Goal: Obtain resource: Download file/media

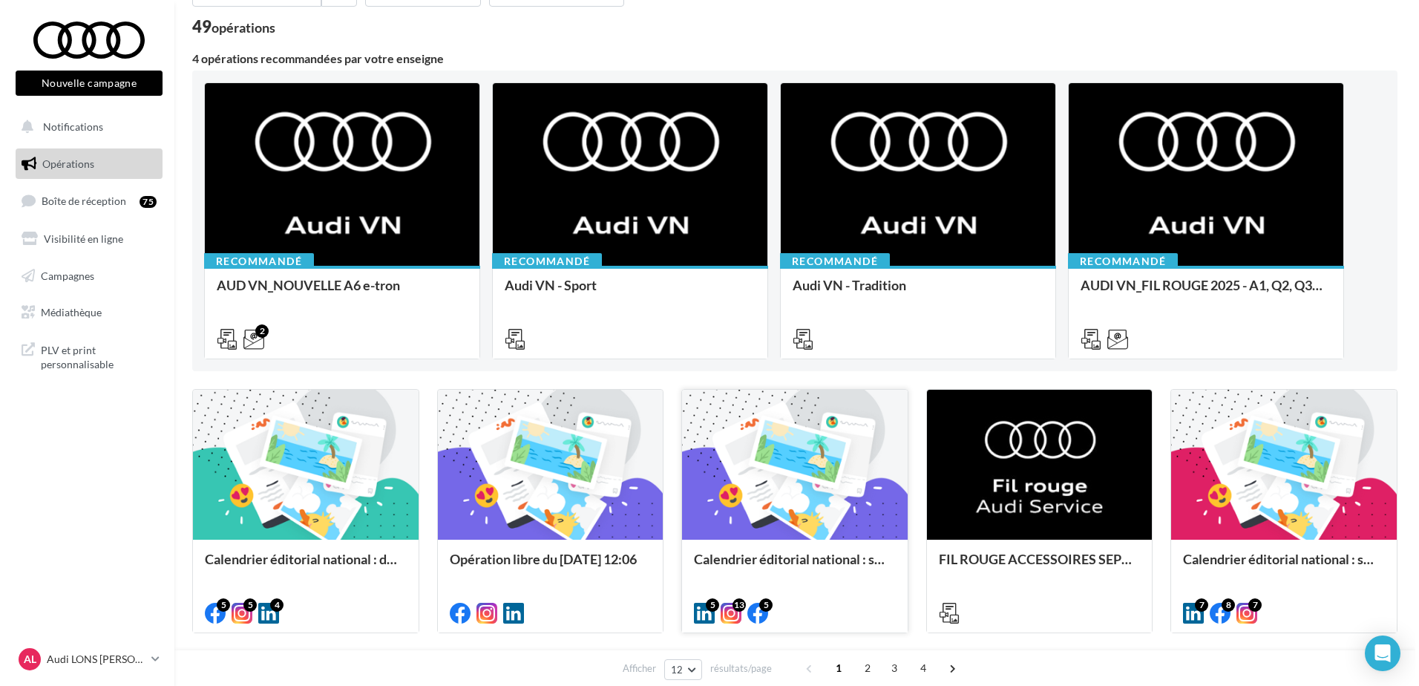
scroll to position [223, 0]
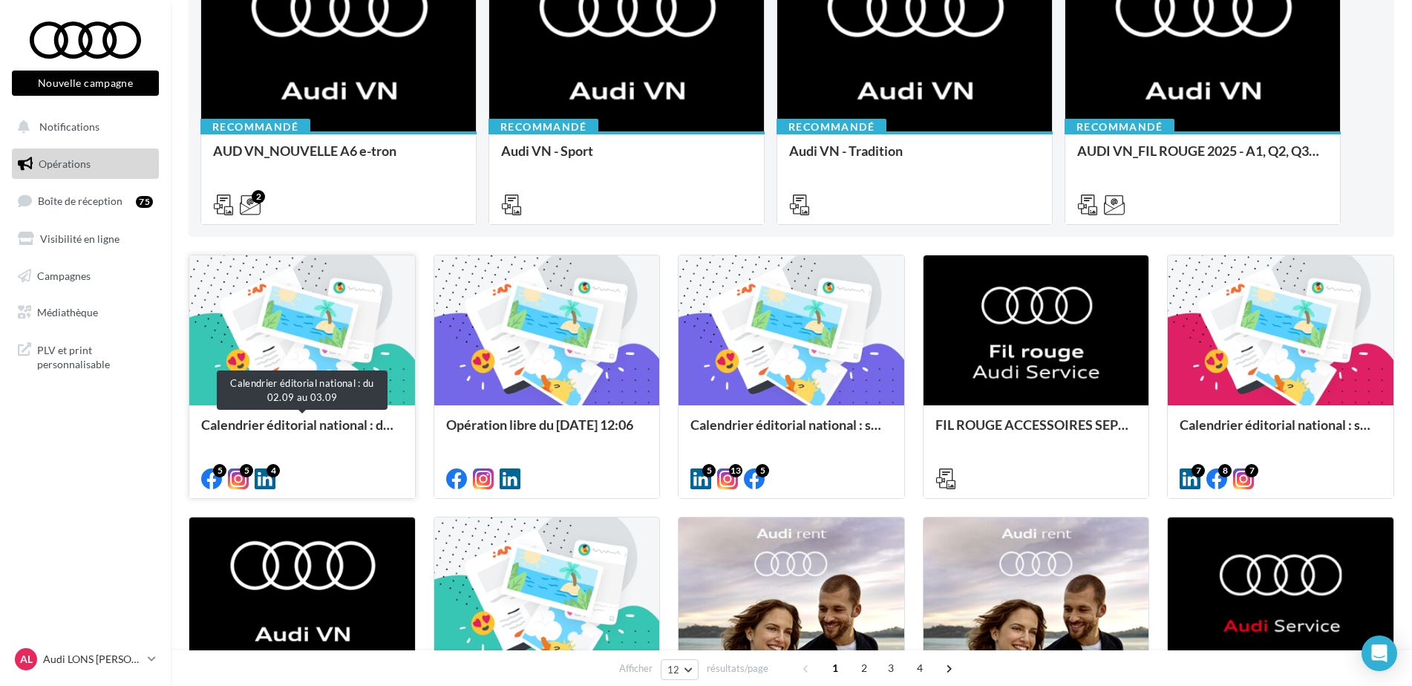
click at [298, 421] on div "Calendrier éditorial national : du 02.09 au 03.09" at bounding box center [302, 432] width 202 height 30
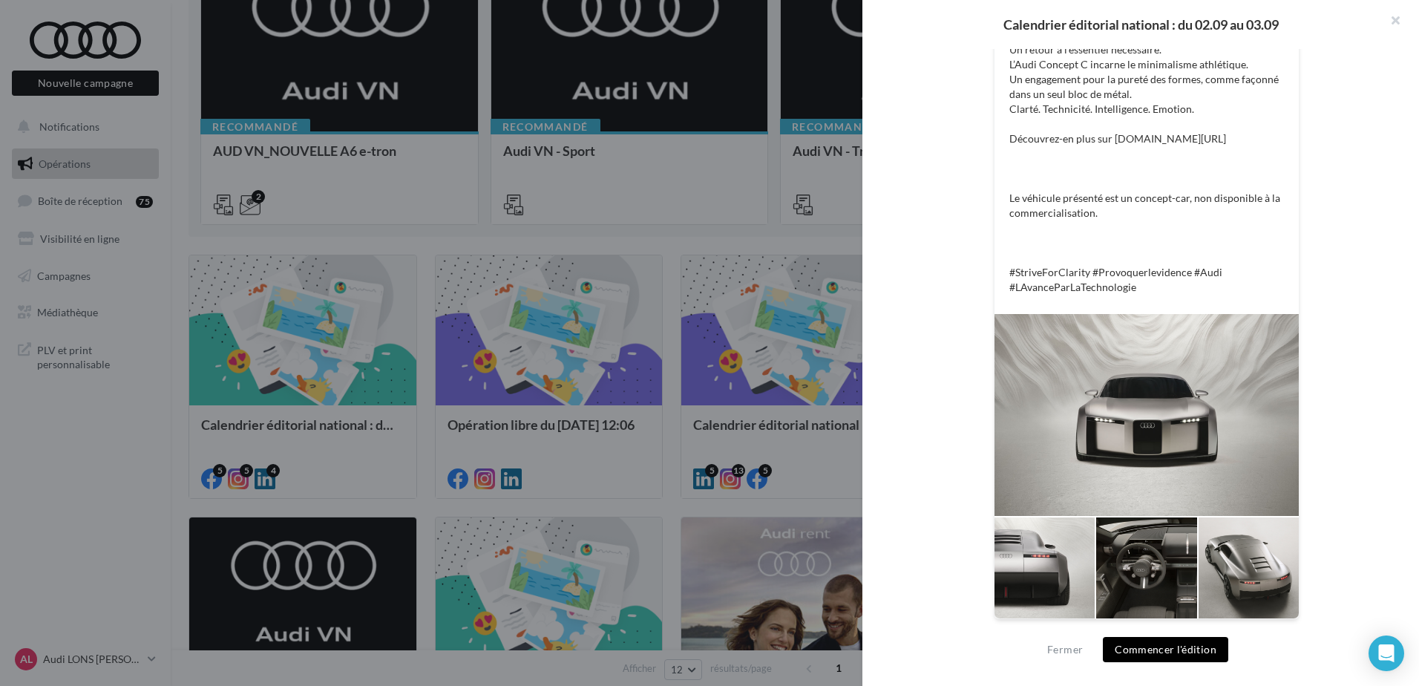
scroll to position [0, 0]
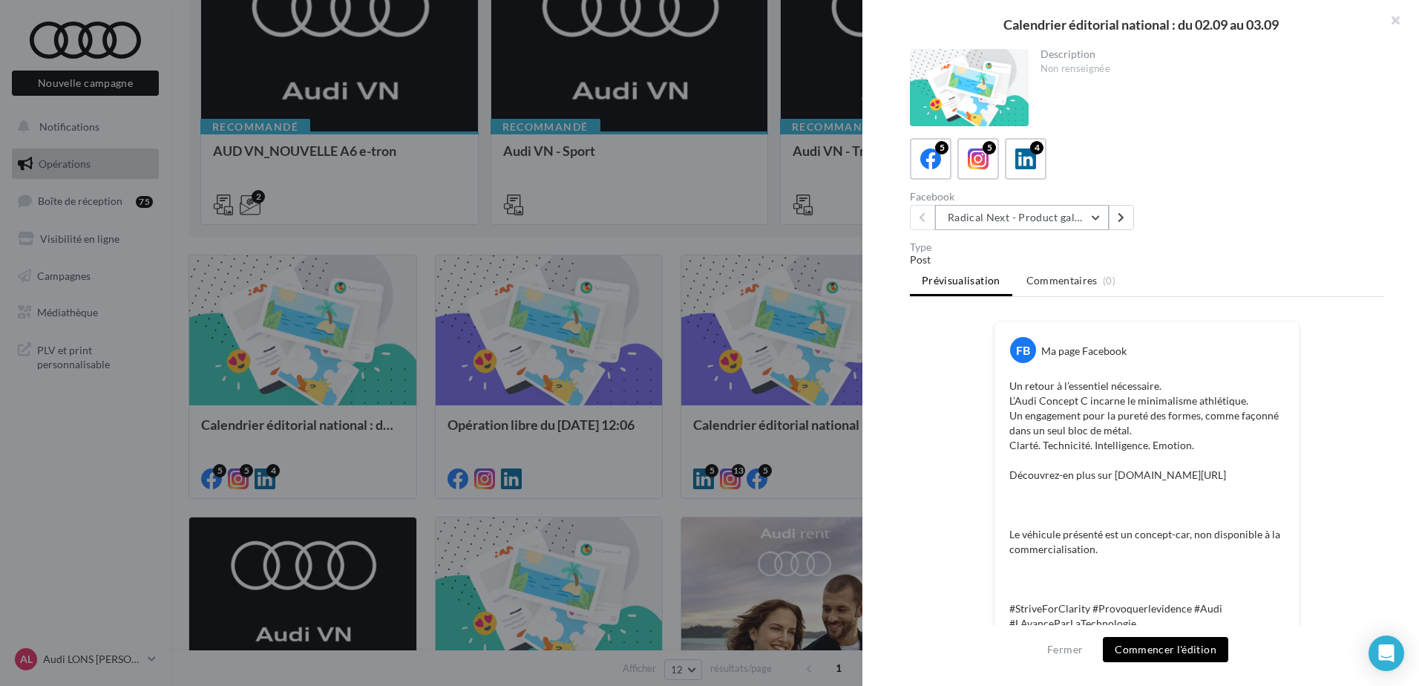
click at [1068, 218] on button "Radical Next - Product gallery" at bounding box center [1022, 217] width 174 height 25
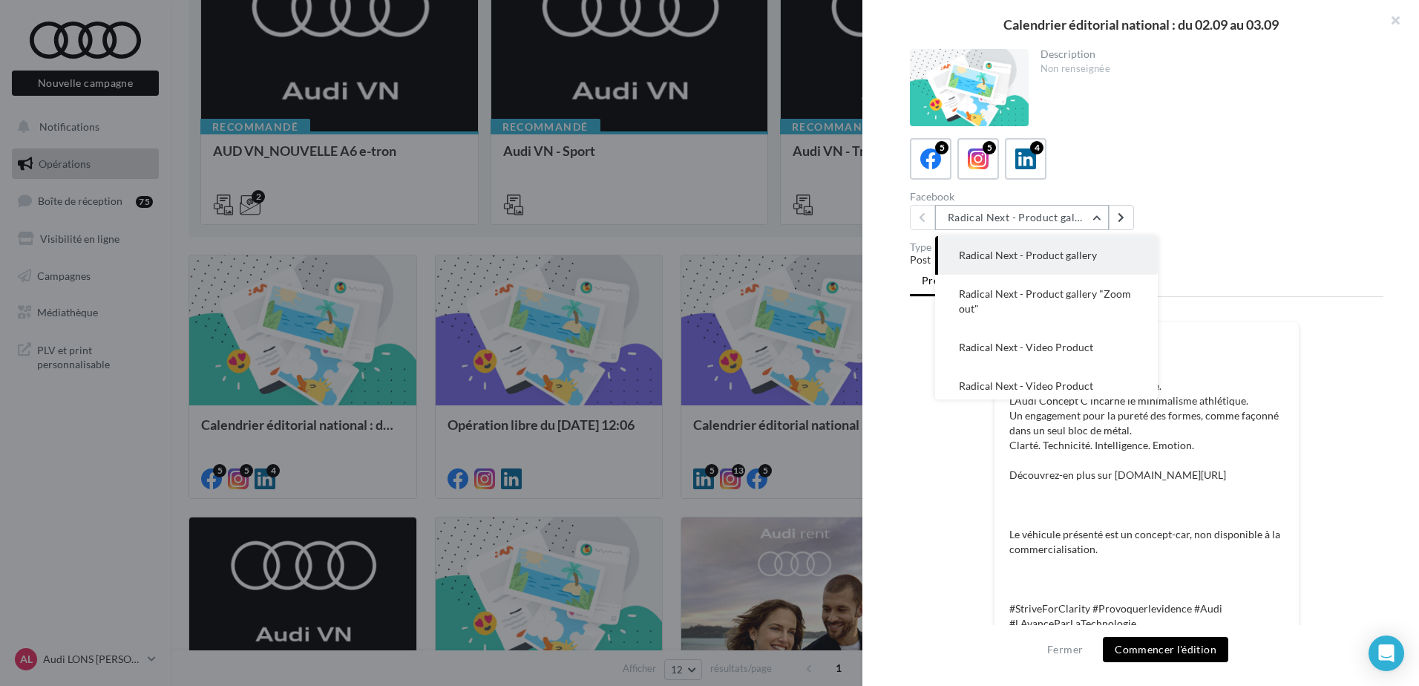
click at [1068, 218] on button "Radical Next - Product gallery" at bounding box center [1022, 217] width 174 height 25
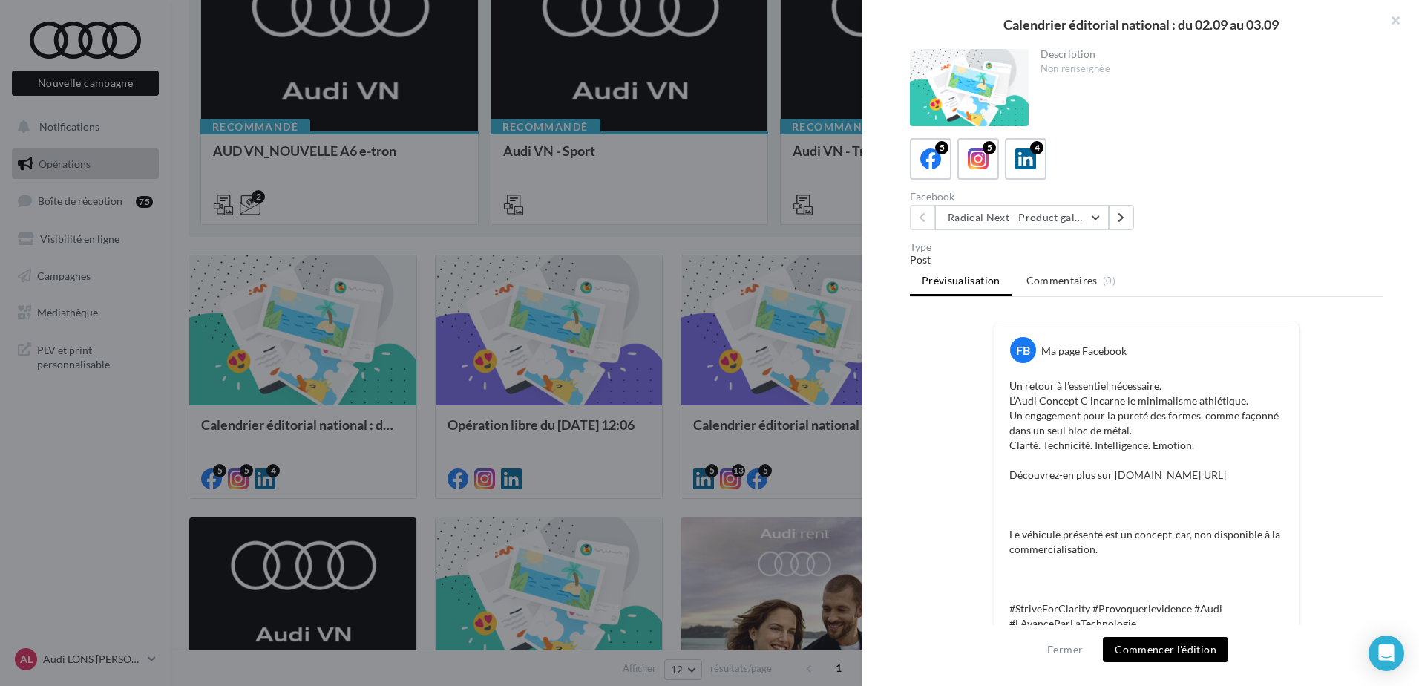
click at [1319, 205] on div "Facebook Radical Next - Product gallery Radical Next - Product gallery Radical …" at bounding box center [1152, 211] width 485 height 39
click at [1075, 211] on button "Radical Next - Product gallery" at bounding box center [1022, 217] width 174 height 25
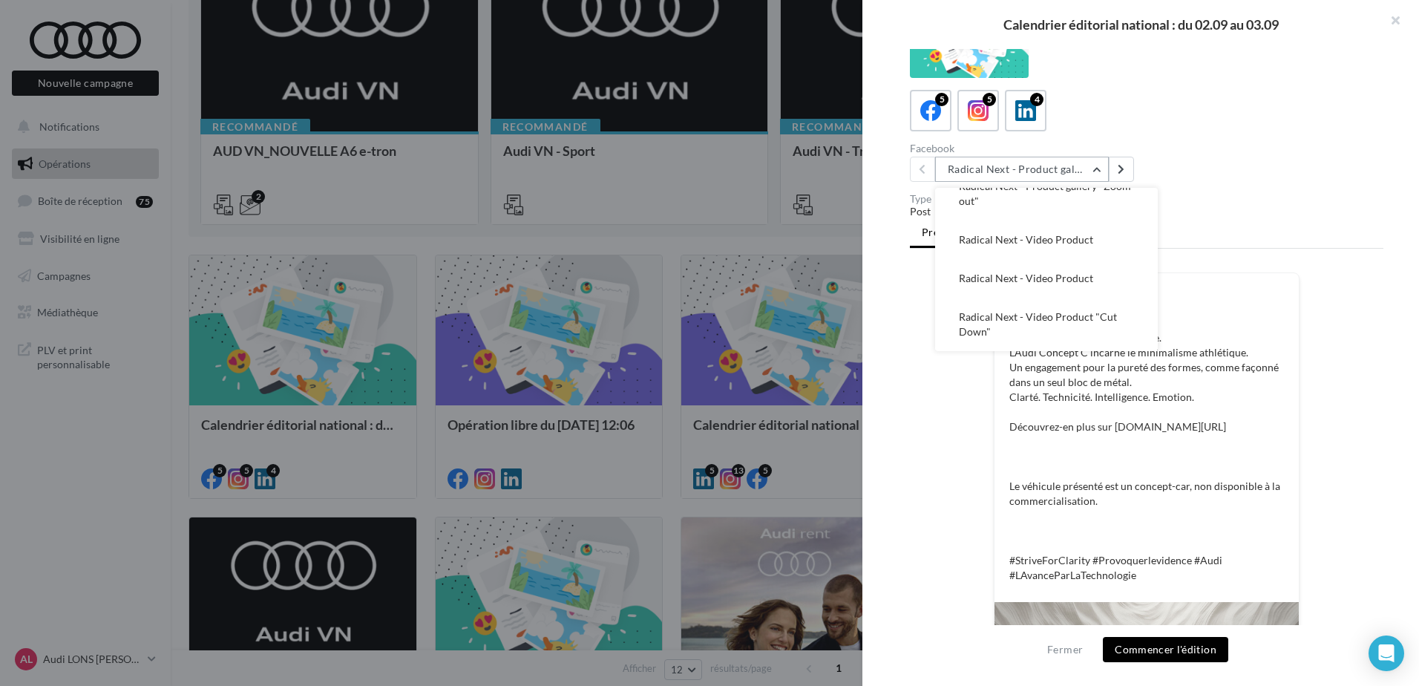
scroll to position [74, 0]
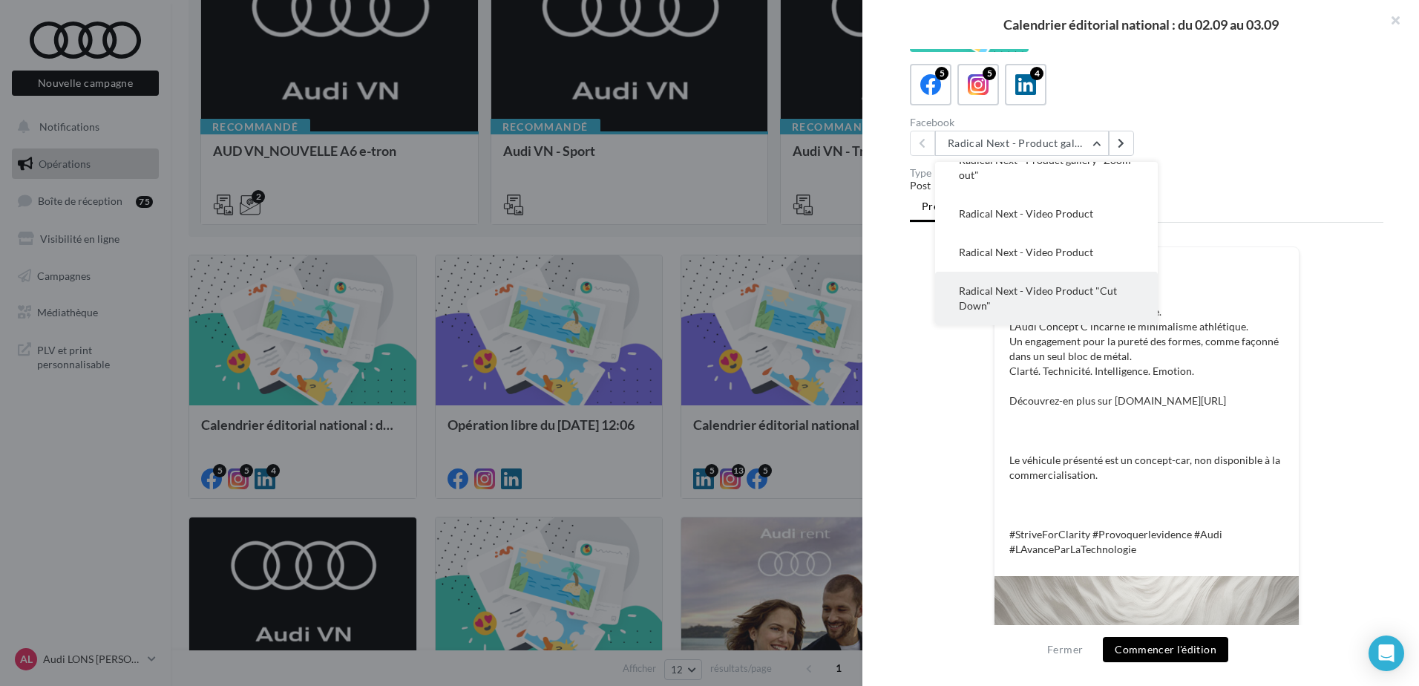
click at [1069, 298] on button "Radical Next - Video Product "Cut Down"" at bounding box center [1046, 298] width 223 height 53
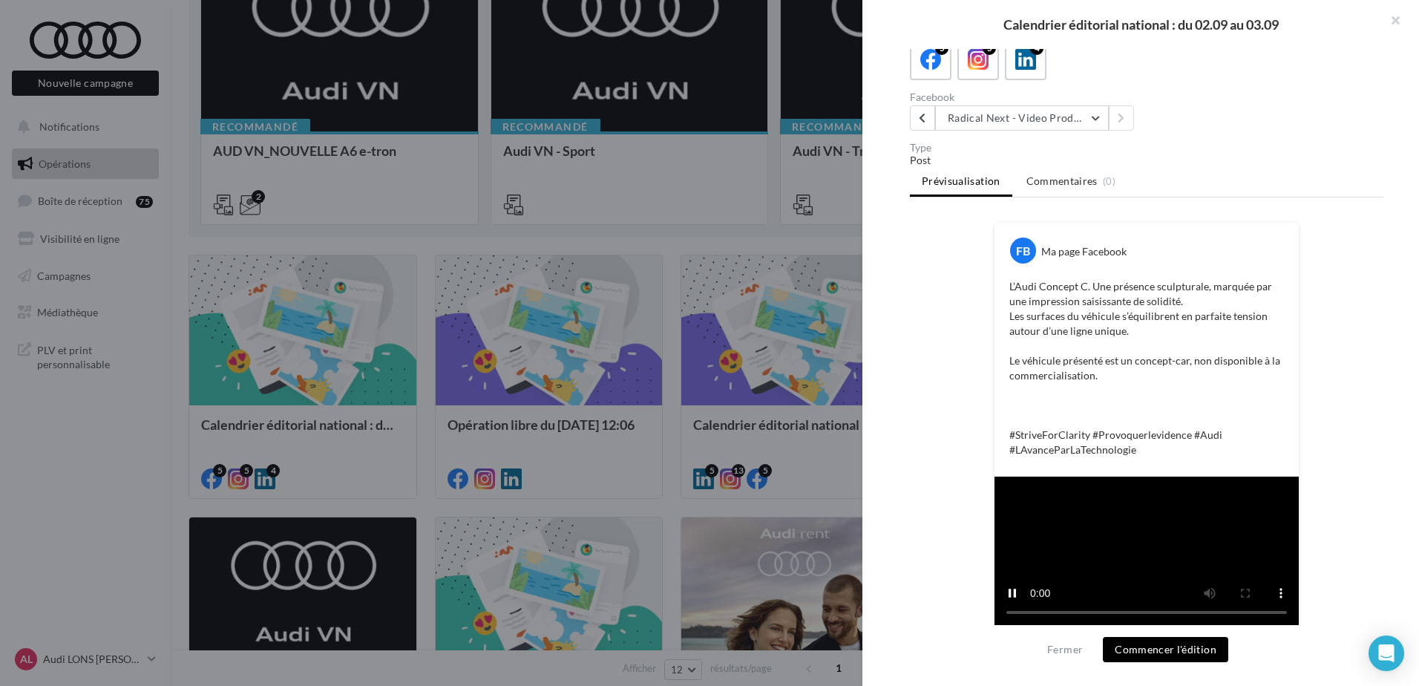
scroll to position [0, 0]
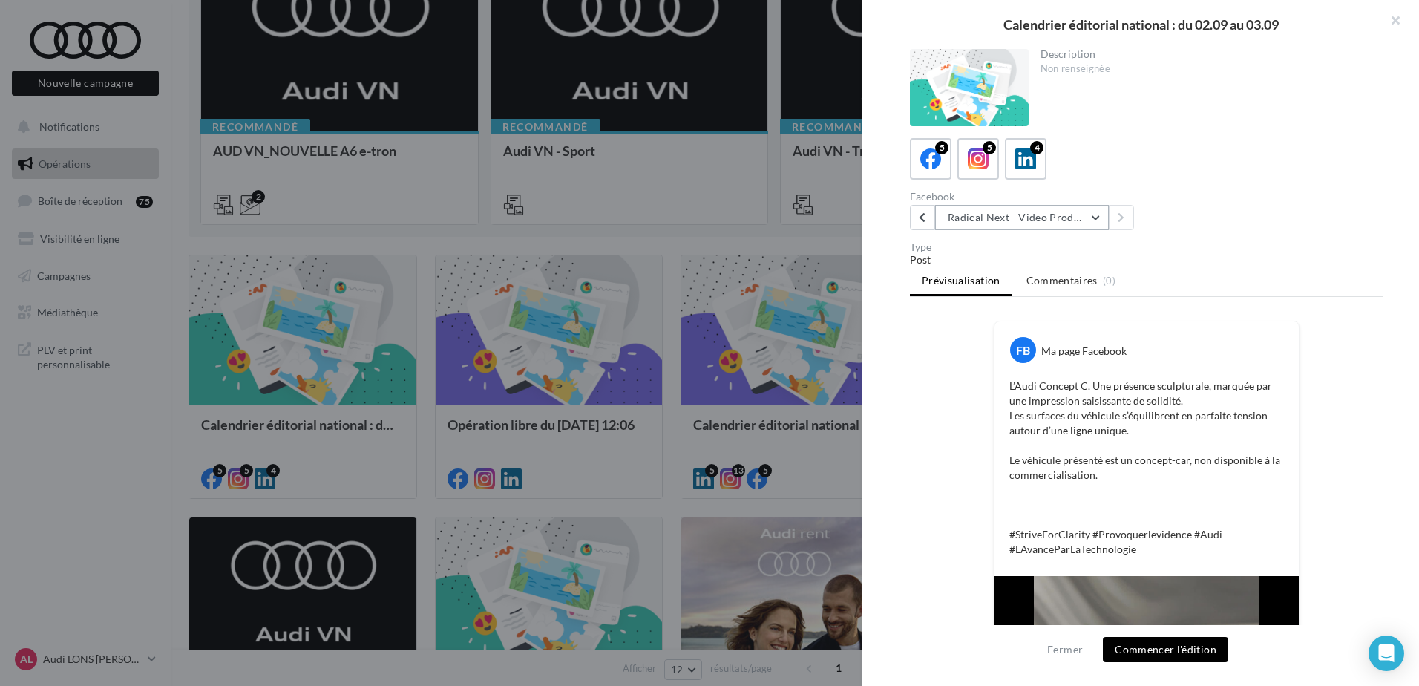
click at [1040, 215] on button "Radical Next - Video Product "Cut Down"" at bounding box center [1022, 217] width 174 height 25
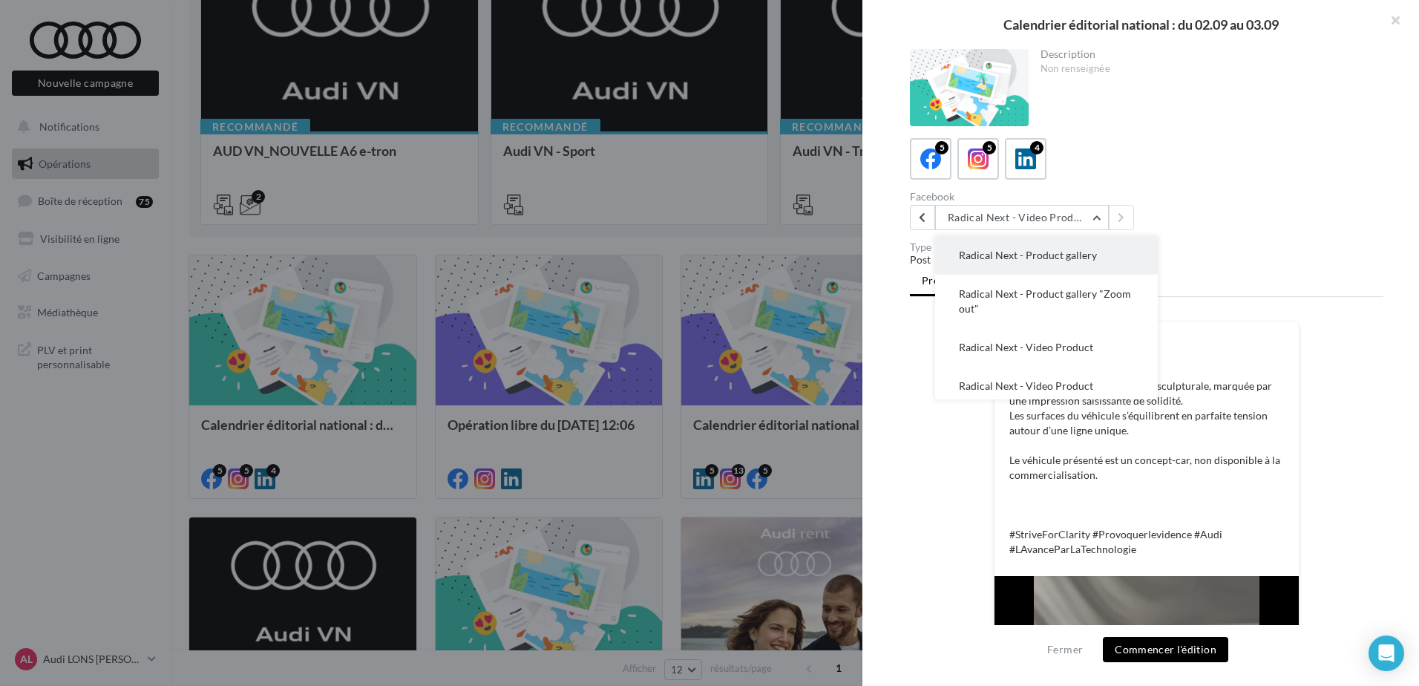
click at [1002, 257] on span "Radical Next - Product gallery" at bounding box center [1028, 255] width 138 height 13
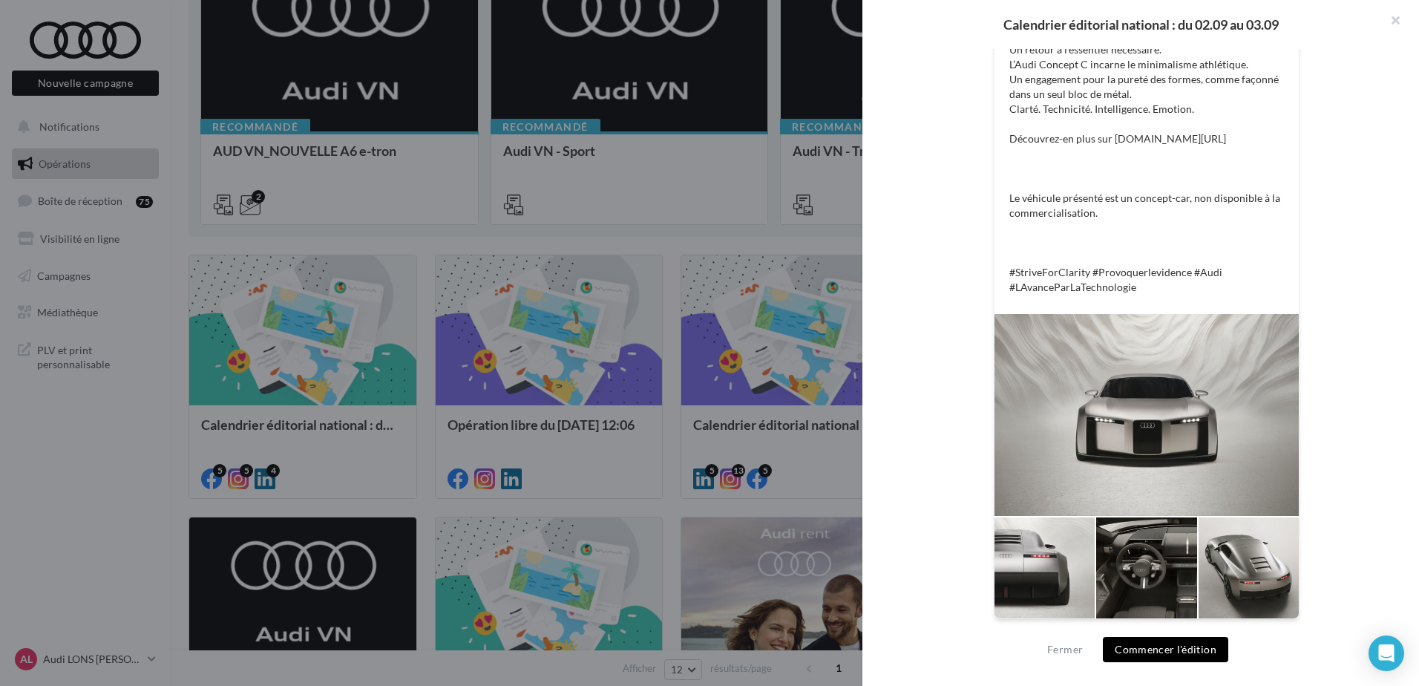
scroll to position [188, 0]
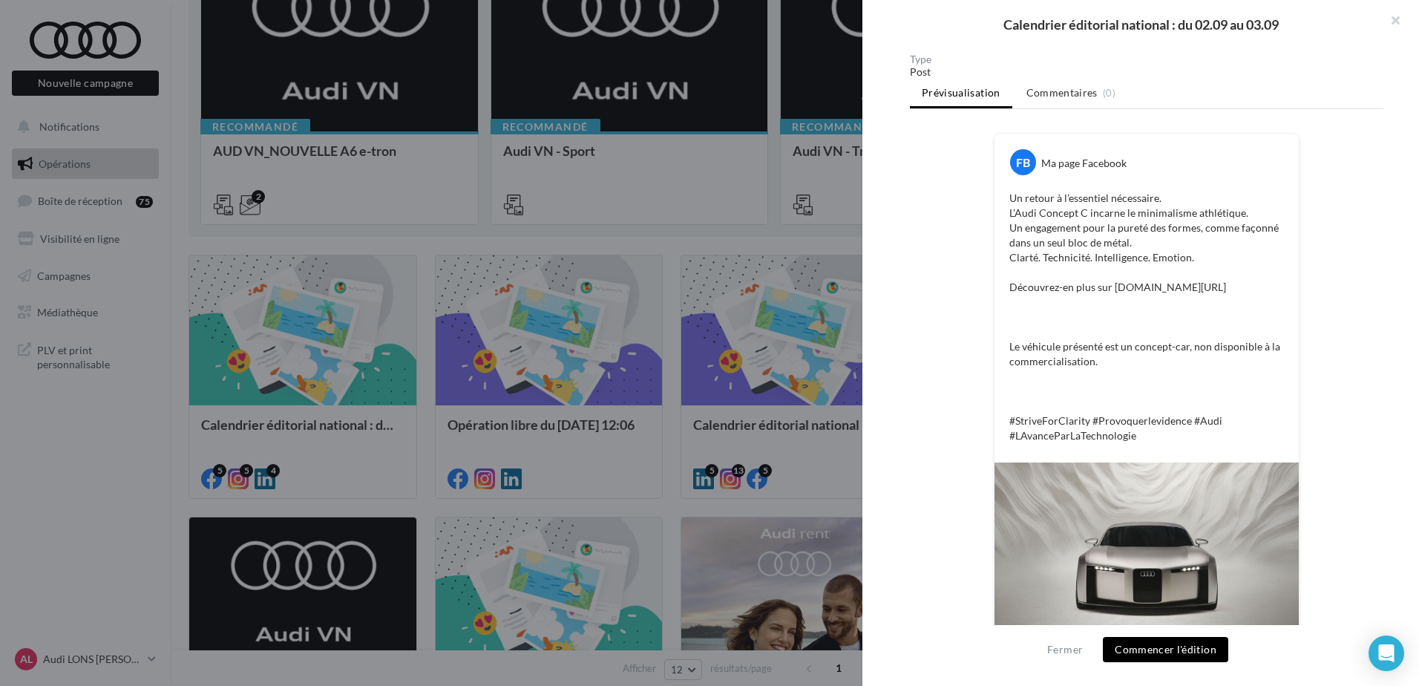
click at [1151, 641] on button "Commencer l'édition" at bounding box center [1165, 649] width 125 height 25
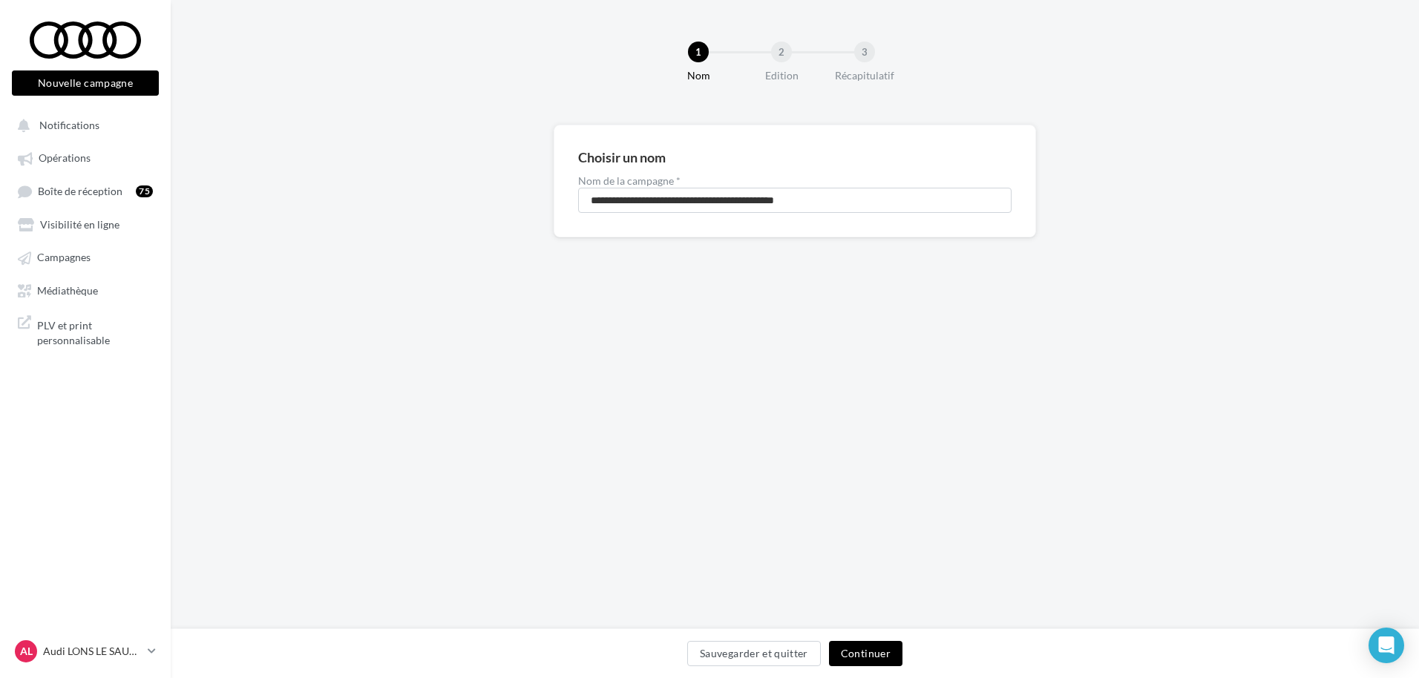
click at [863, 664] on button "Continuer" at bounding box center [865, 653] width 73 height 25
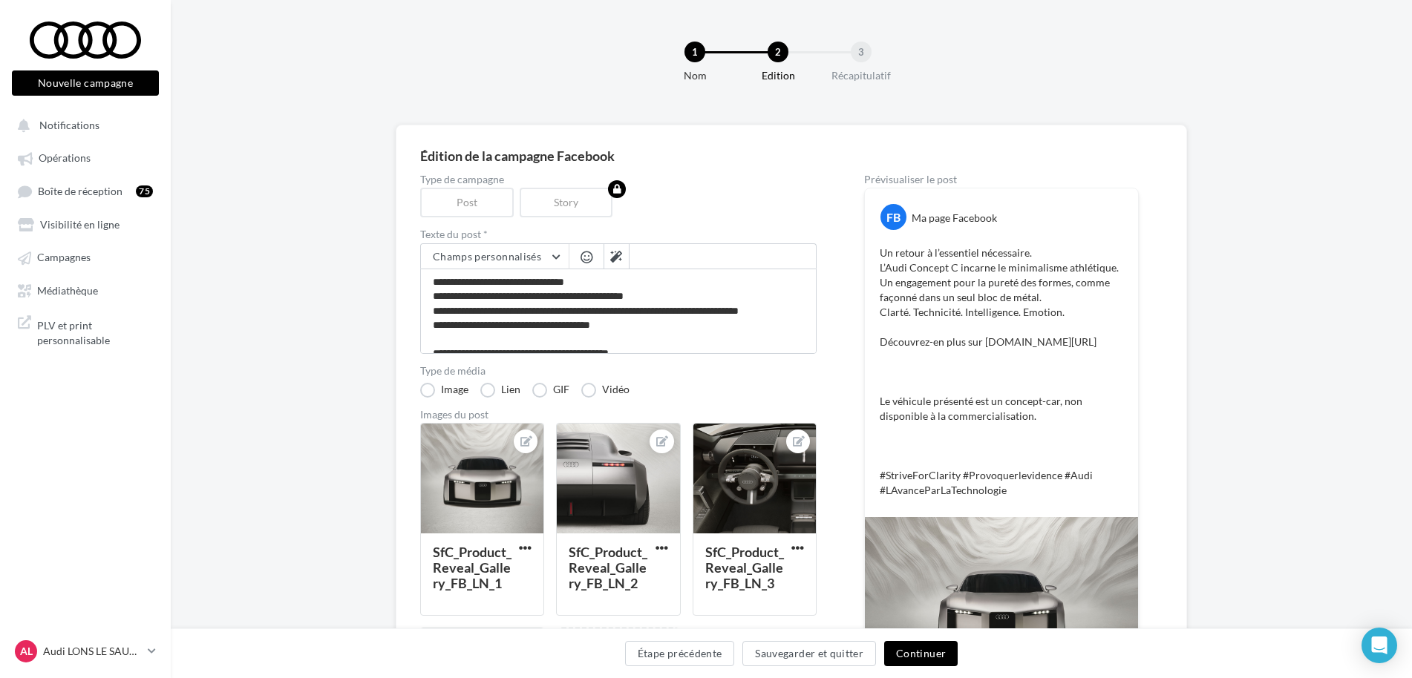
click at [917, 660] on button "Continuer" at bounding box center [920, 653] width 73 height 25
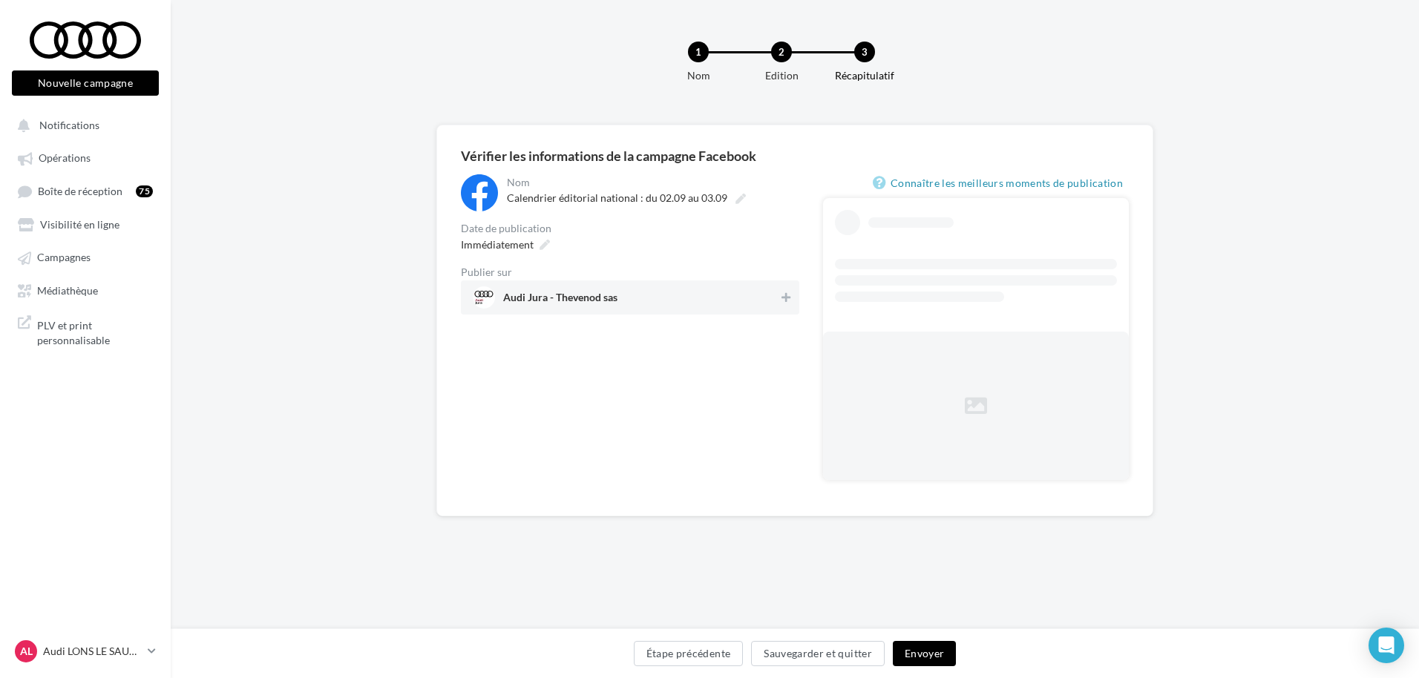
click at [755, 310] on div "Audi Jura - Thevenod sas" at bounding box center [630, 298] width 339 height 34
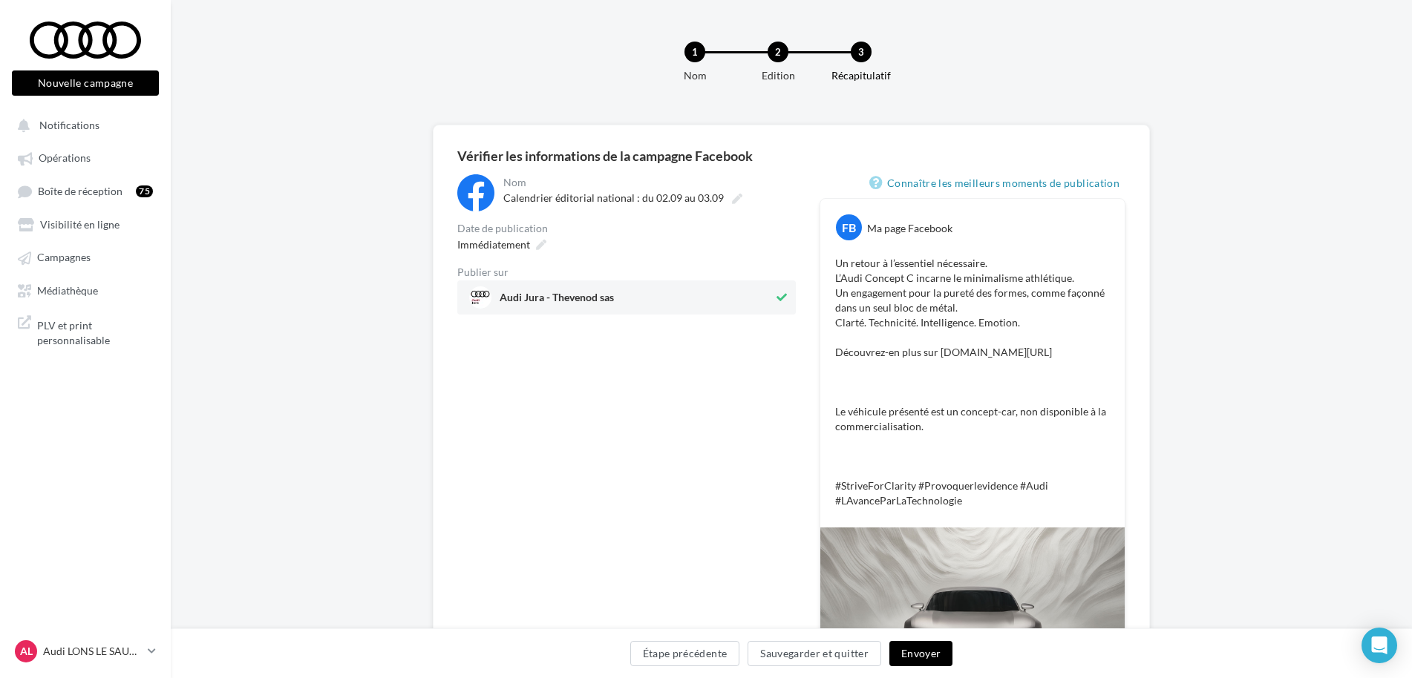
click at [925, 661] on button "Envoyer" at bounding box center [920, 653] width 63 height 25
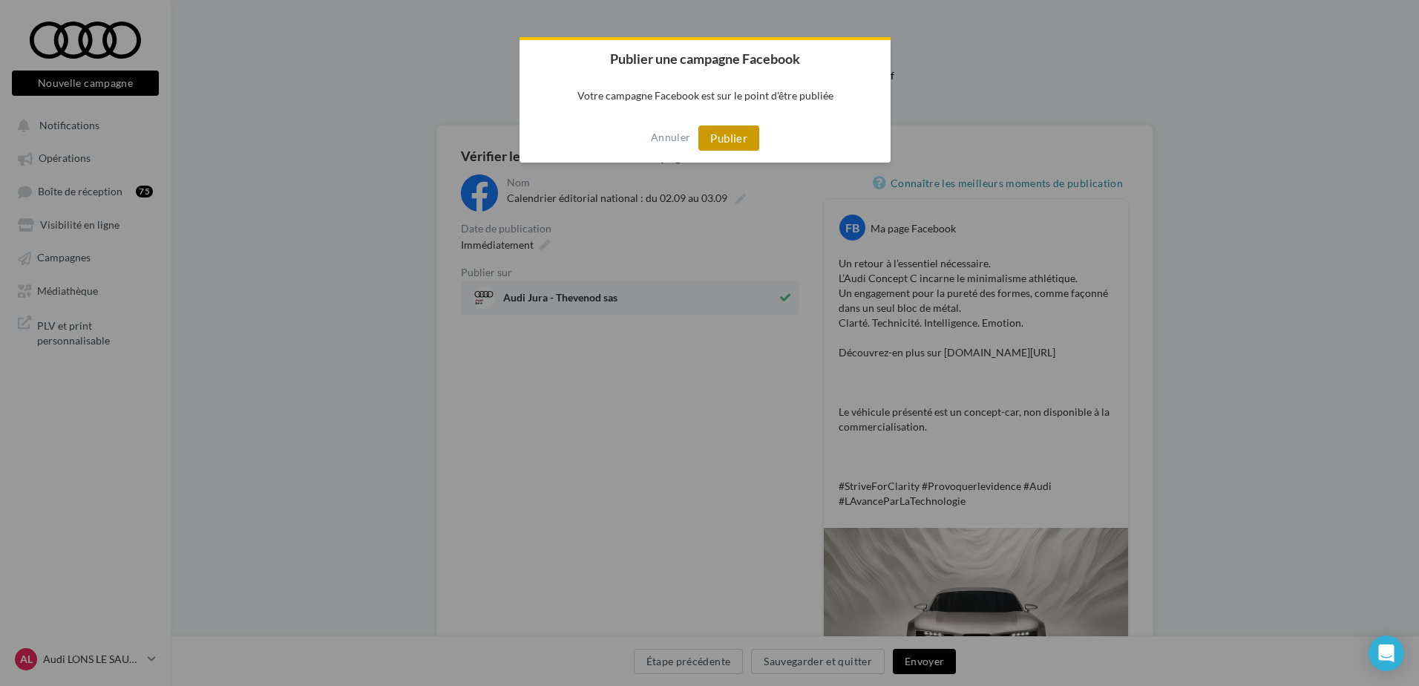
click at [736, 137] on button "Publier" at bounding box center [729, 137] width 61 height 25
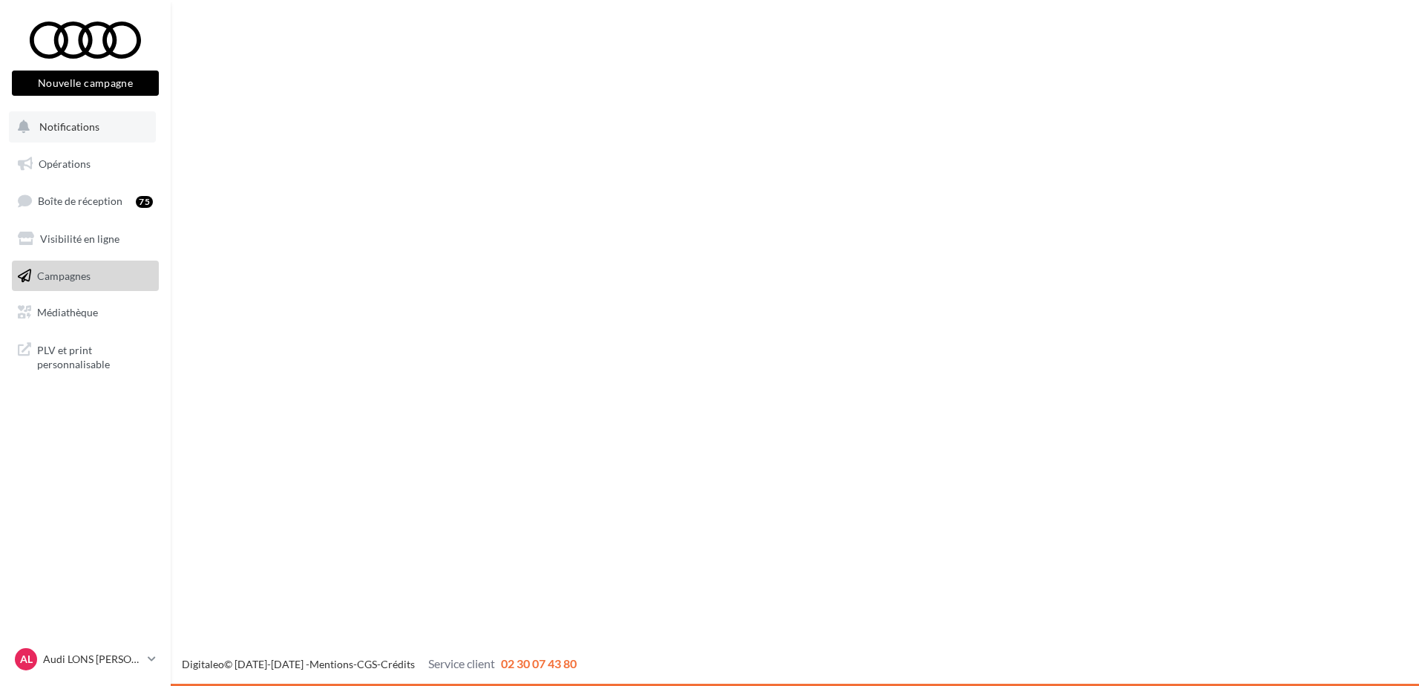
click at [66, 125] on span "Notifications" at bounding box center [69, 126] width 60 height 13
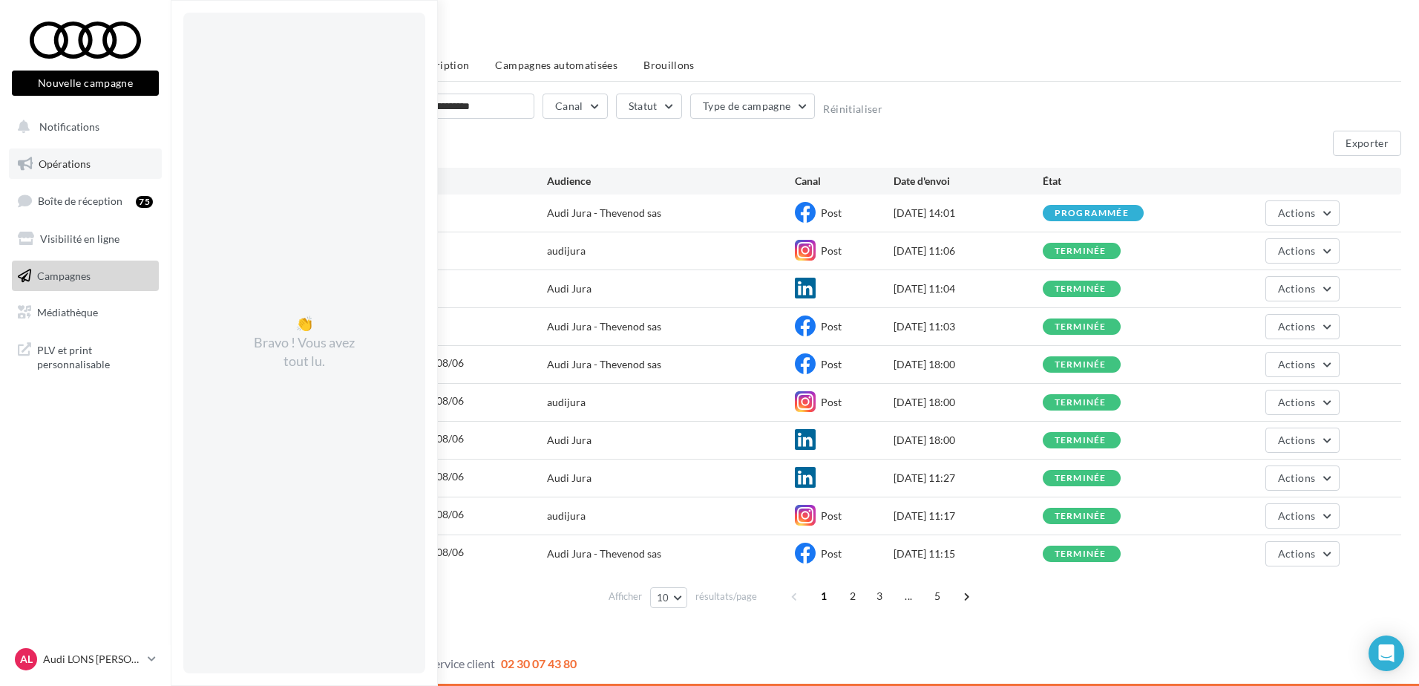
click at [73, 165] on span "Opérations" at bounding box center [65, 163] width 52 height 13
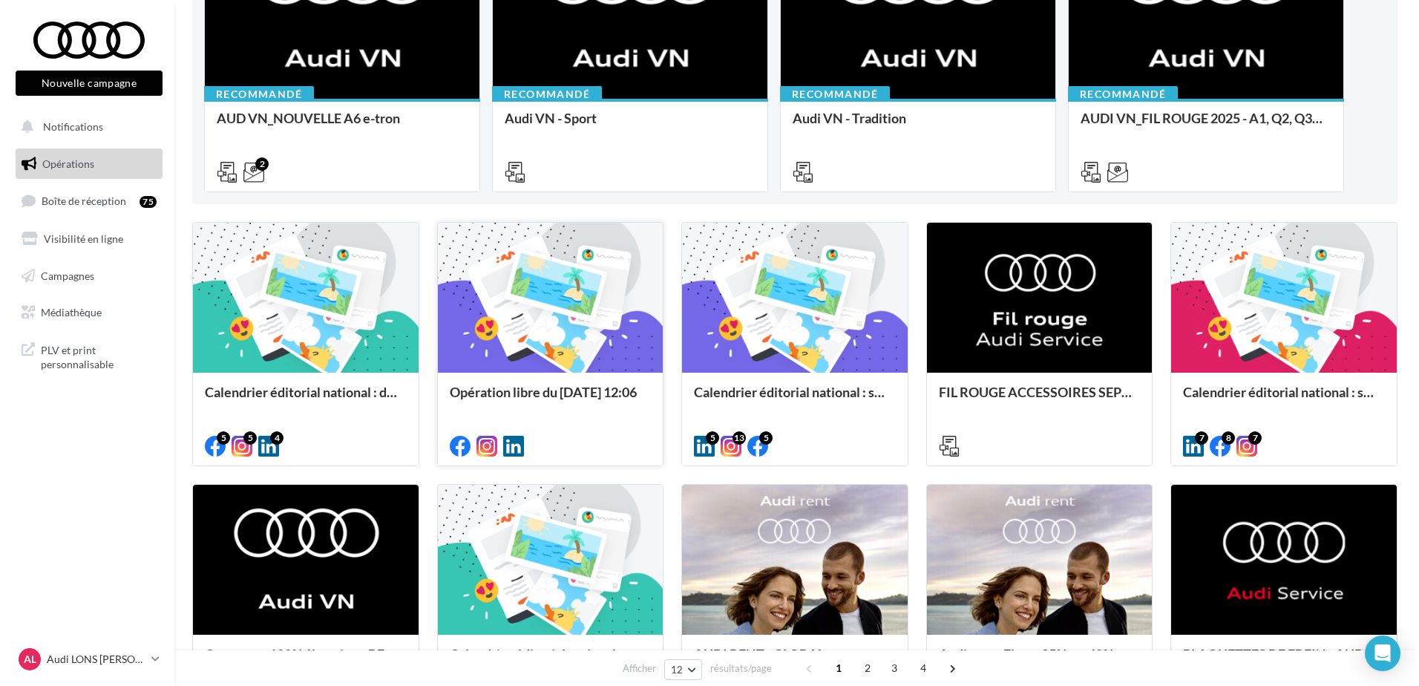
scroll to position [297, 0]
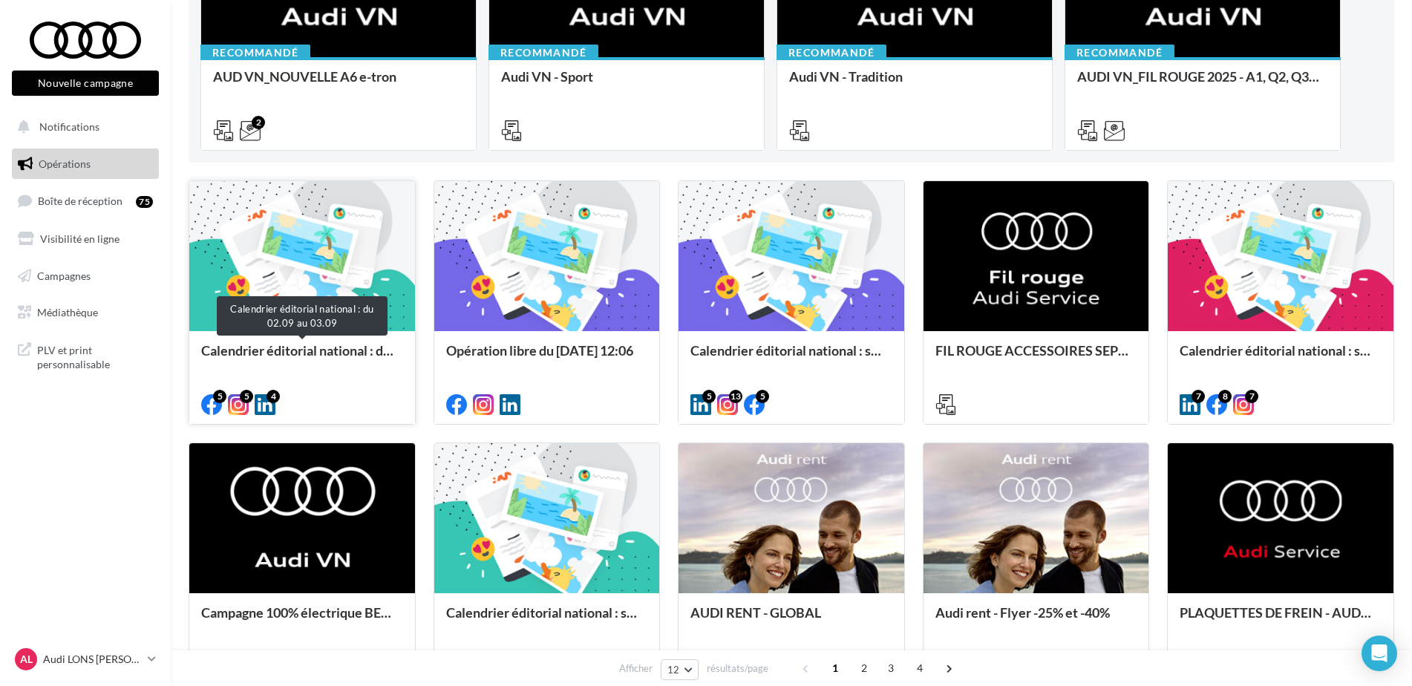
click at [321, 352] on div "Calendrier éditorial national : du 02.09 au 03.09" at bounding box center [302, 358] width 202 height 30
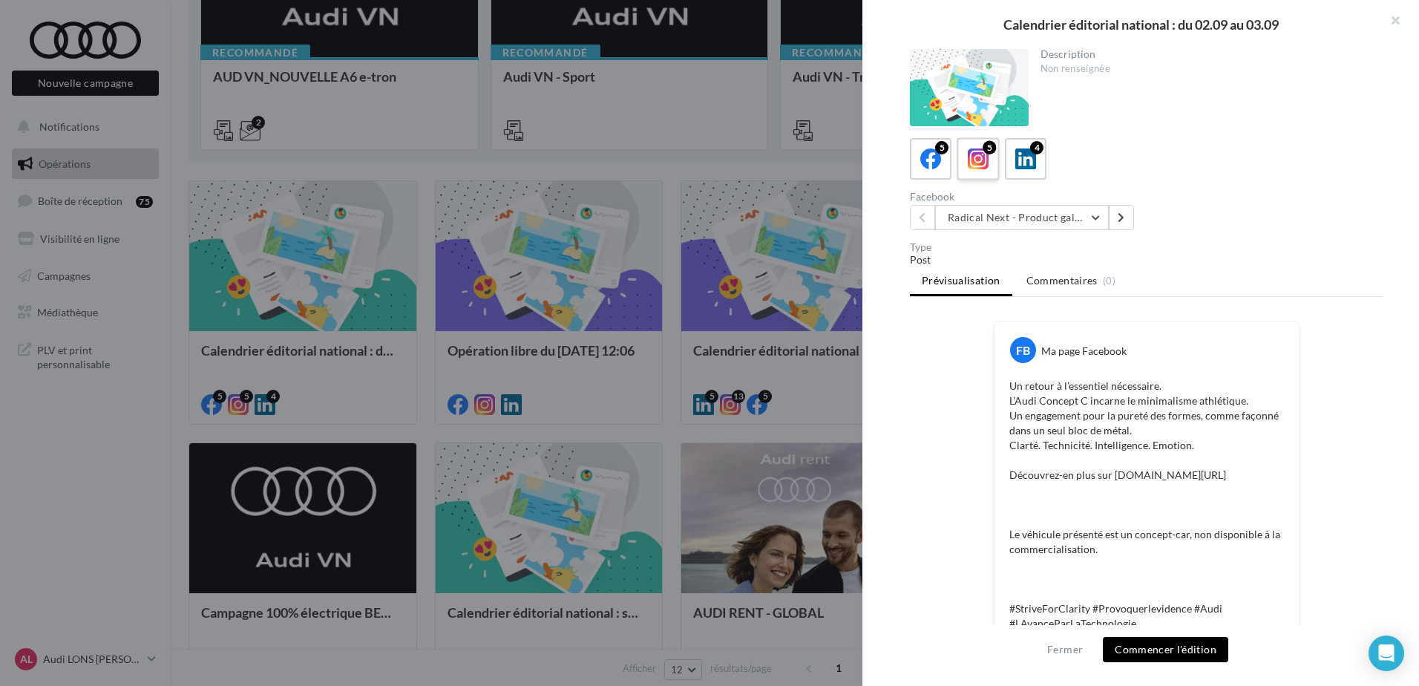
click at [991, 159] on div "5" at bounding box center [978, 158] width 27 height 27
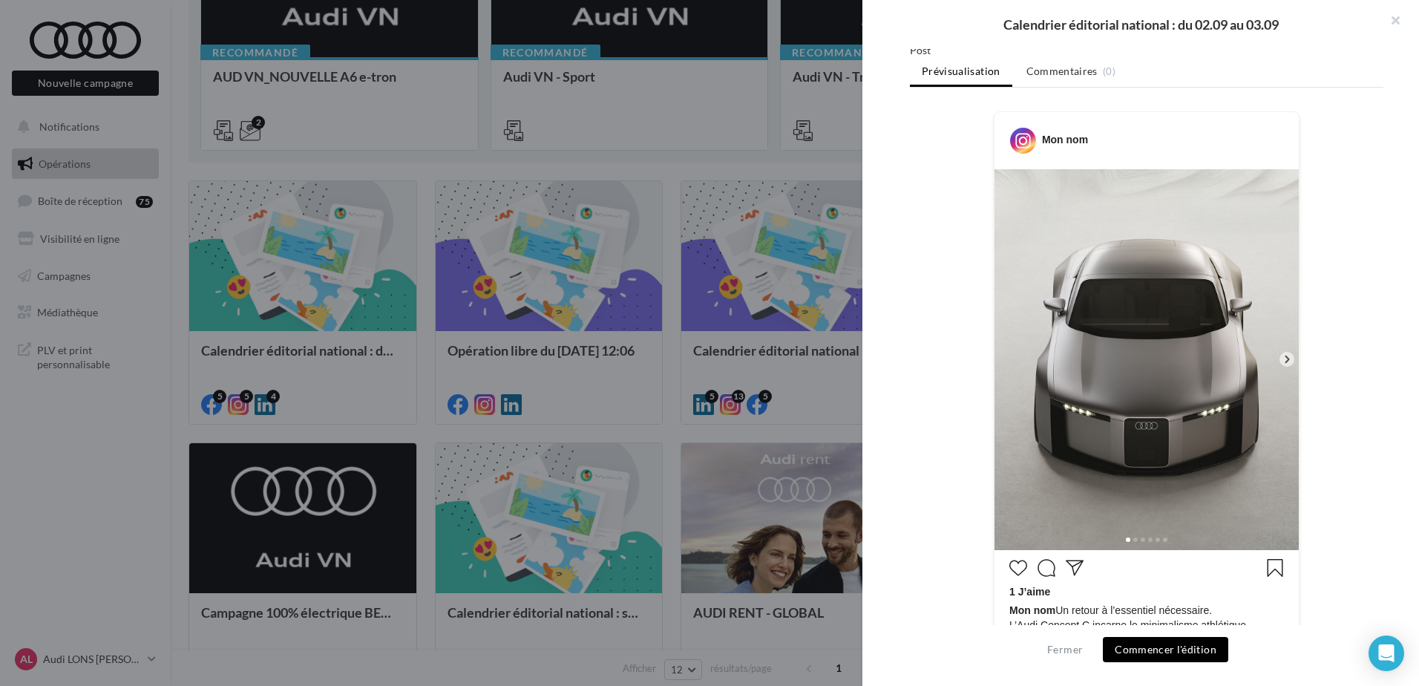
scroll to position [223, 0]
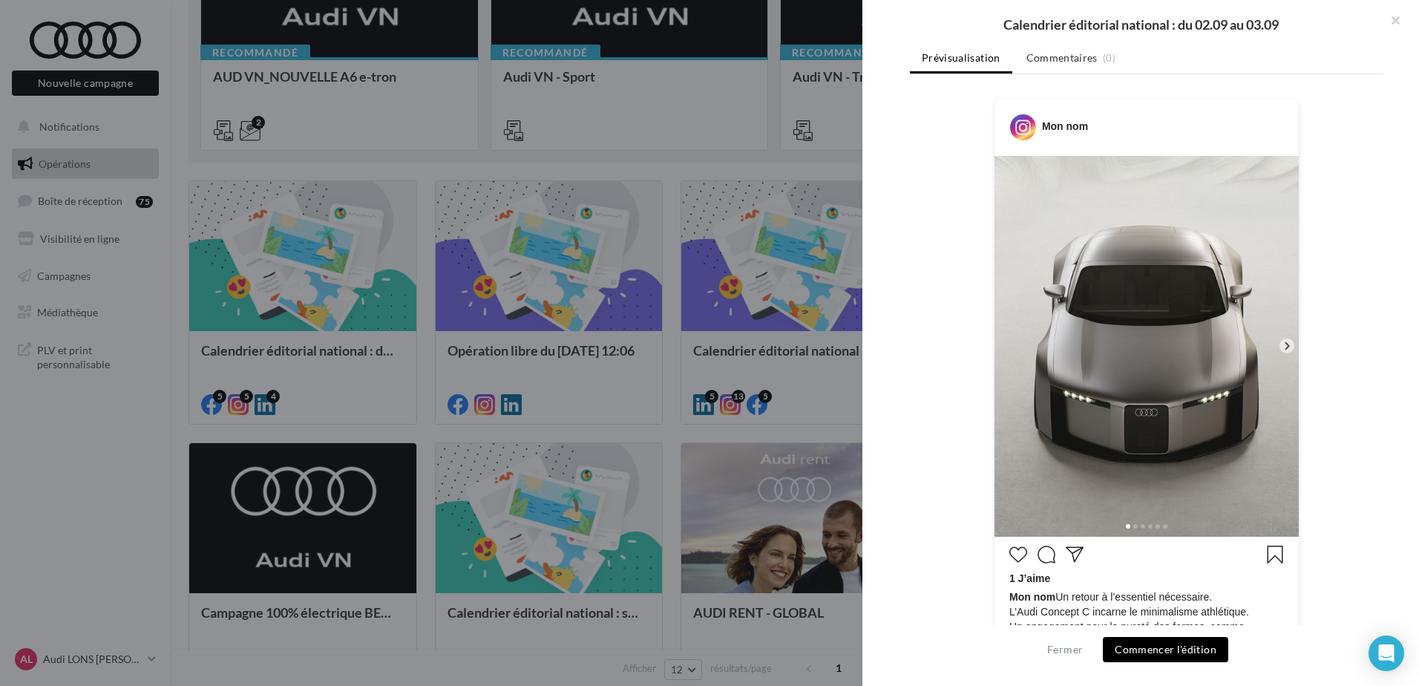
click at [1160, 644] on button "Commencer l'édition" at bounding box center [1165, 649] width 125 height 25
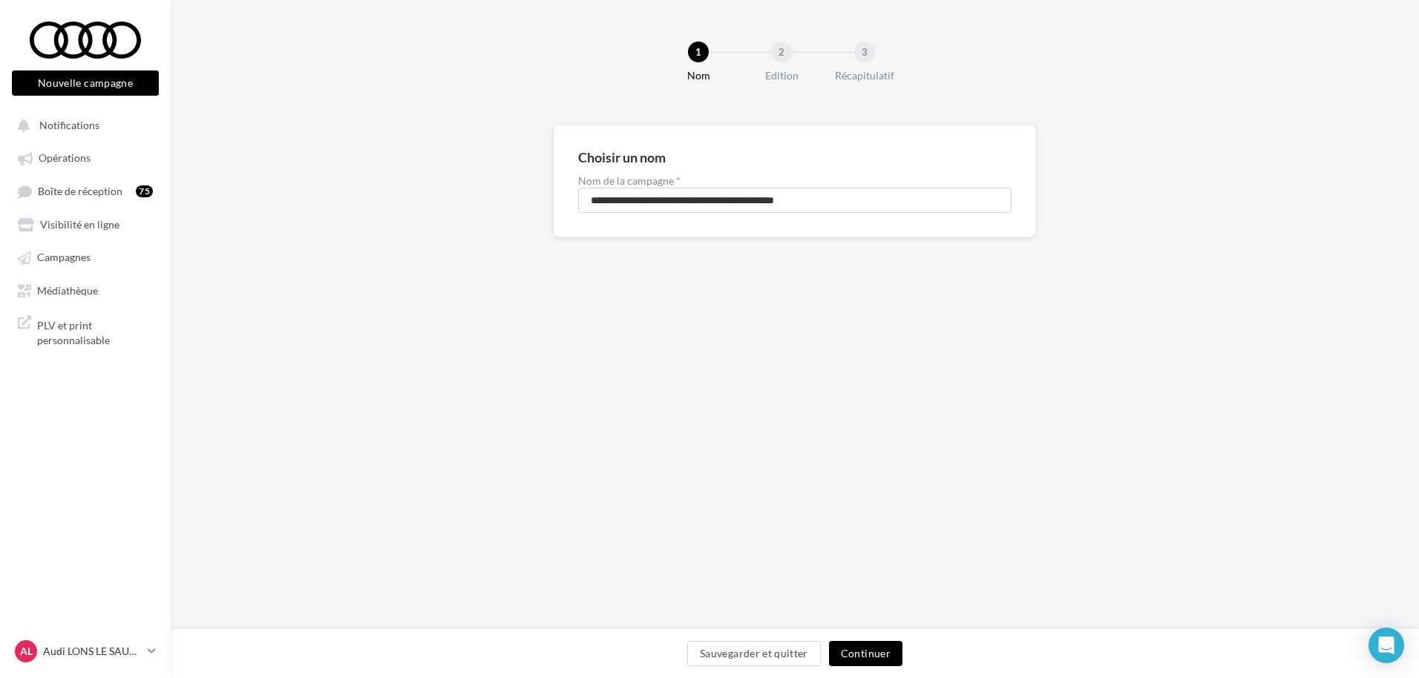
click at [846, 649] on button "Continuer" at bounding box center [865, 653] width 73 height 25
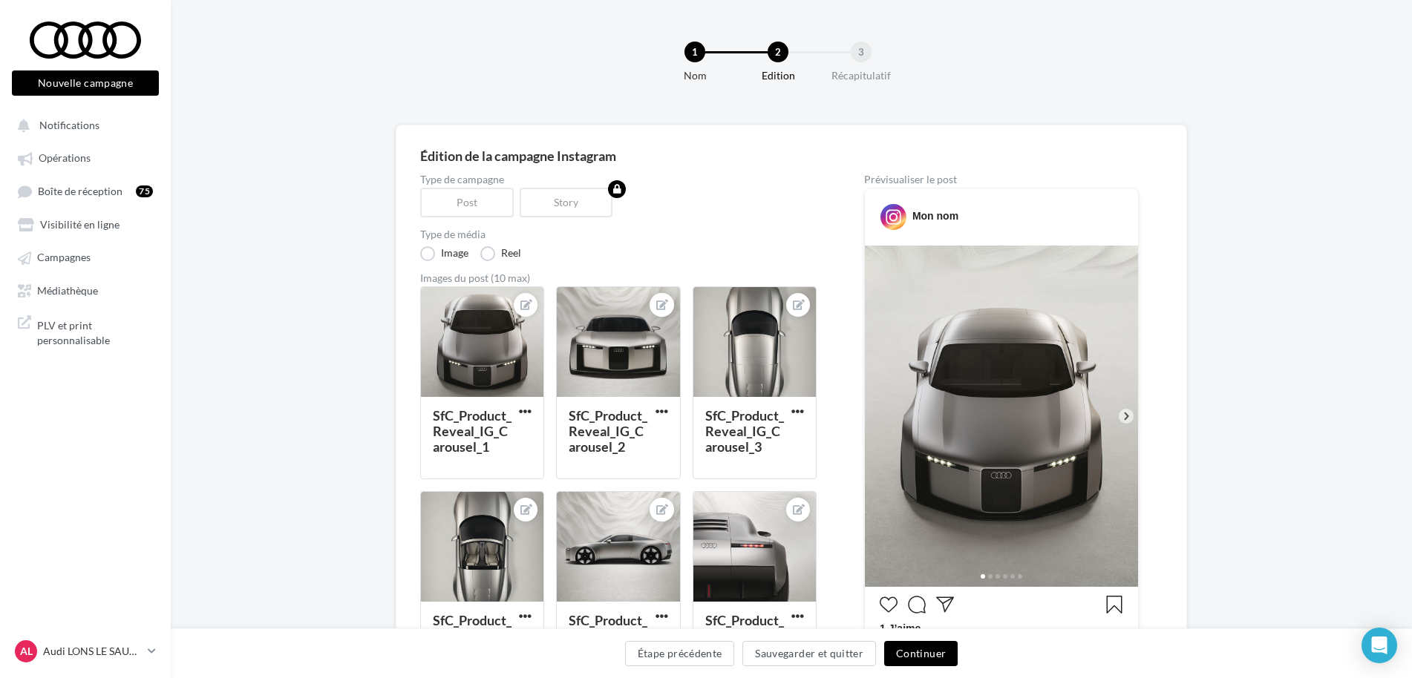
click at [913, 651] on button "Continuer" at bounding box center [920, 653] width 73 height 25
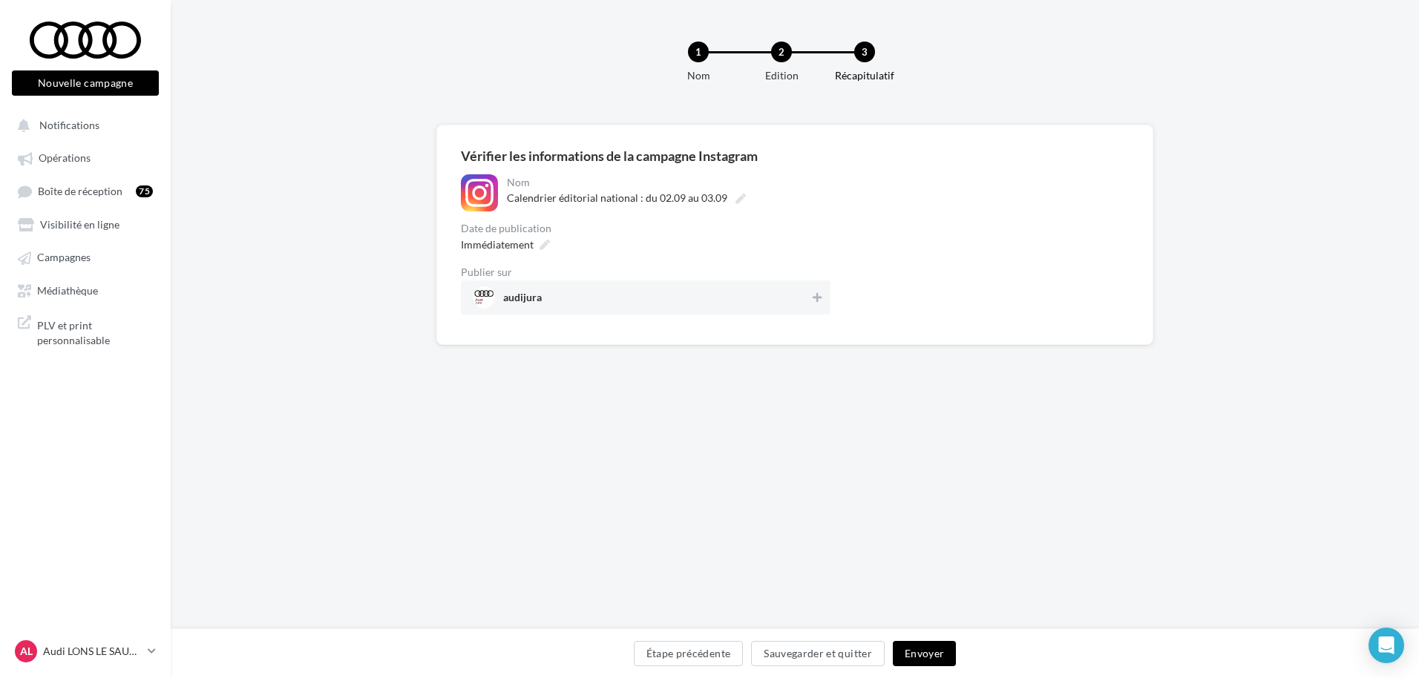
click at [789, 292] on span "audijura" at bounding box center [641, 298] width 337 height 22
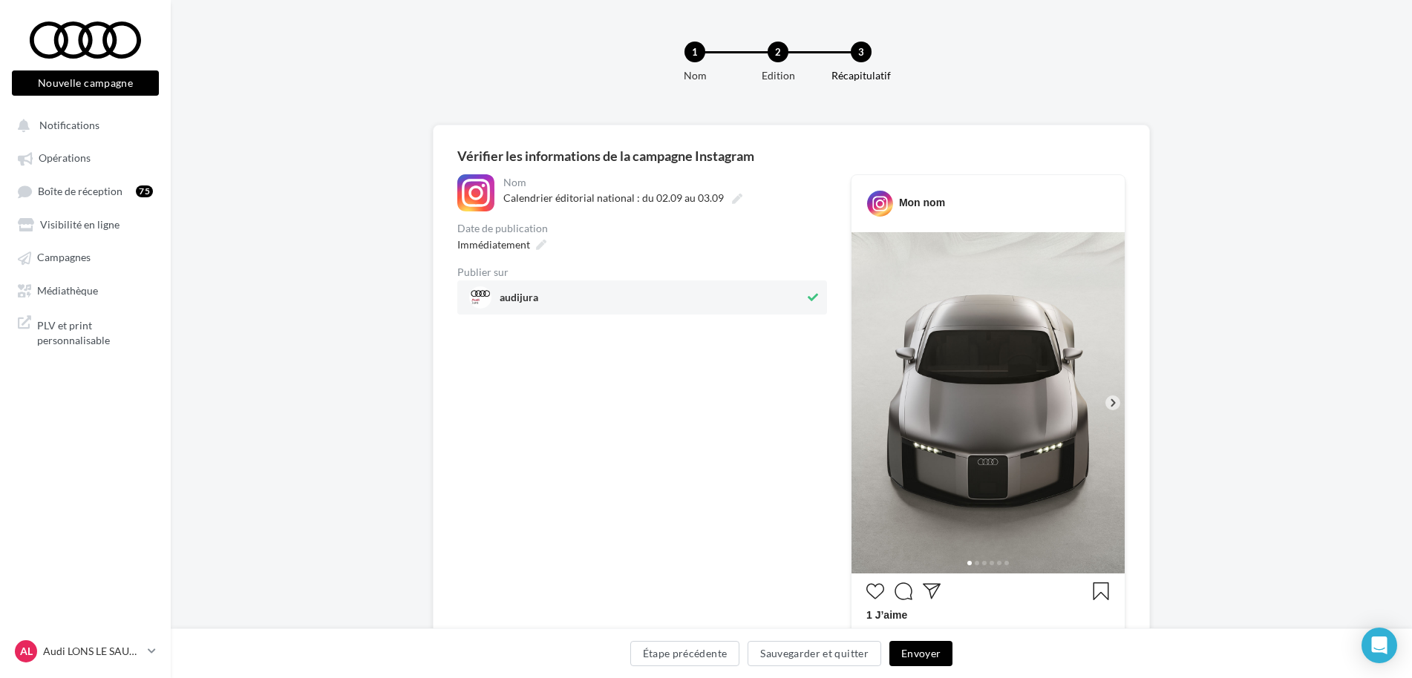
click at [922, 635] on div "Étape précédente Sauvegarder et quitter Envoyer" at bounding box center [791, 654] width 1241 height 50
click at [914, 649] on button "Envoyer" at bounding box center [920, 653] width 63 height 25
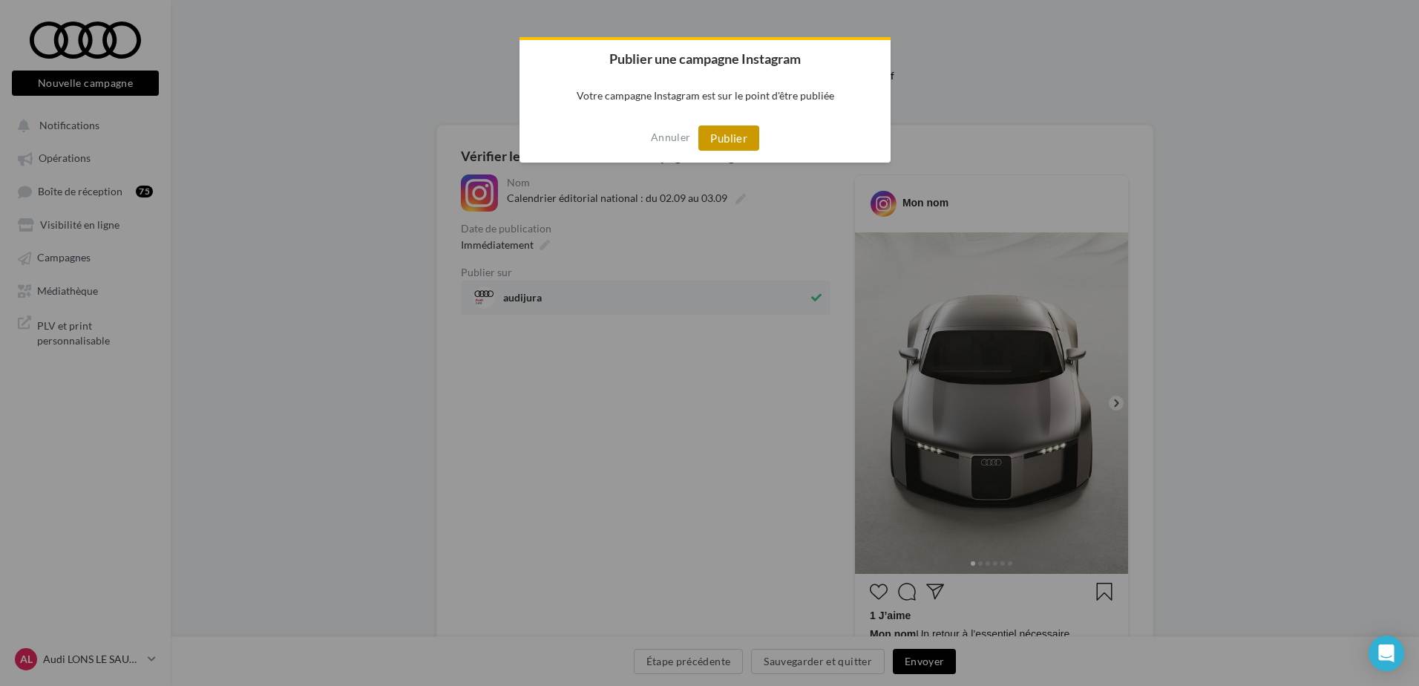
click at [737, 145] on button "Publier" at bounding box center [729, 137] width 61 height 25
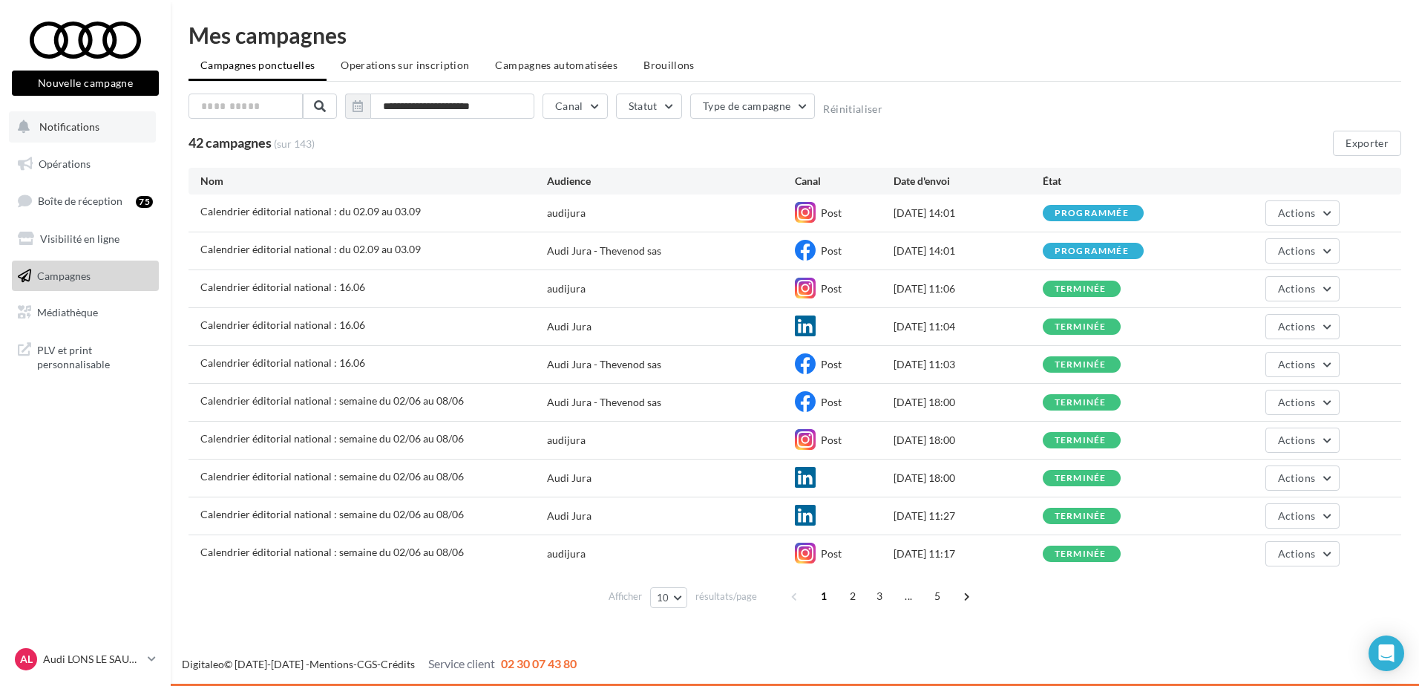
click at [64, 114] on button "Notifications" at bounding box center [82, 126] width 147 height 31
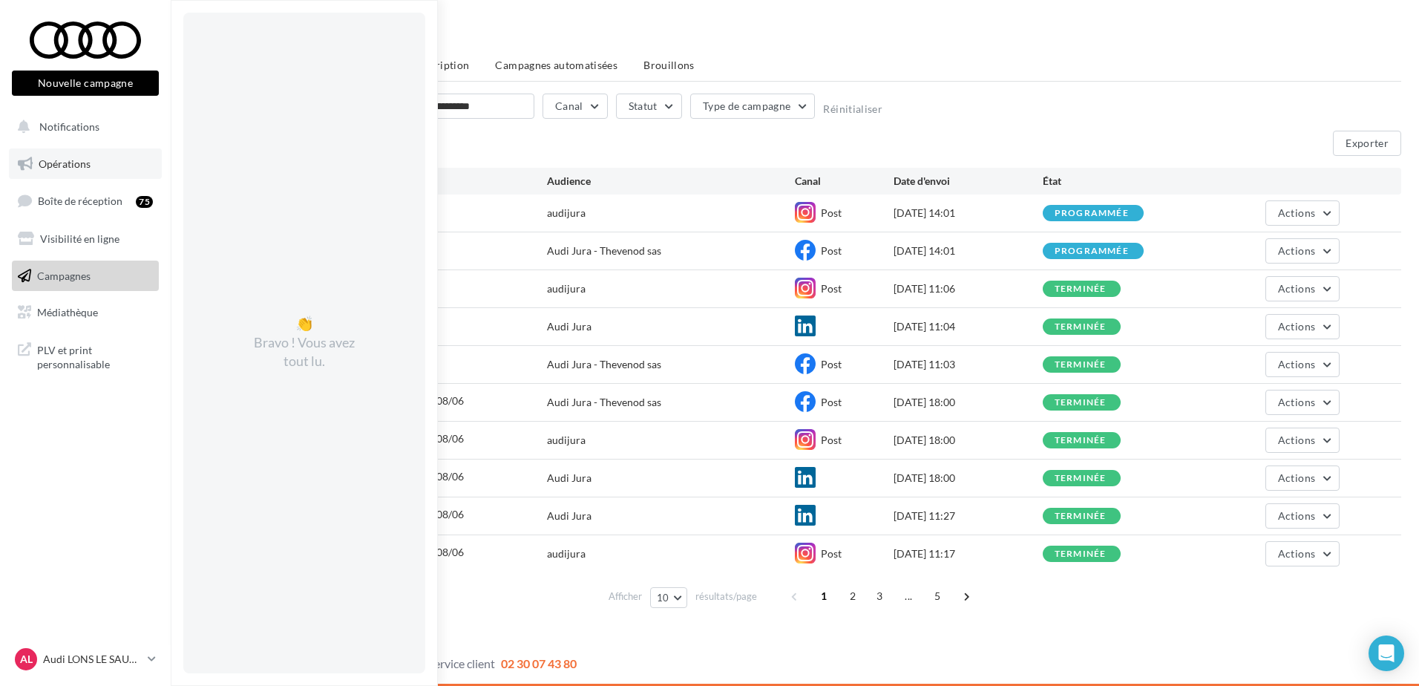
click at [97, 164] on link "Opérations" at bounding box center [85, 163] width 153 height 31
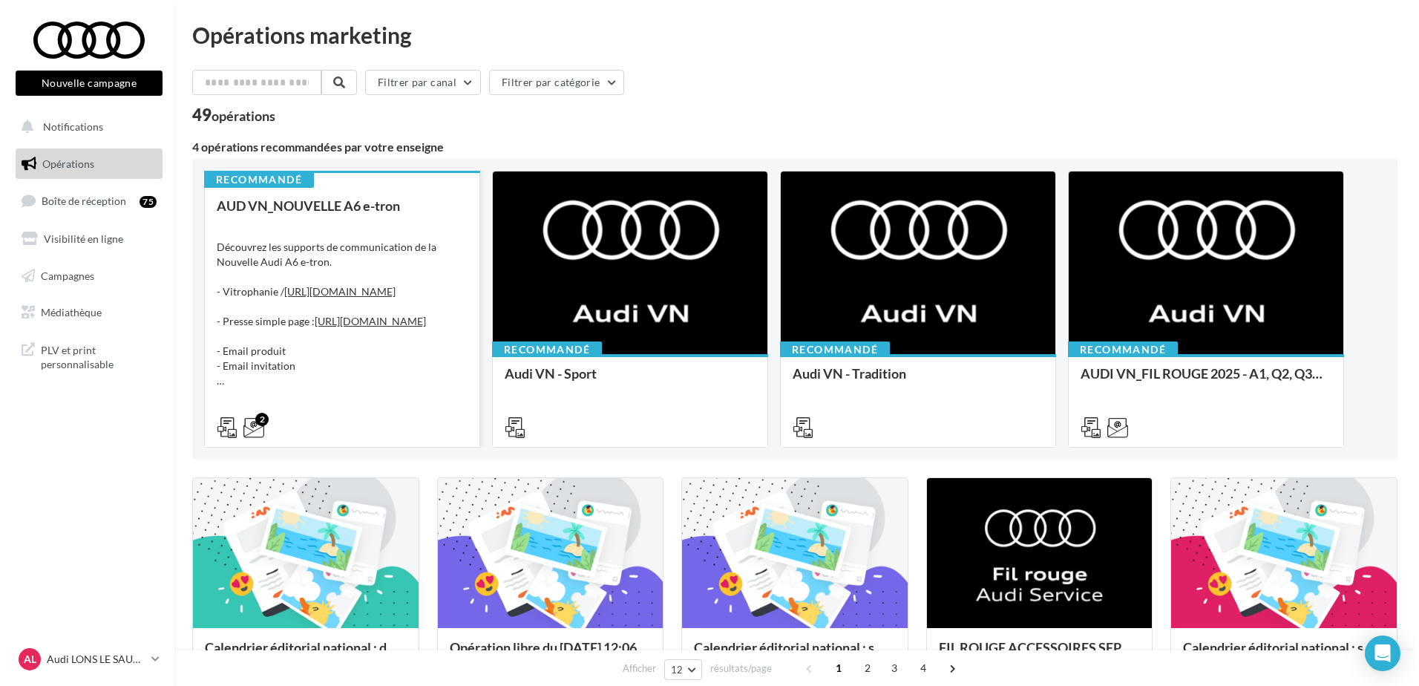
scroll to position [297, 0]
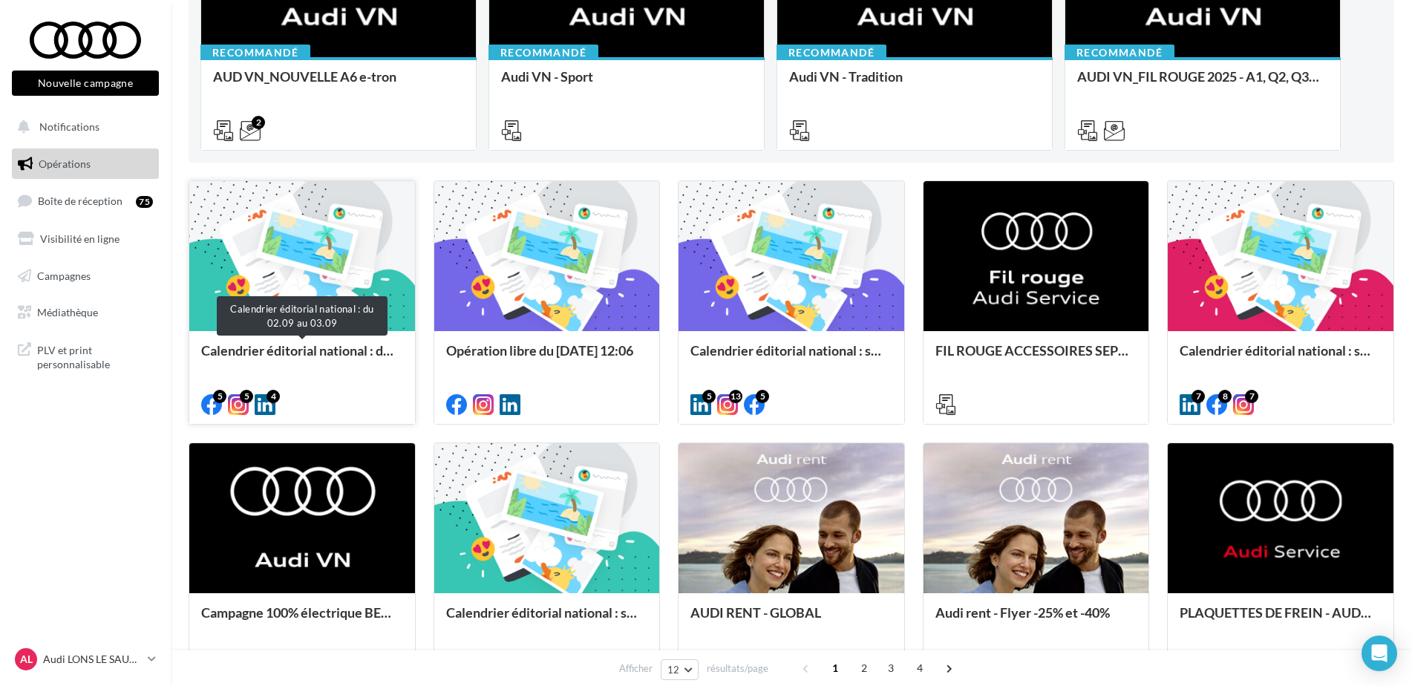
click at [316, 348] on div "Calendrier éditorial national : du 02.09 au 03.09" at bounding box center [302, 358] width 202 height 30
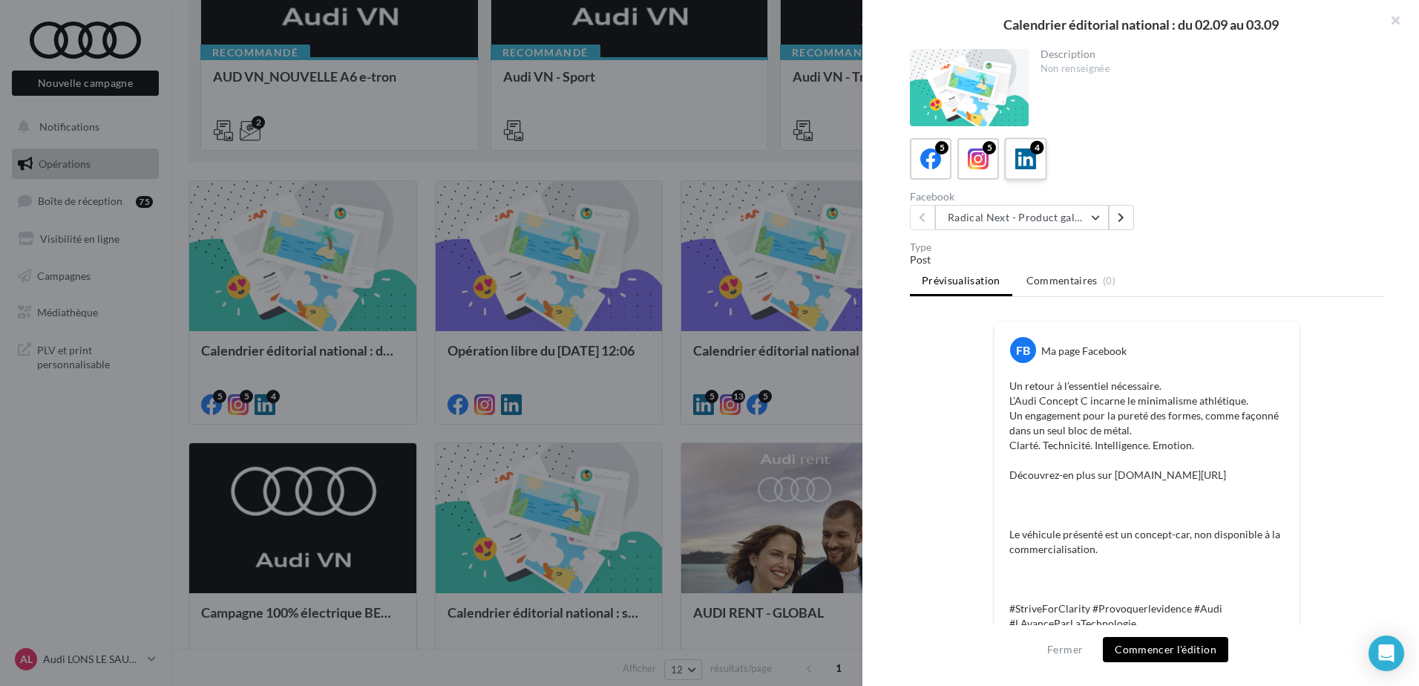
click at [1041, 147] on div "4" at bounding box center [1036, 147] width 13 height 13
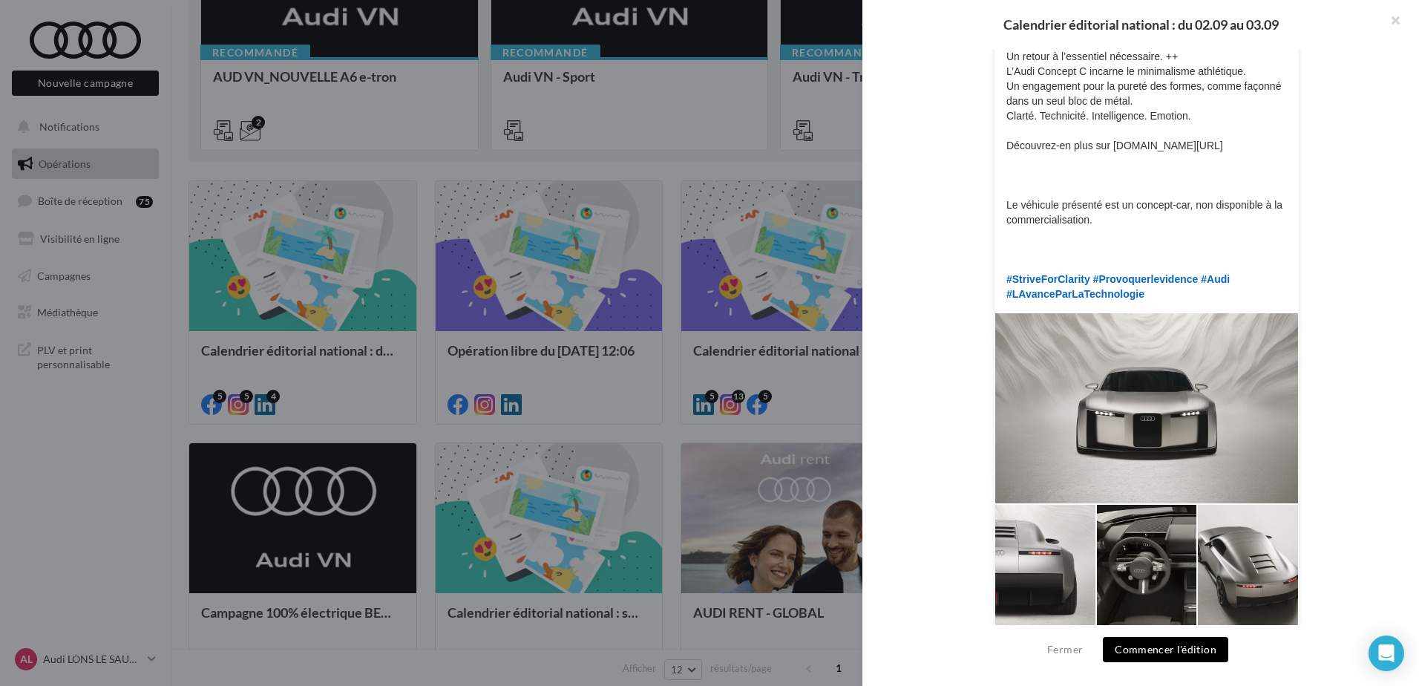
click at [1170, 645] on button "Commencer l'édition" at bounding box center [1165, 649] width 125 height 25
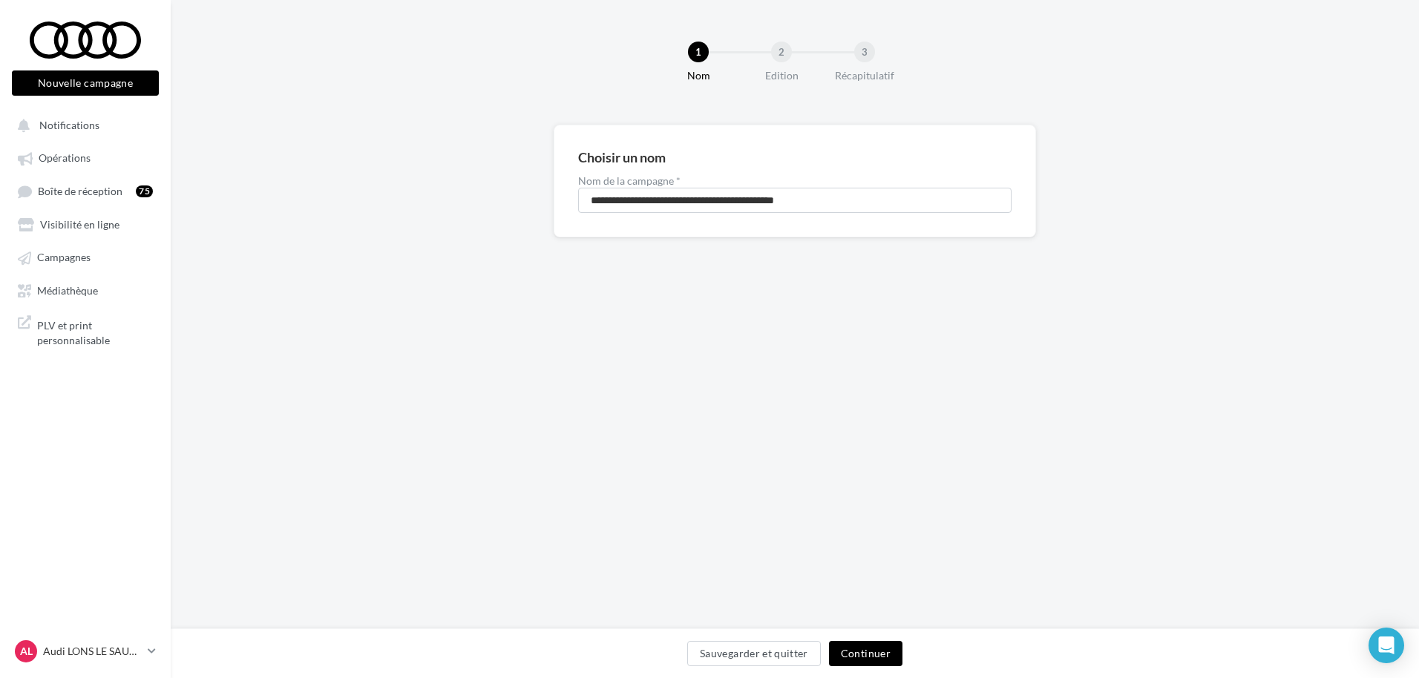
click at [885, 641] on button "Continuer" at bounding box center [865, 653] width 73 height 25
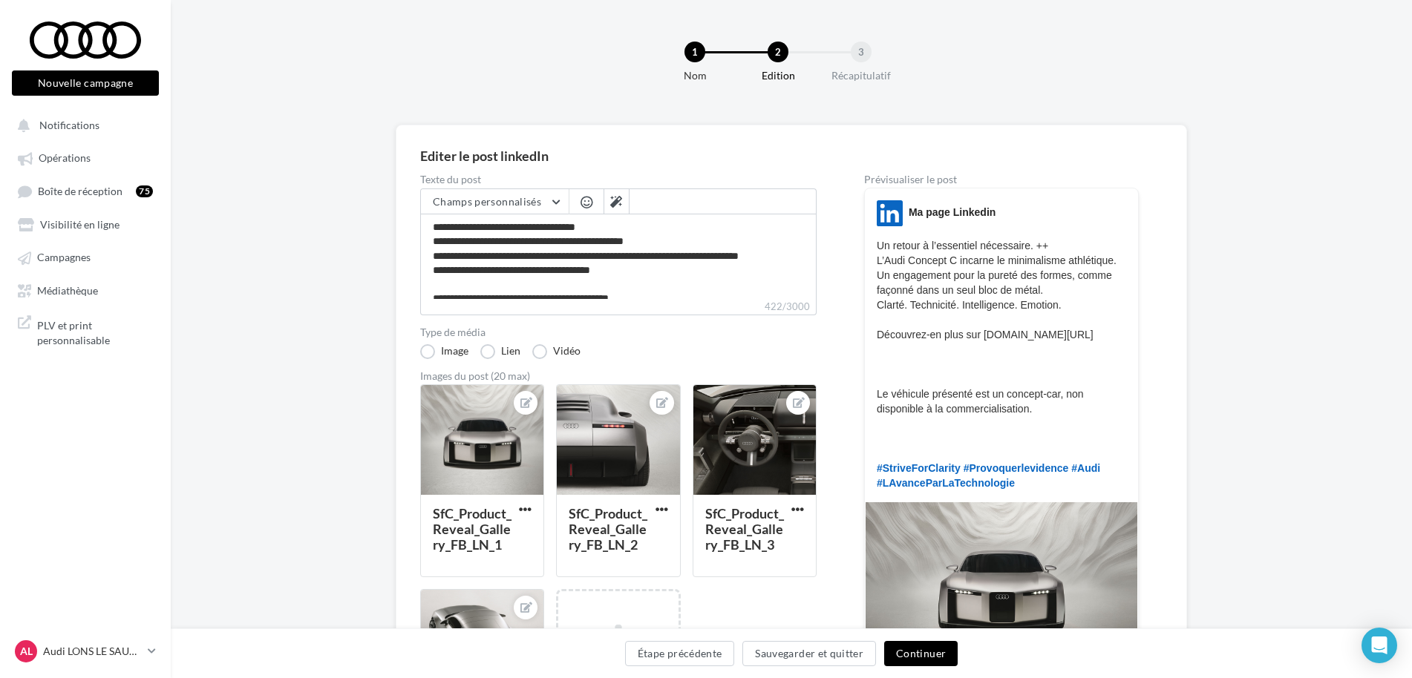
click at [933, 653] on button "Continuer" at bounding box center [920, 653] width 73 height 25
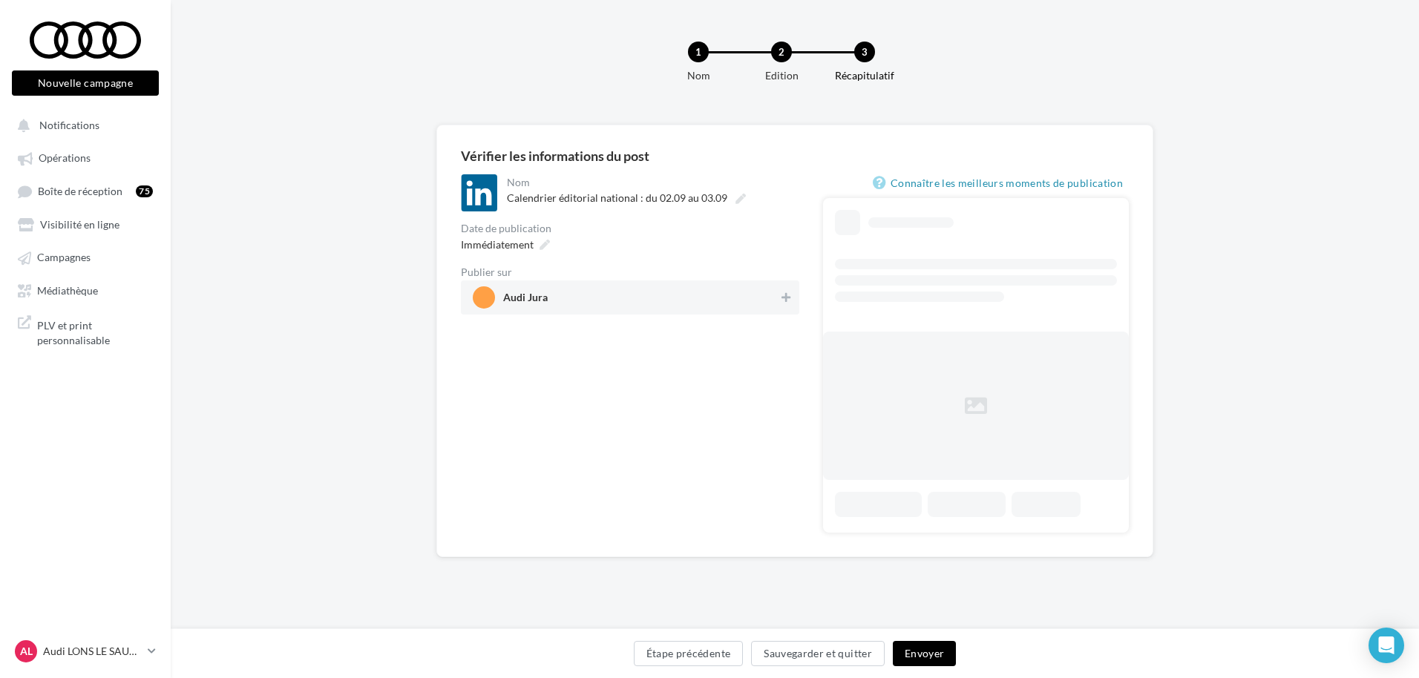
click at [736, 304] on span "Audi Jura" at bounding box center [626, 298] width 306 height 22
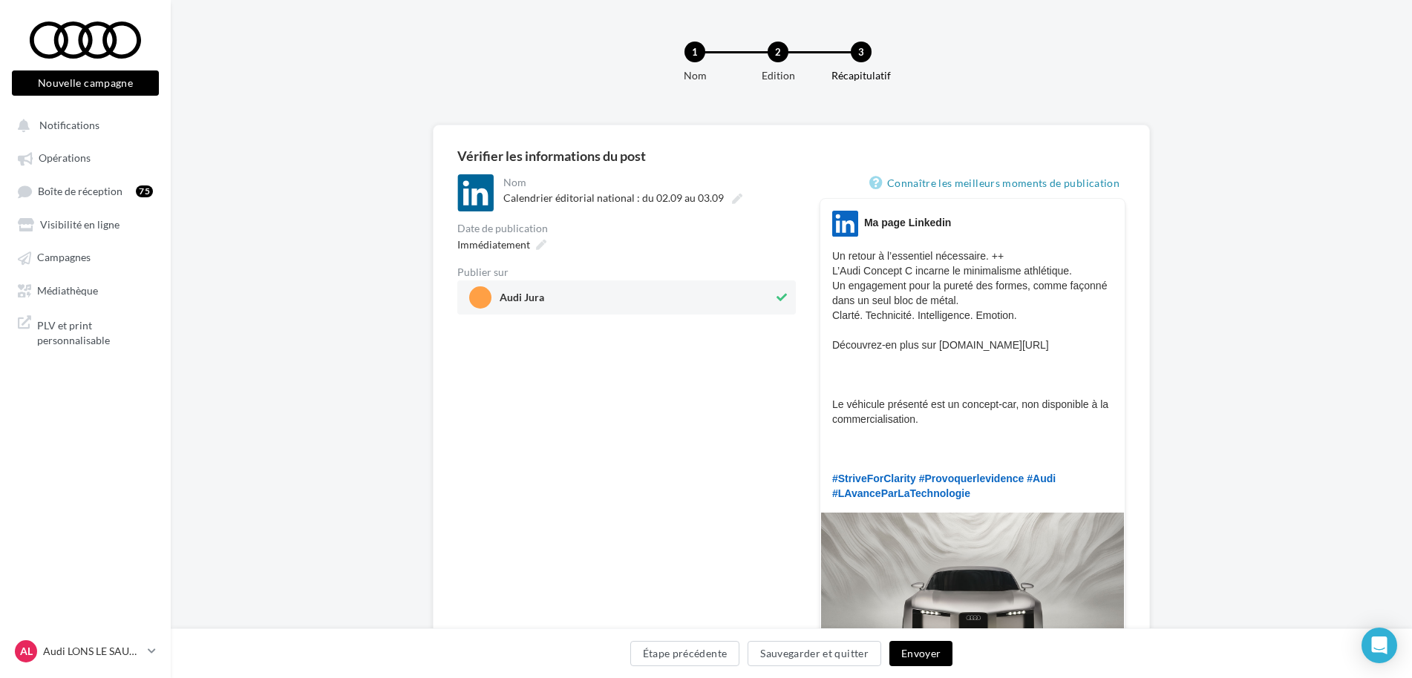
click at [921, 658] on button "Envoyer" at bounding box center [920, 653] width 63 height 25
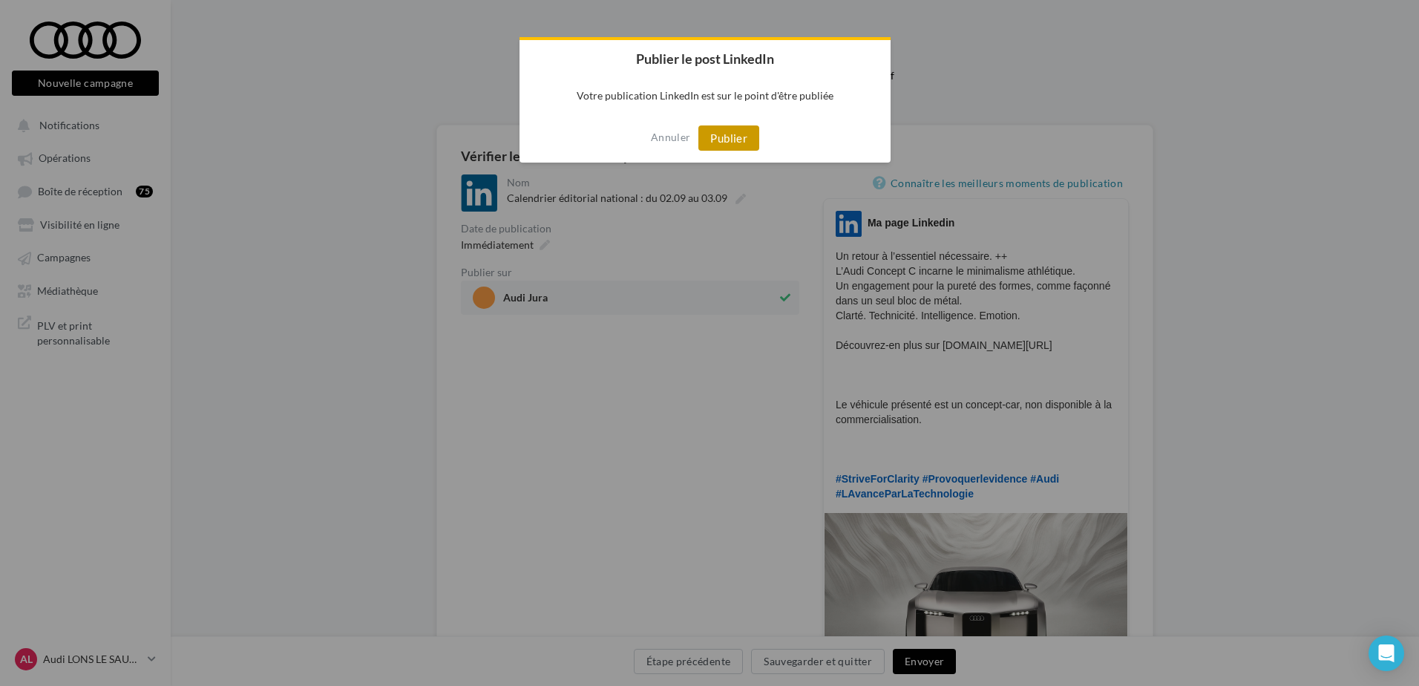
click at [739, 138] on button "Publier" at bounding box center [729, 137] width 61 height 25
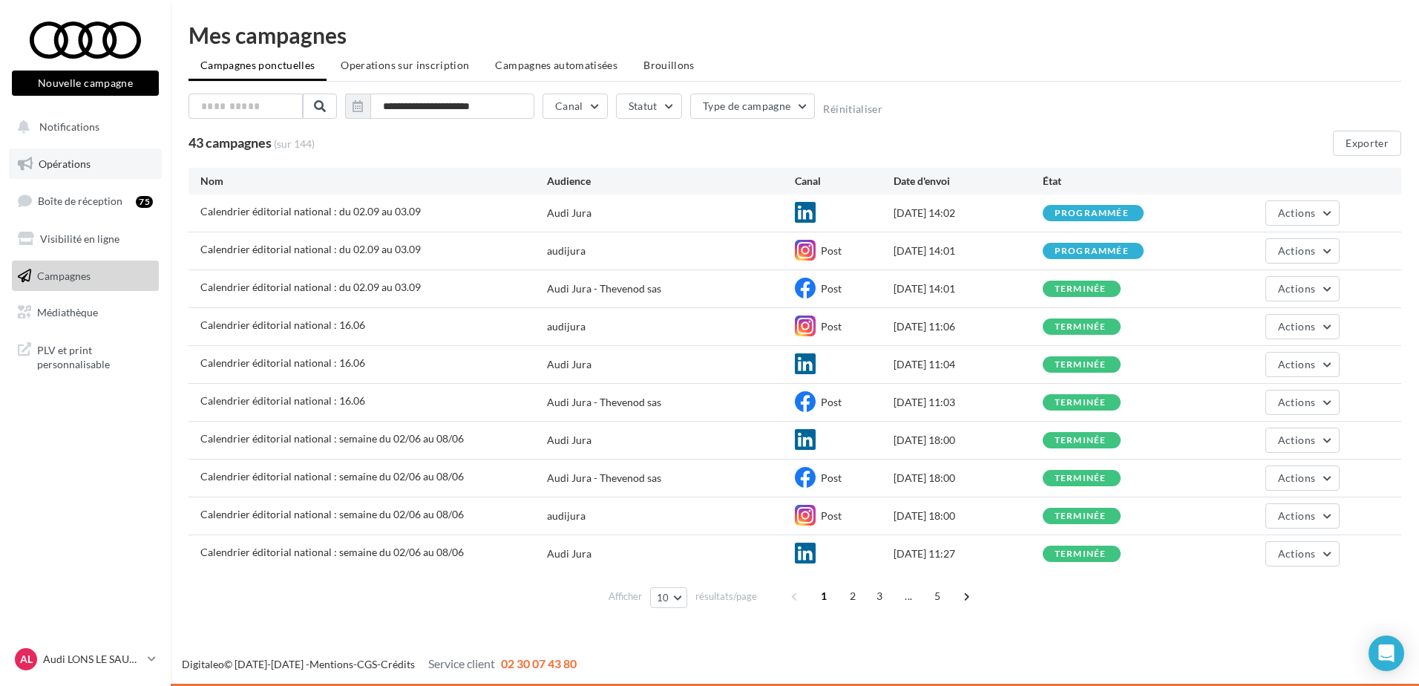
click at [90, 170] on link "Opérations" at bounding box center [85, 163] width 153 height 31
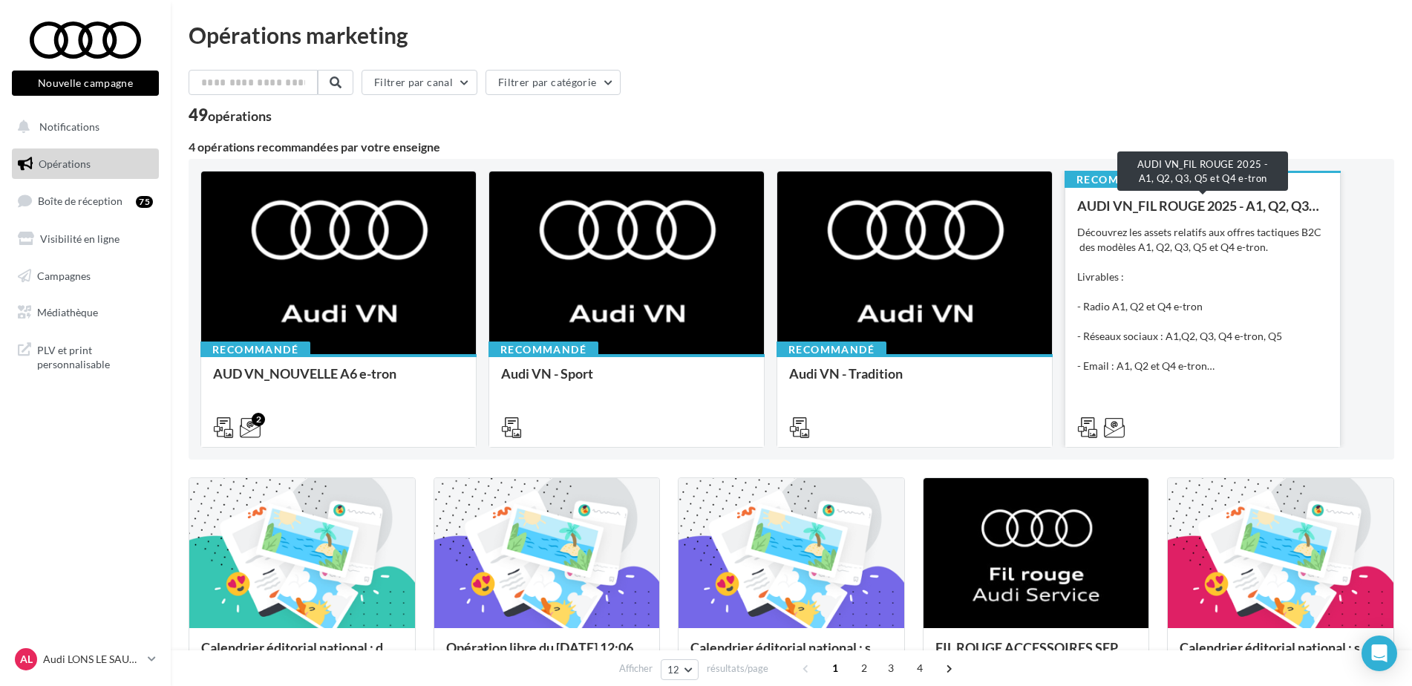
click at [1263, 206] on div "AUDI VN_FIL ROUGE 2025 - A1, Q2, Q3, Q5 et Q4 e-tron" at bounding box center [1202, 205] width 251 height 15
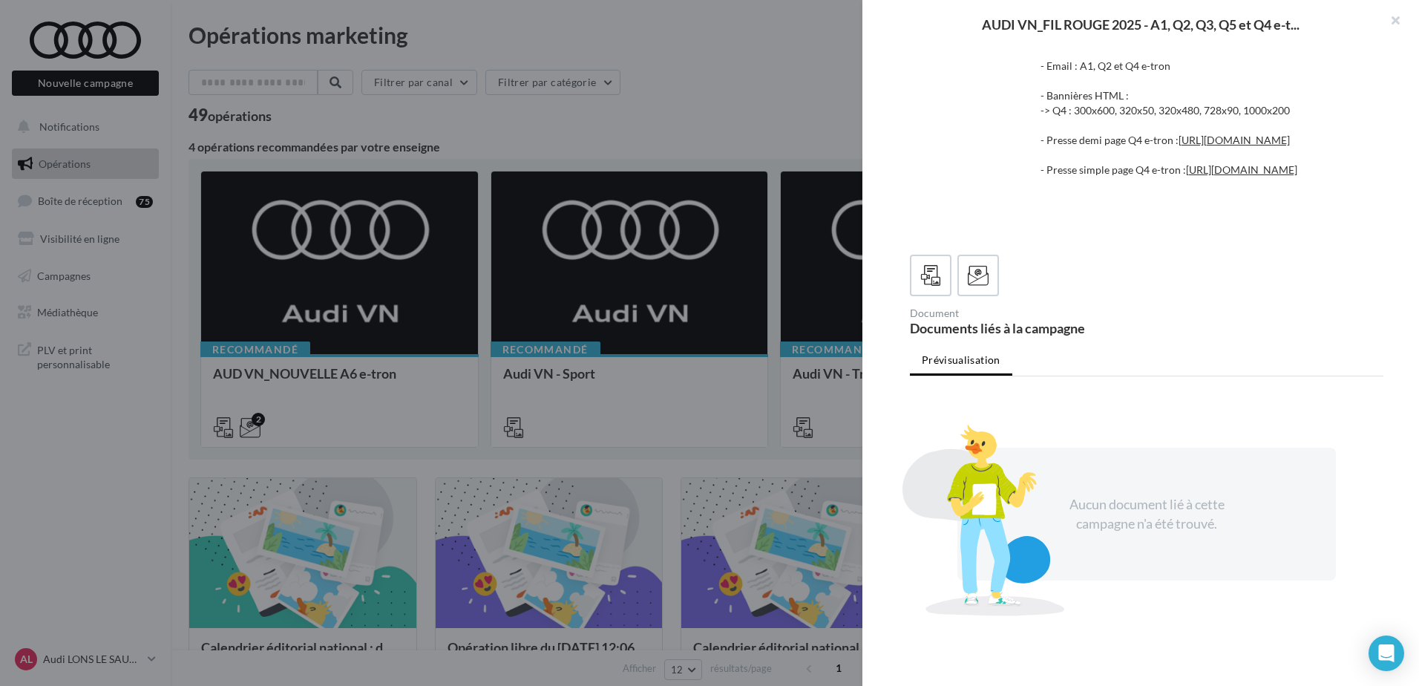
scroll to position [333, 0]
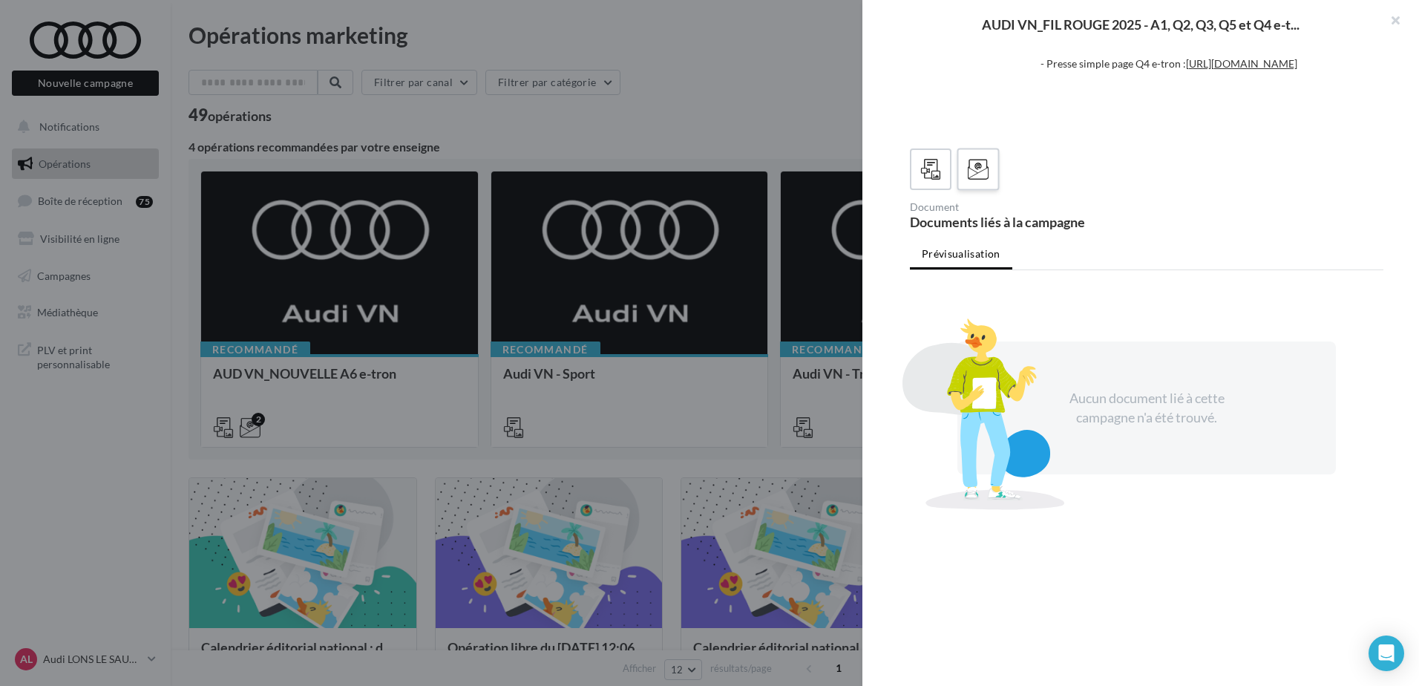
click at [992, 168] on div at bounding box center [978, 169] width 27 height 27
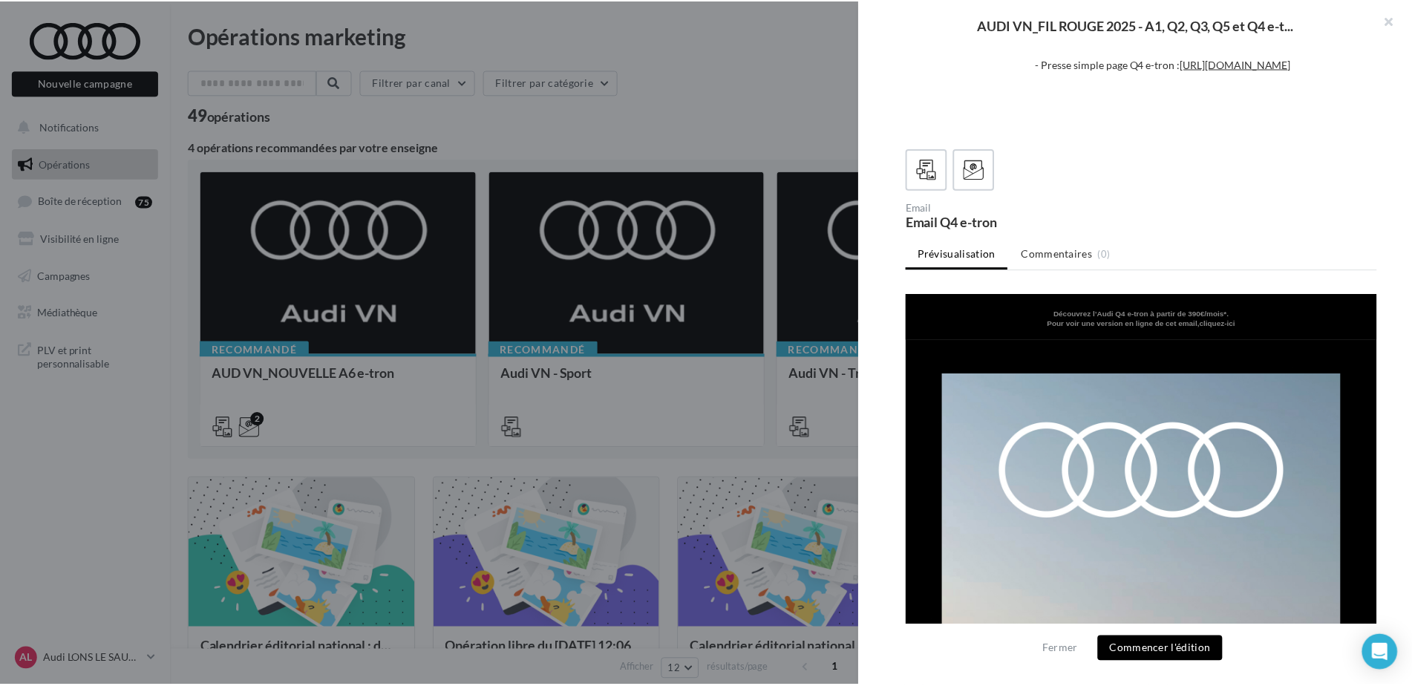
scroll to position [0, 0]
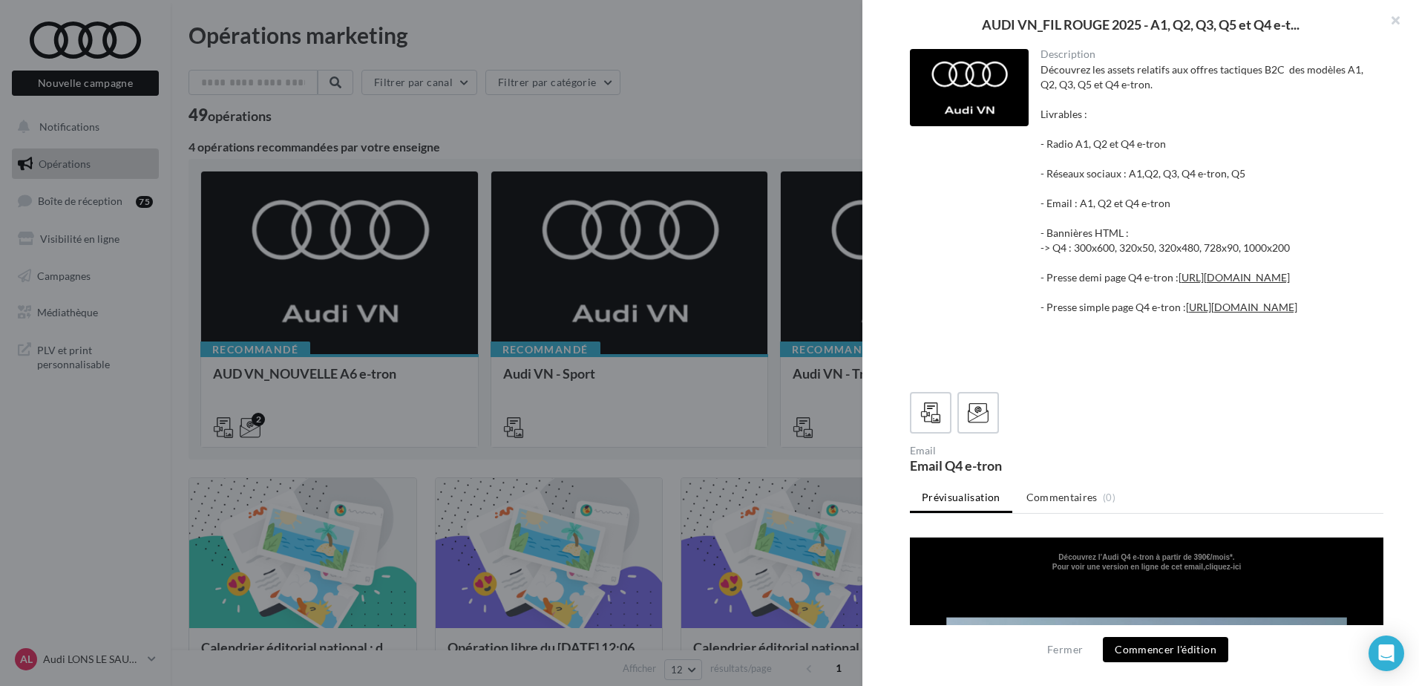
click at [1196, 166] on div "Découvrez les assets relatifs aux offres tactiques B2C des modèles A1, Q2, Q3, …" at bounding box center [1207, 218] width 332 height 312
click at [1260, 180] on div "Découvrez les assets relatifs aux offres tactiques B2C des modèles A1, Q2, Q3, …" at bounding box center [1207, 218] width 332 height 312
click at [1147, 213] on div "Découvrez les assets relatifs aux offres tactiques B2C des modèles A1, Q2, Q3, …" at bounding box center [1207, 218] width 332 height 312
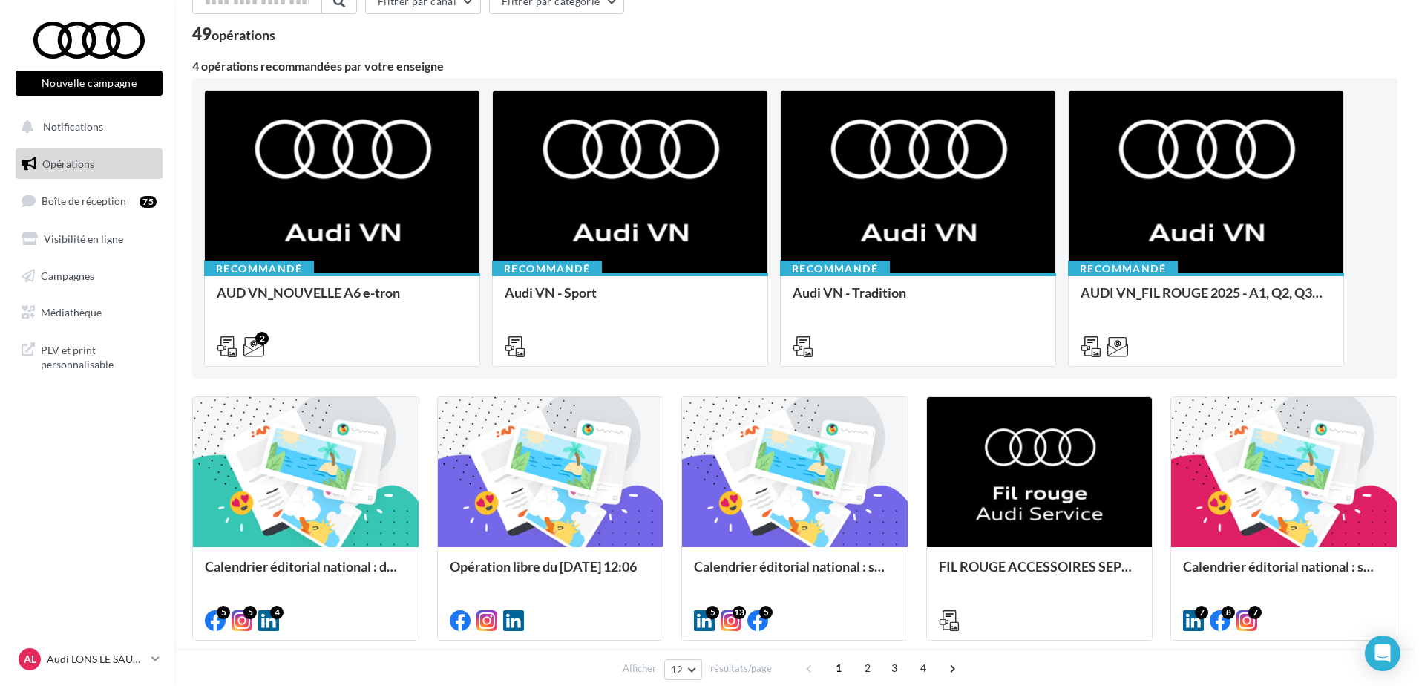
scroll to position [223, 0]
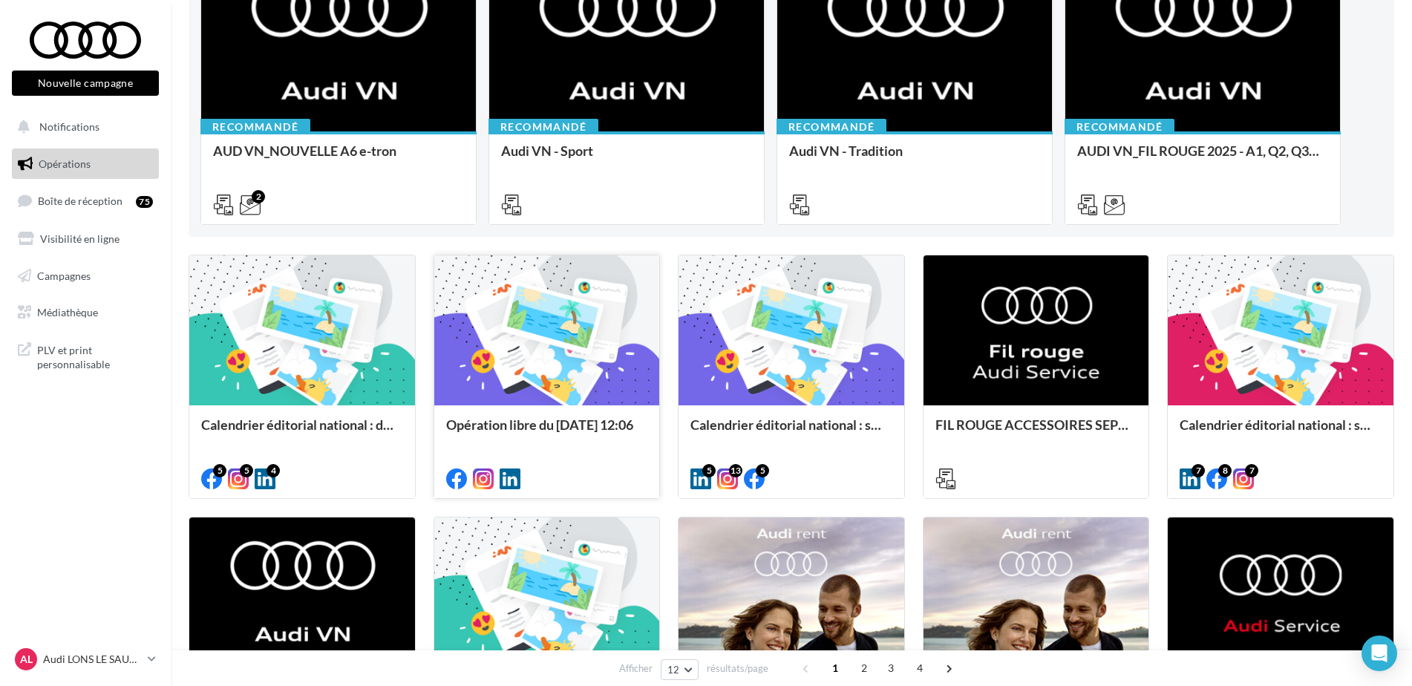
click at [598, 414] on div "Opération libre du 01/09/2025 12:06" at bounding box center [547, 450] width 226 height 91
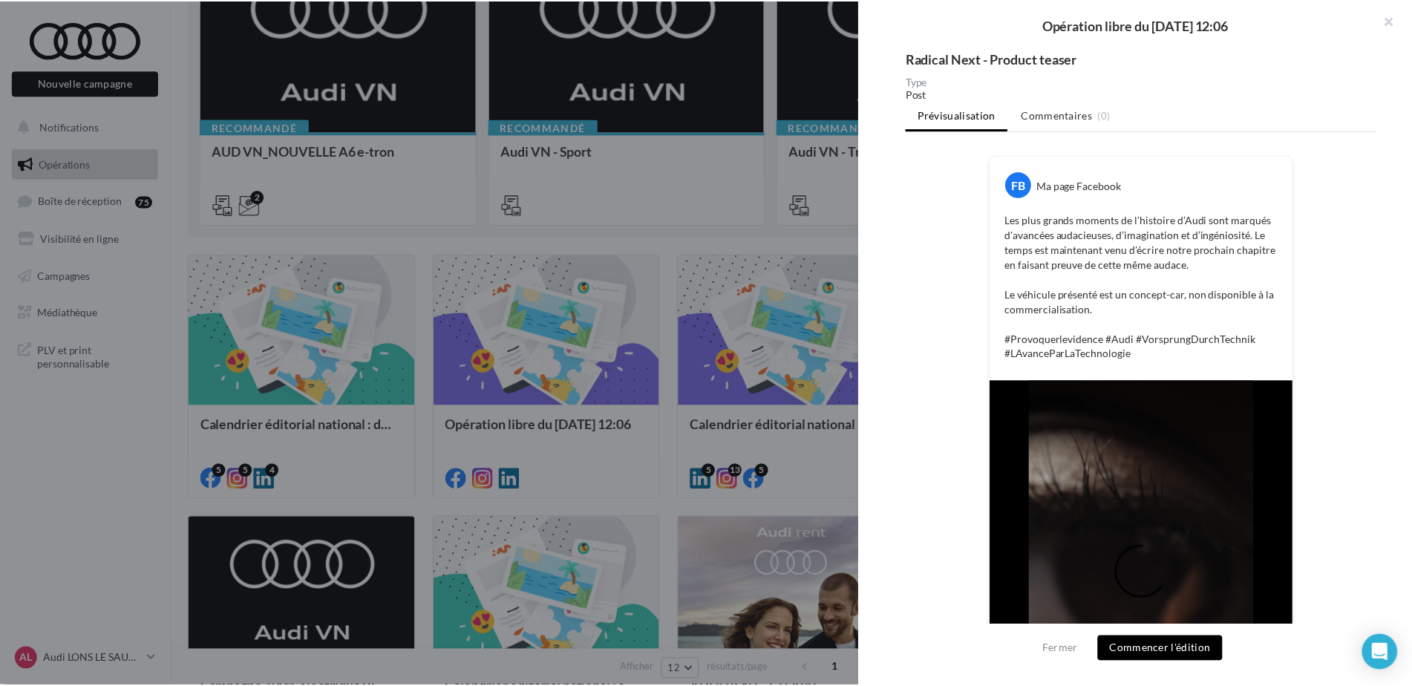
scroll to position [0, 0]
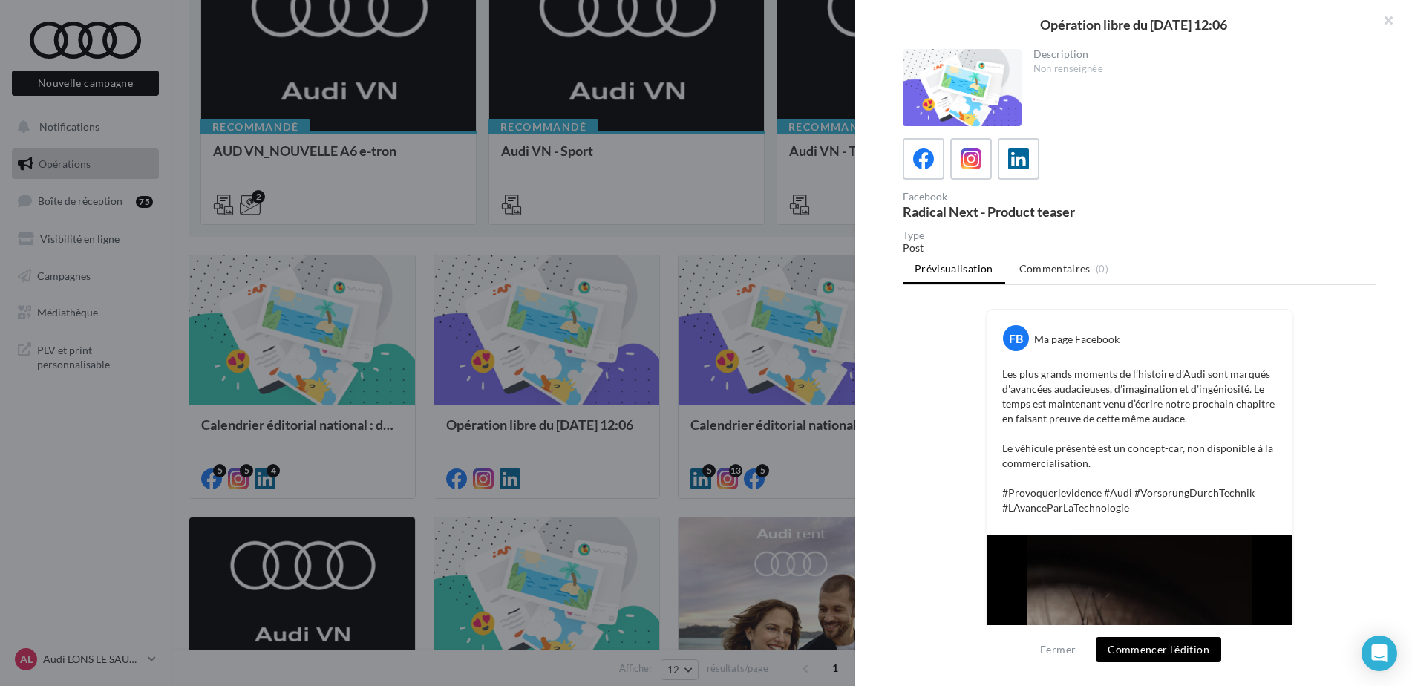
click at [745, 384] on div at bounding box center [706, 343] width 1412 height 686
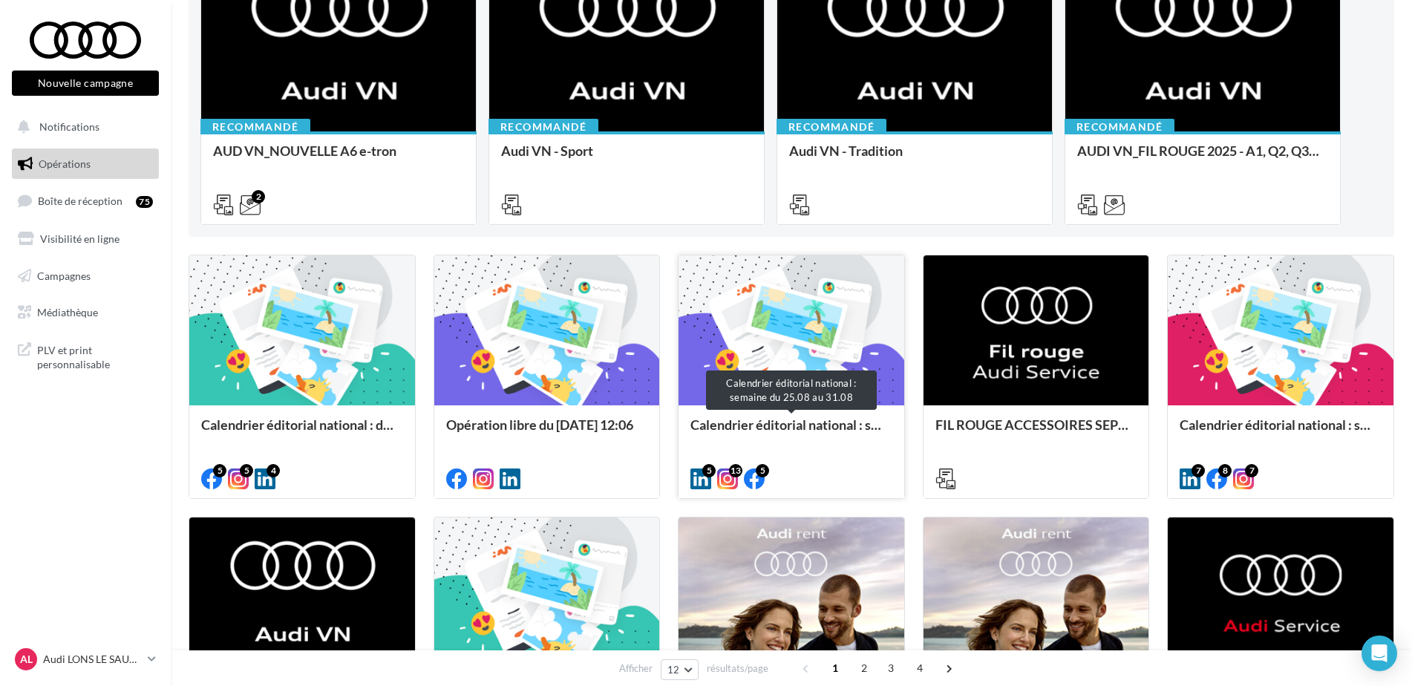
click at [780, 419] on div "Calendrier éditorial national : semaine du 25.08 au 31.08" at bounding box center [791, 432] width 202 height 30
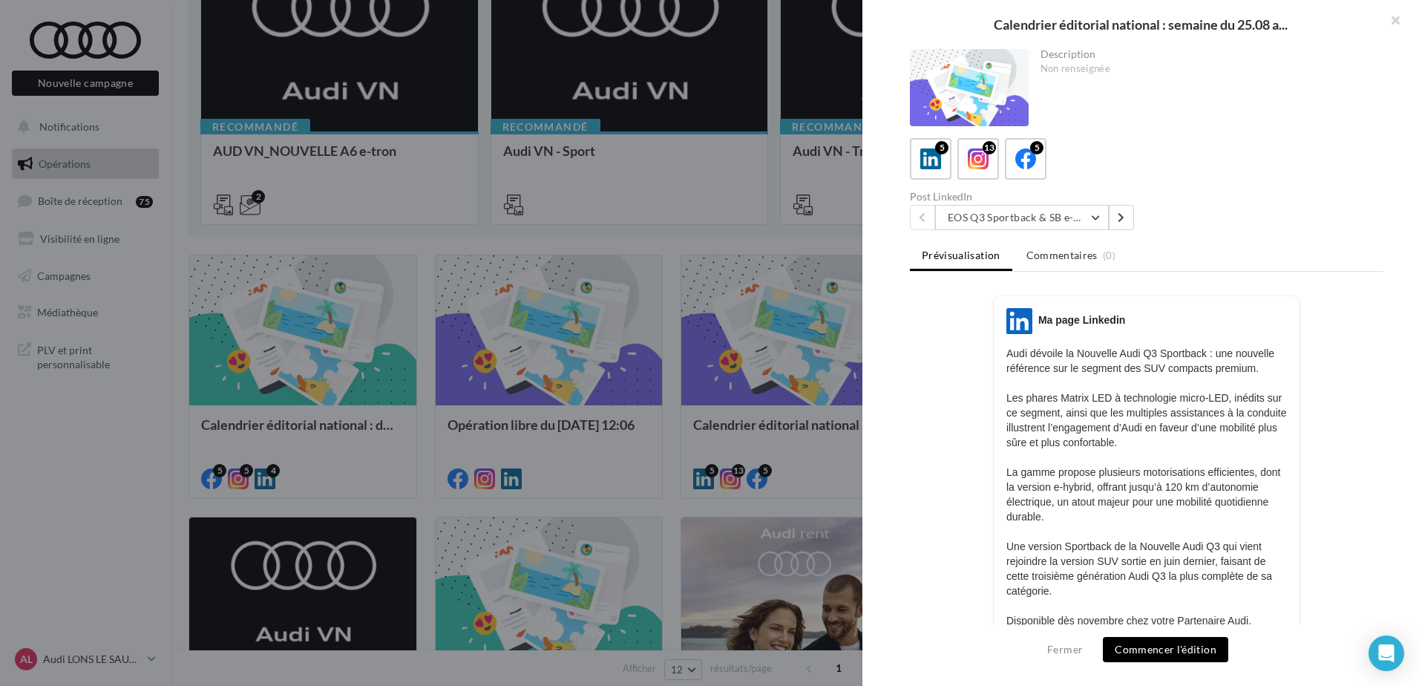
click at [755, 447] on div at bounding box center [709, 343] width 1419 height 686
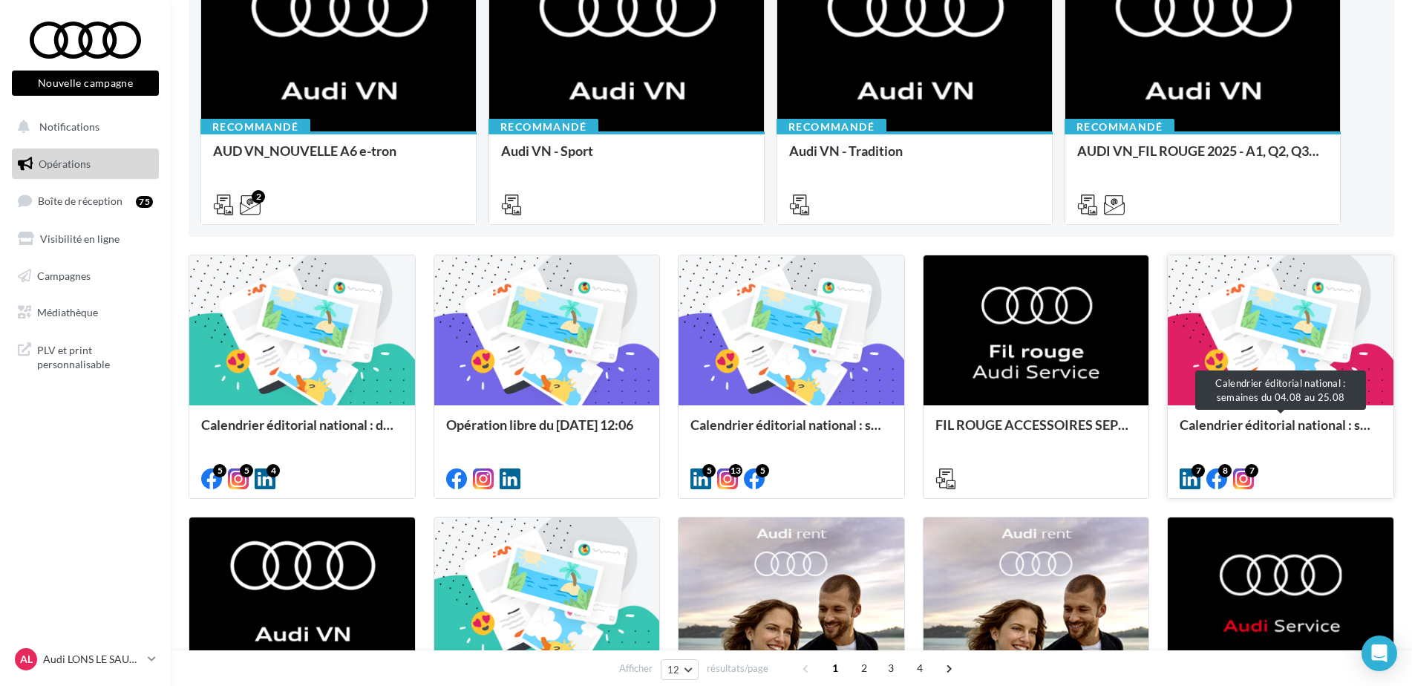
click at [1267, 431] on div "Calendrier éditorial national : semaines du 04.08 au 25.08" at bounding box center [1281, 432] width 202 height 30
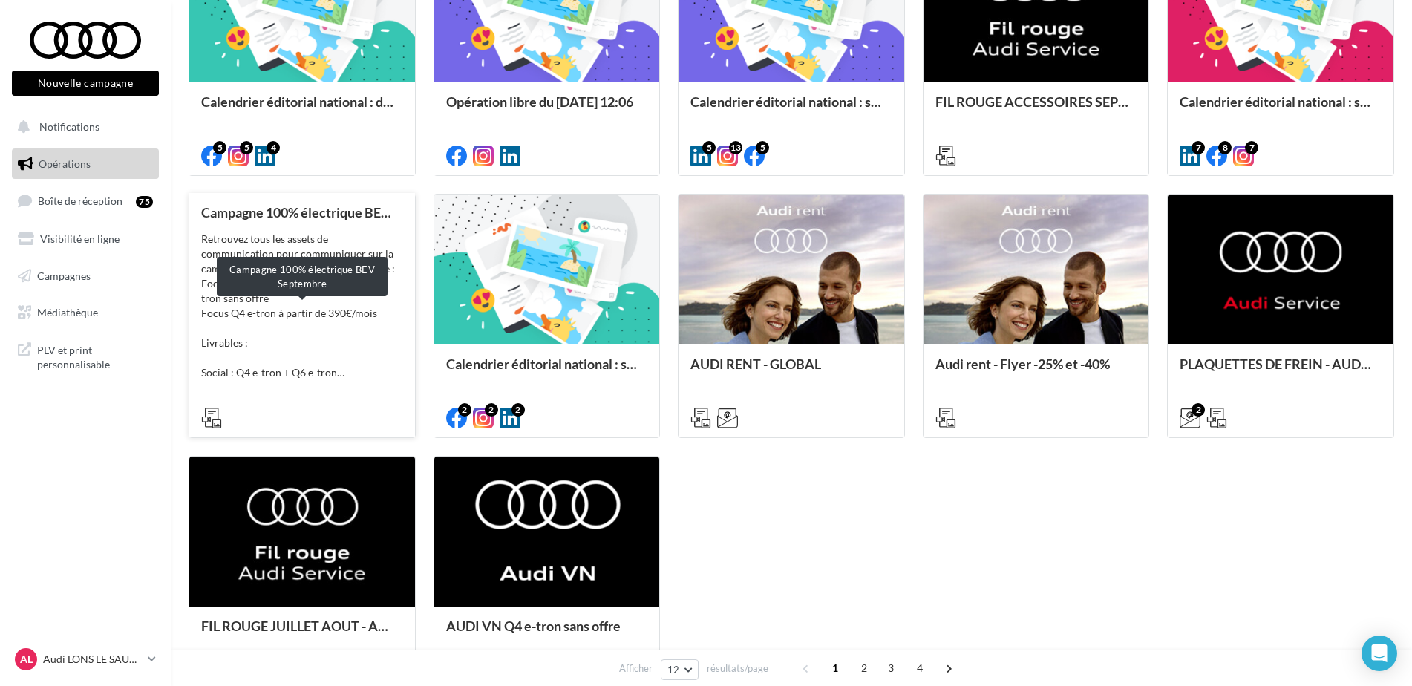
scroll to position [520, 0]
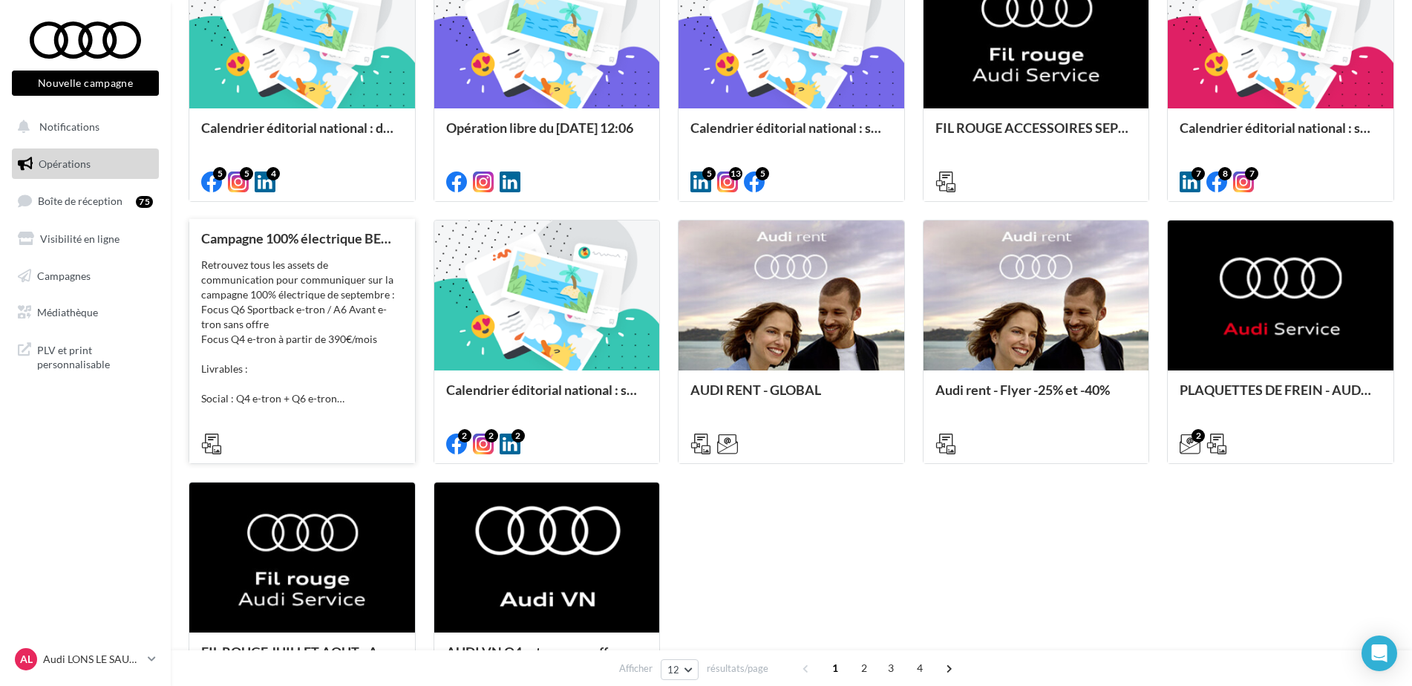
click at [294, 353] on div "Retrouvez tous les assets de communication pour communiquer sur la campagne 100…" at bounding box center [302, 332] width 202 height 148
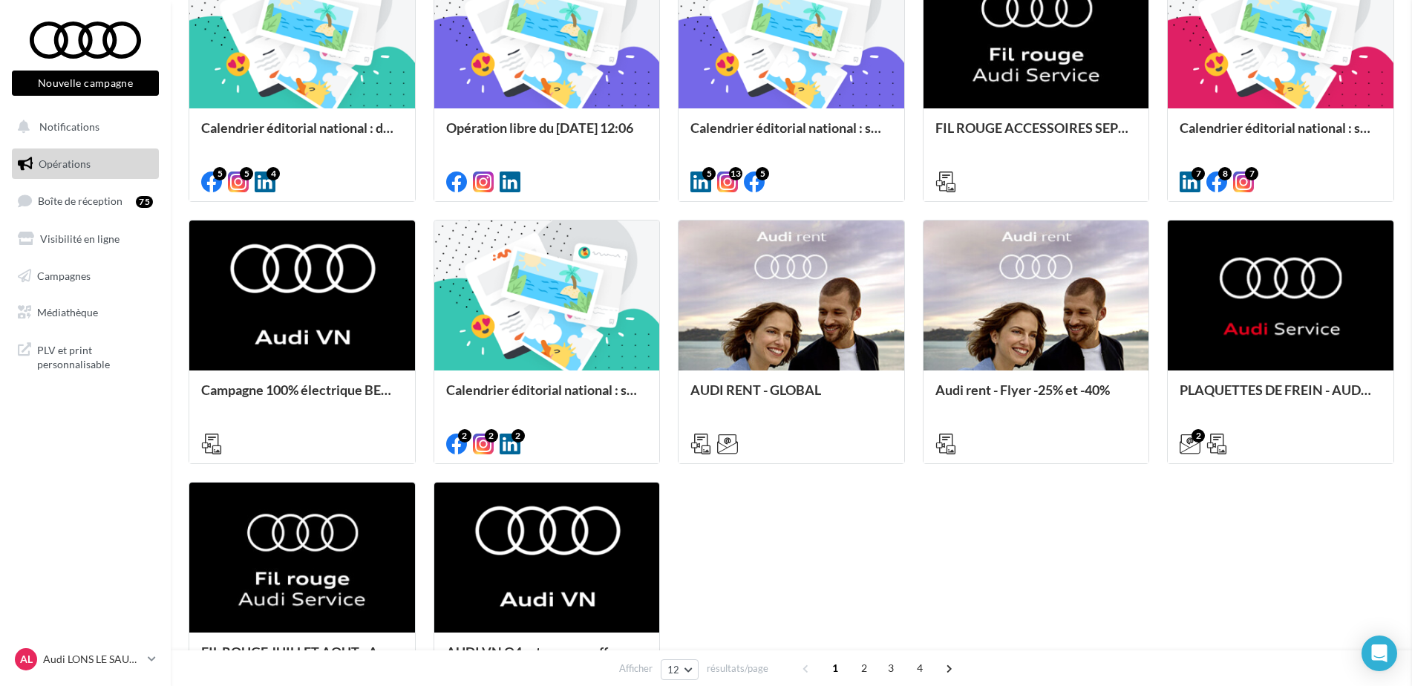
click at [586, 389] on div "Calendrier éditorial national : semaine du 28.07 au 03.08" at bounding box center [547, 397] width 202 height 30
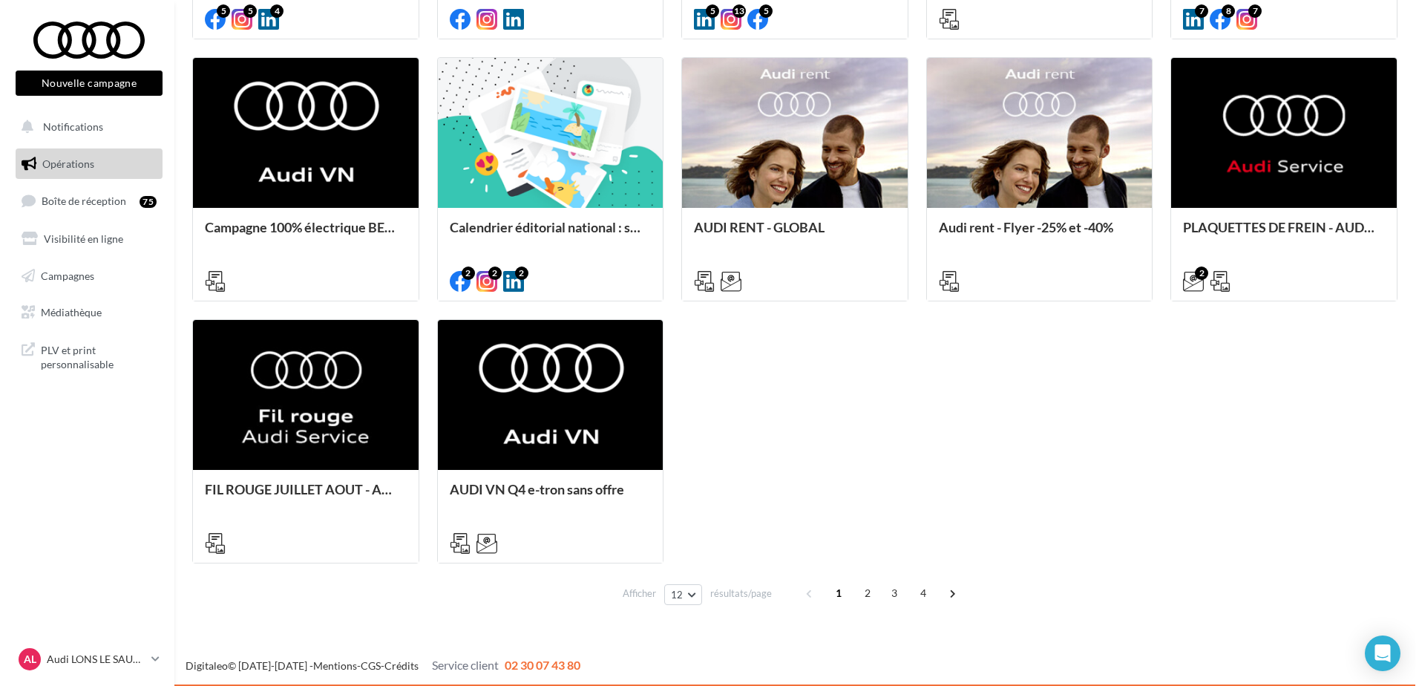
scroll to position [683, 0]
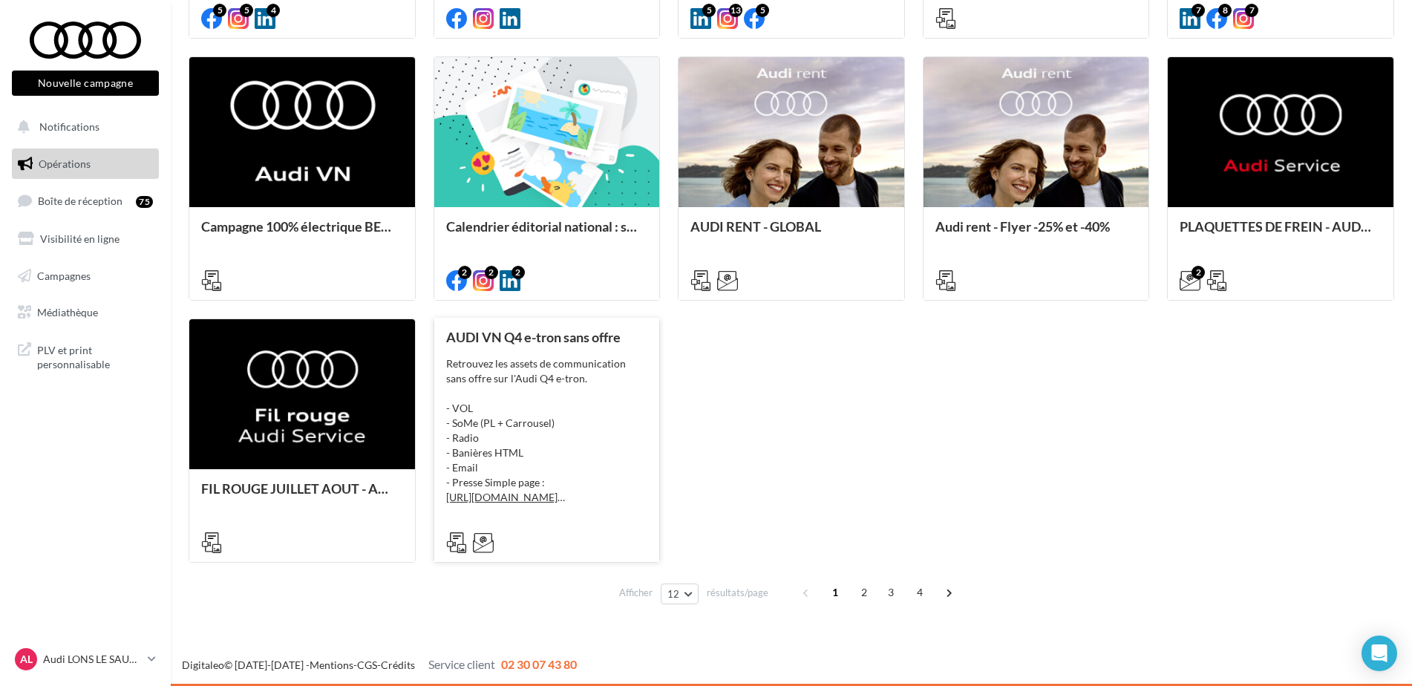
click at [578, 347] on div "AUDI VN Q4 e-tron sans offre Retrouvez les assets de communication sans offre s…" at bounding box center [547, 439] width 202 height 219
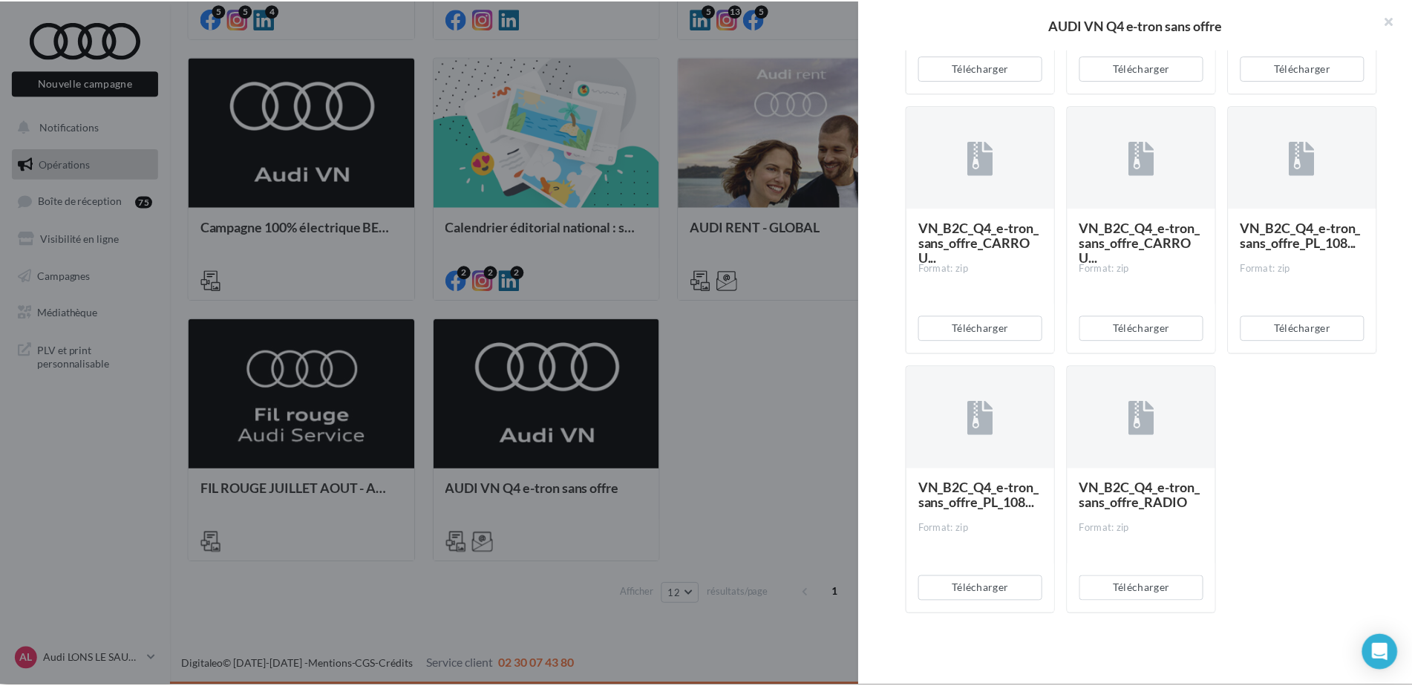
scroll to position [1163, 0]
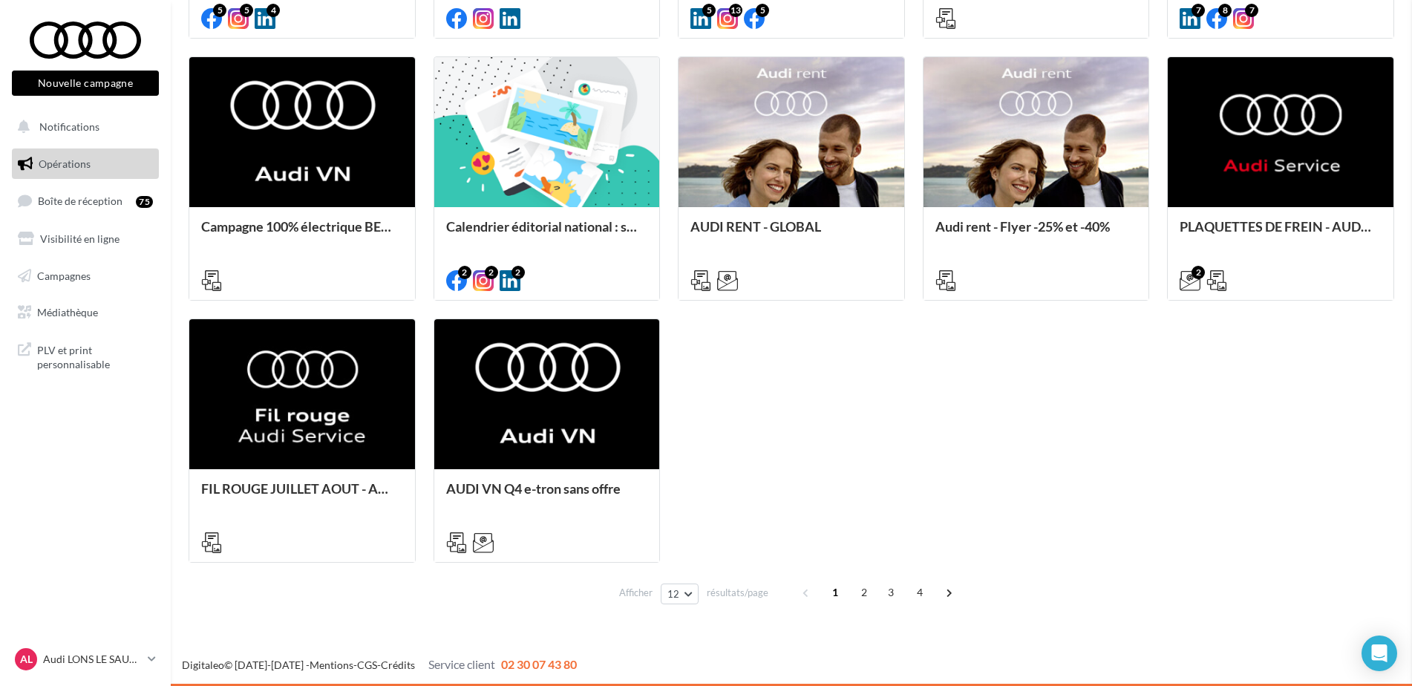
click at [727, 622] on div "AUDI VN Q4 e-tron sans offre Description Retrouvez les assets de communication …" at bounding box center [792, 622] width 1206 height 0
click at [96, 307] on span "Médiathèque" at bounding box center [67, 312] width 61 height 13
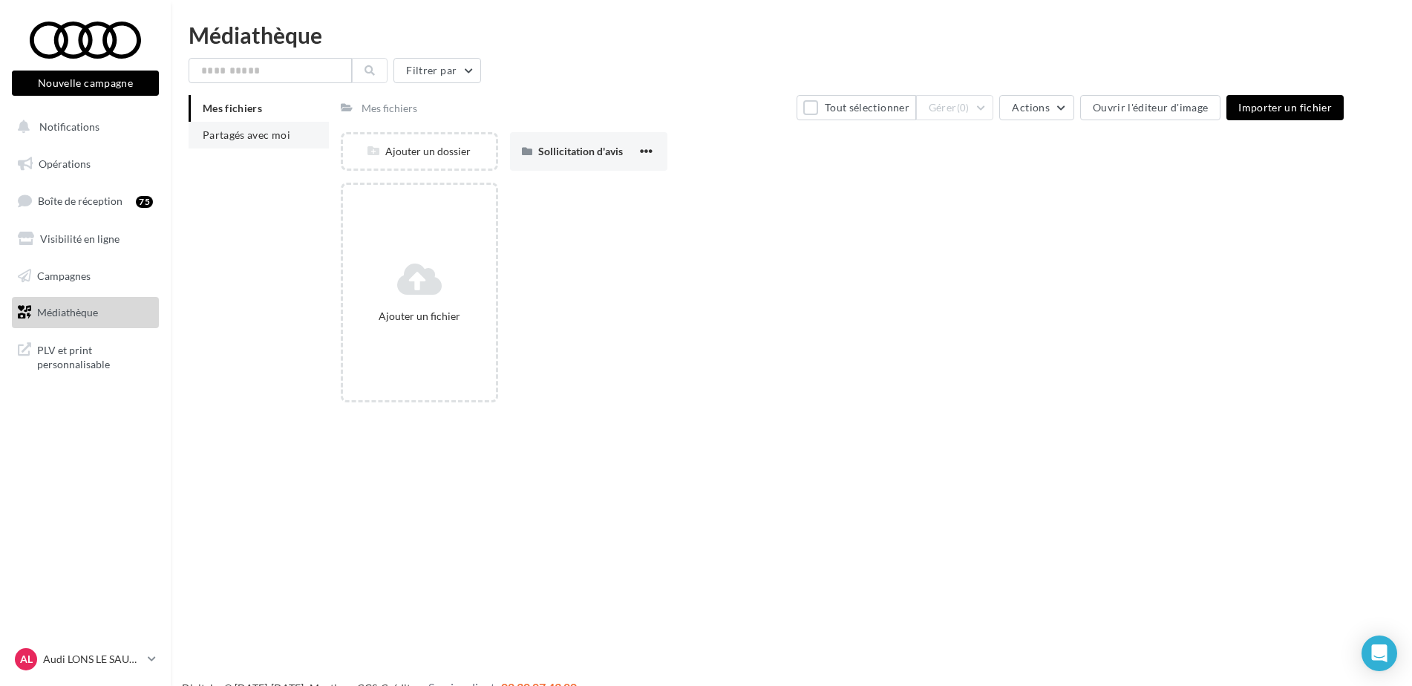
click at [249, 137] on span "Partagés avec moi" at bounding box center [247, 134] width 88 height 13
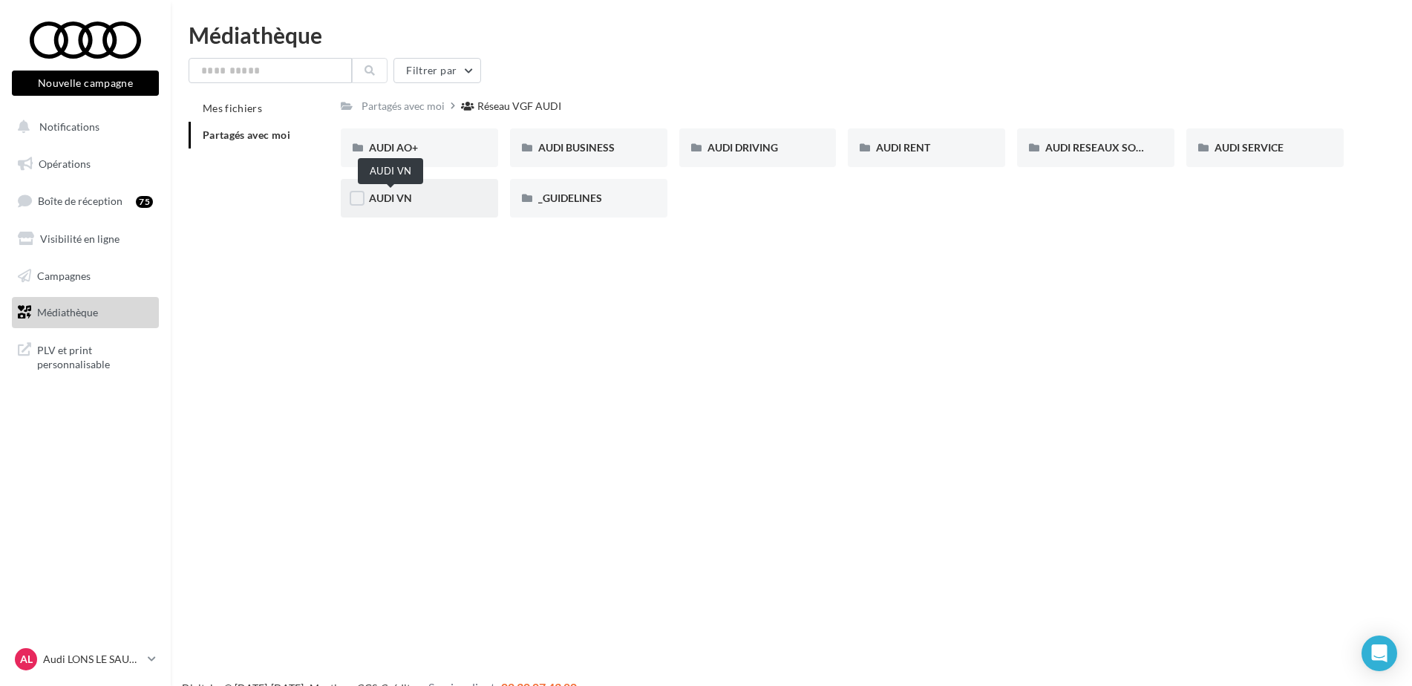
click at [373, 192] on span "AUDI VN" at bounding box center [390, 198] width 43 height 13
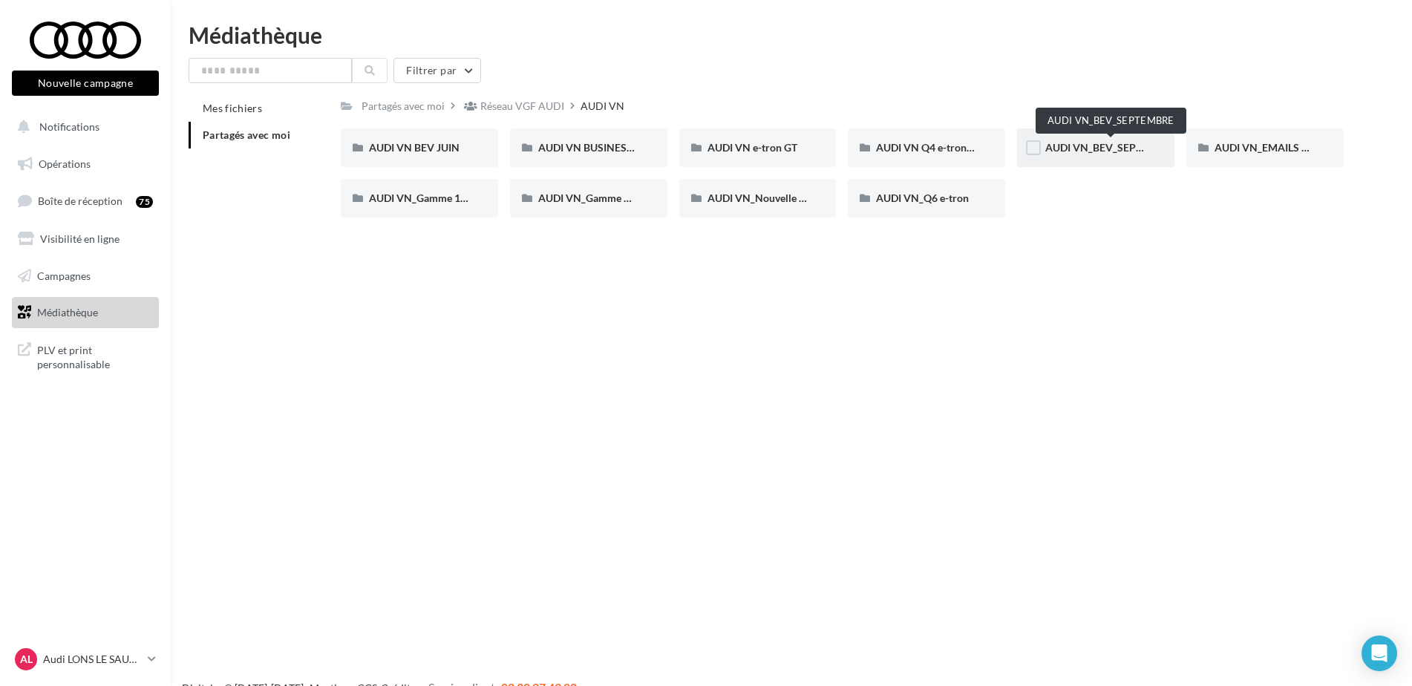
click at [1098, 151] on span "AUDI VN_BEV_SEPTEMBRE" at bounding box center [1110, 147] width 131 height 13
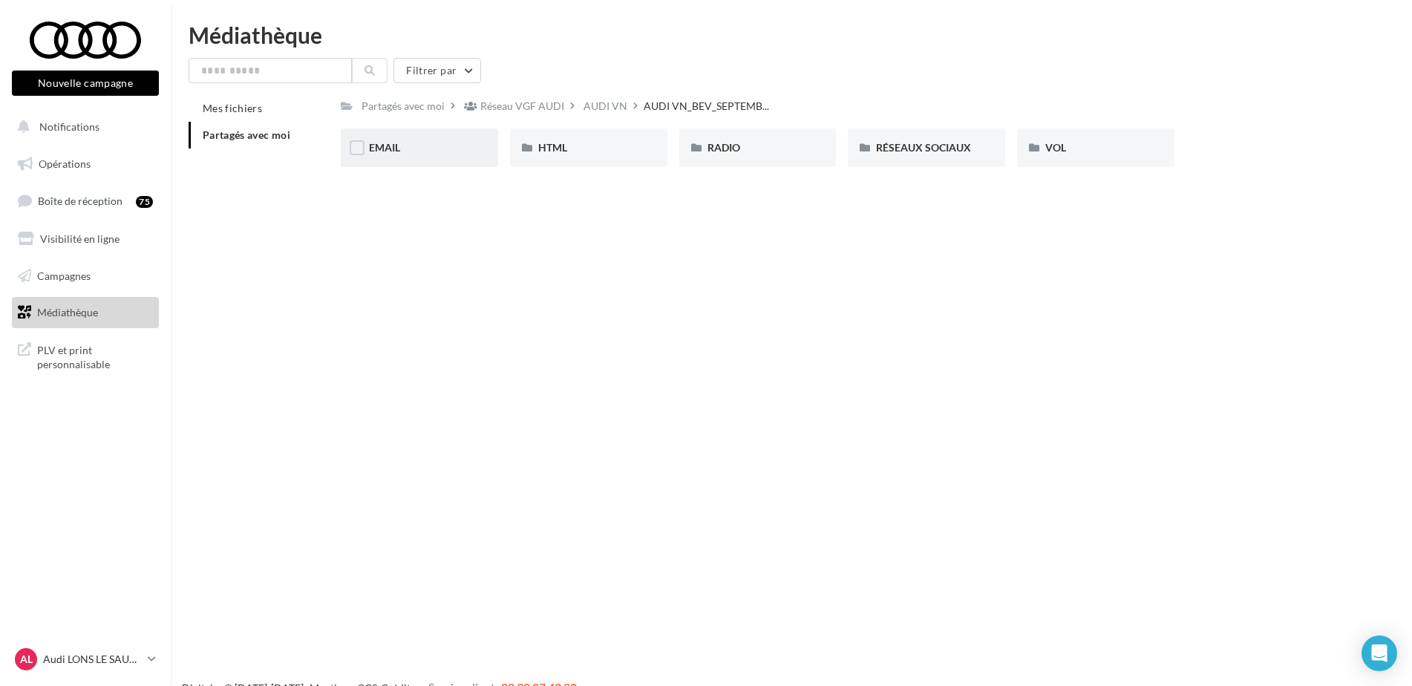
click at [402, 146] on div "EMAIL" at bounding box center [419, 147] width 101 height 15
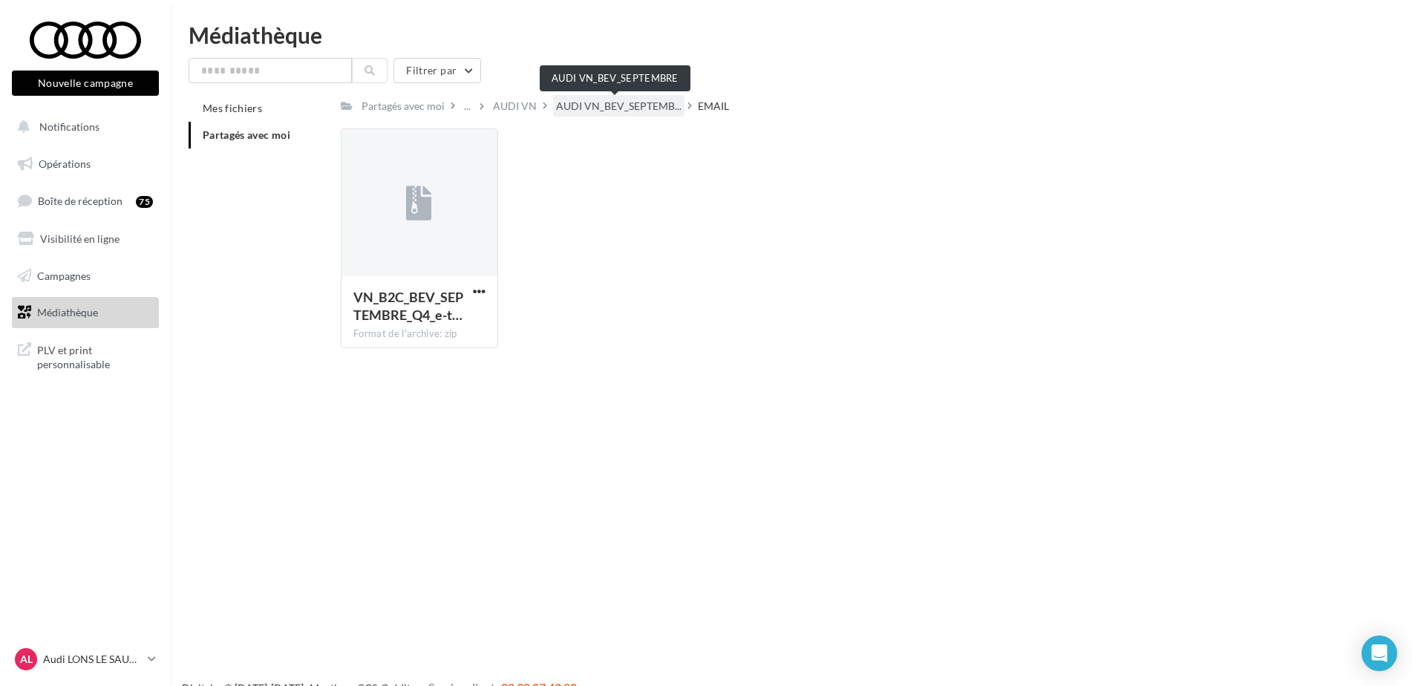
click at [589, 109] on span "AUDI VN_BEV_SEPTEMB..." at bounding box center [618, 106] width 125 height 15
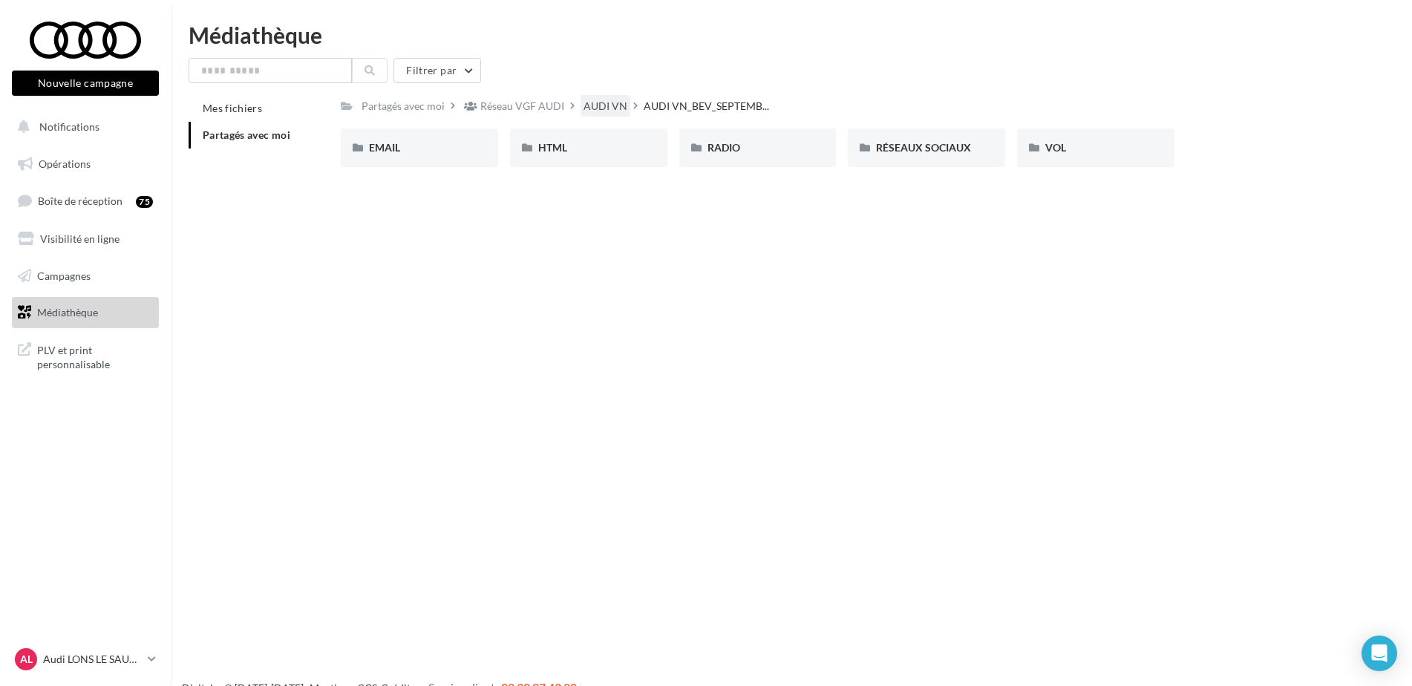
click at [600, 101] on div "AUDI VN" at bounding box center [605, 106] width 44 height 15
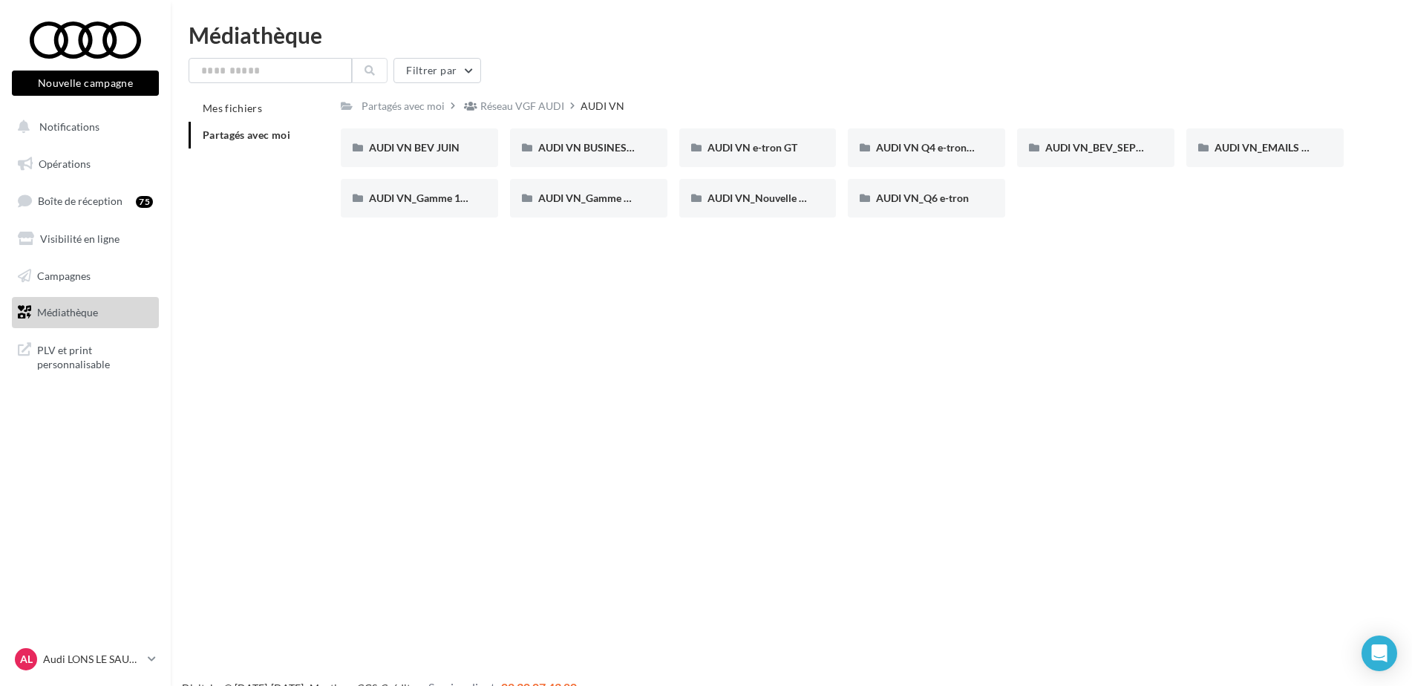
click at [542, 105] on div "Réseau VGF AUDI" at bounding box center [522, 106] width 84 height 15
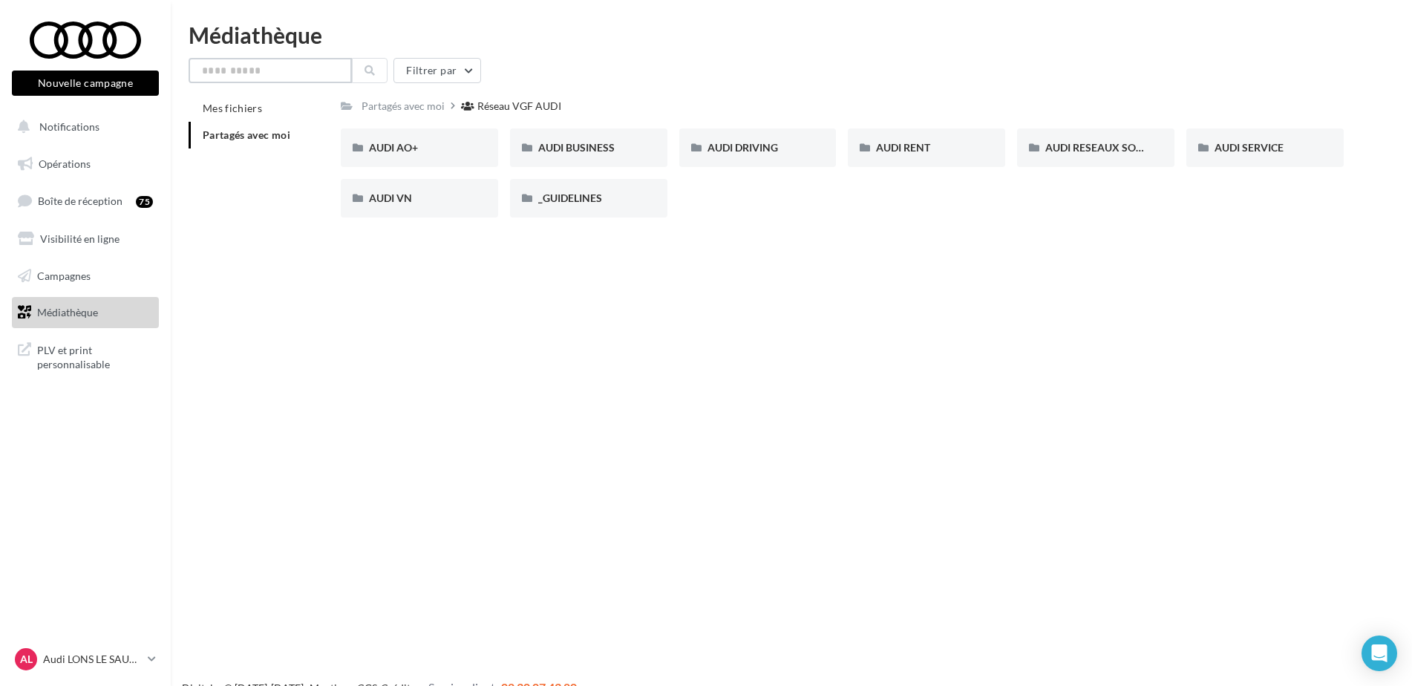
click at [254, 73] on input "text" at bounding box center [270, 70] width 163 height 25
type input "**"
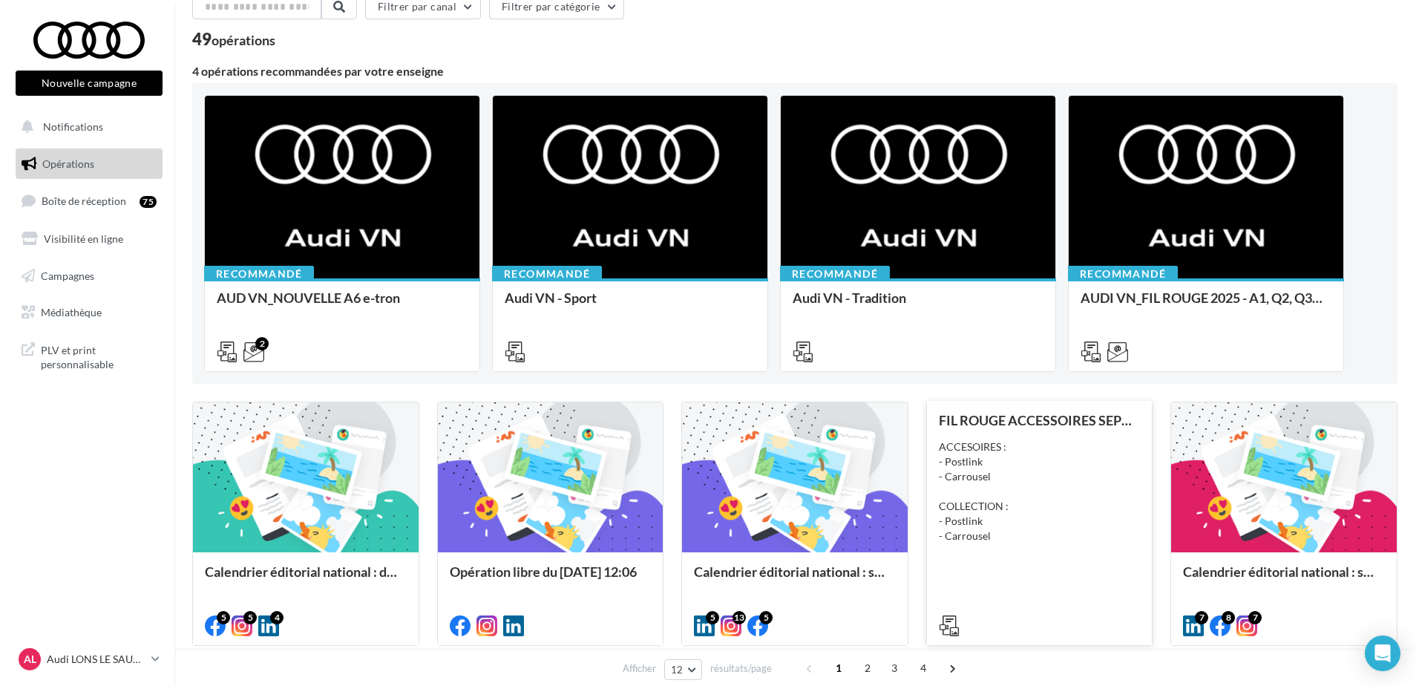
scroll to position [297, 0]
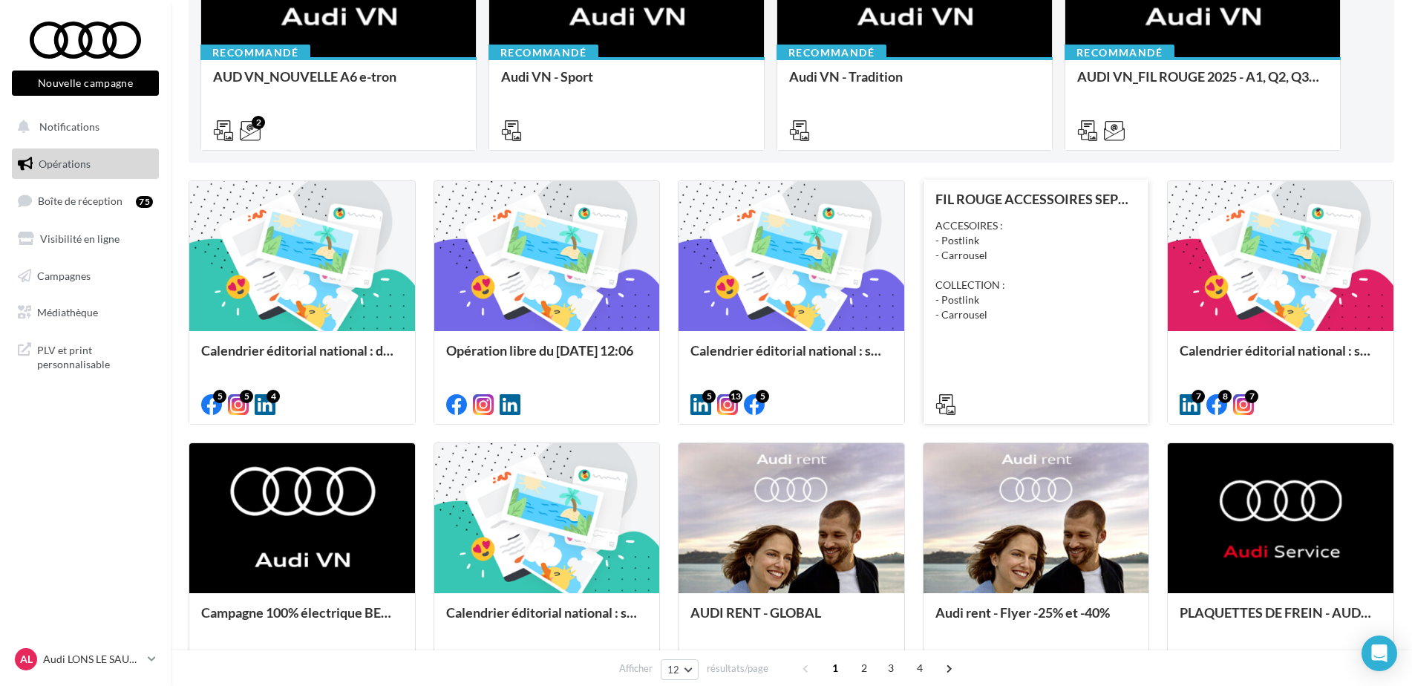
click at [1048, 211] on div "FIL ROUGE ACCESSOIRES SEPTEMBRE - AUDI SERVICE ACCESOIRES : - Postlink - Carrou…" at bounding box center [1036, 301] width 202 height 219
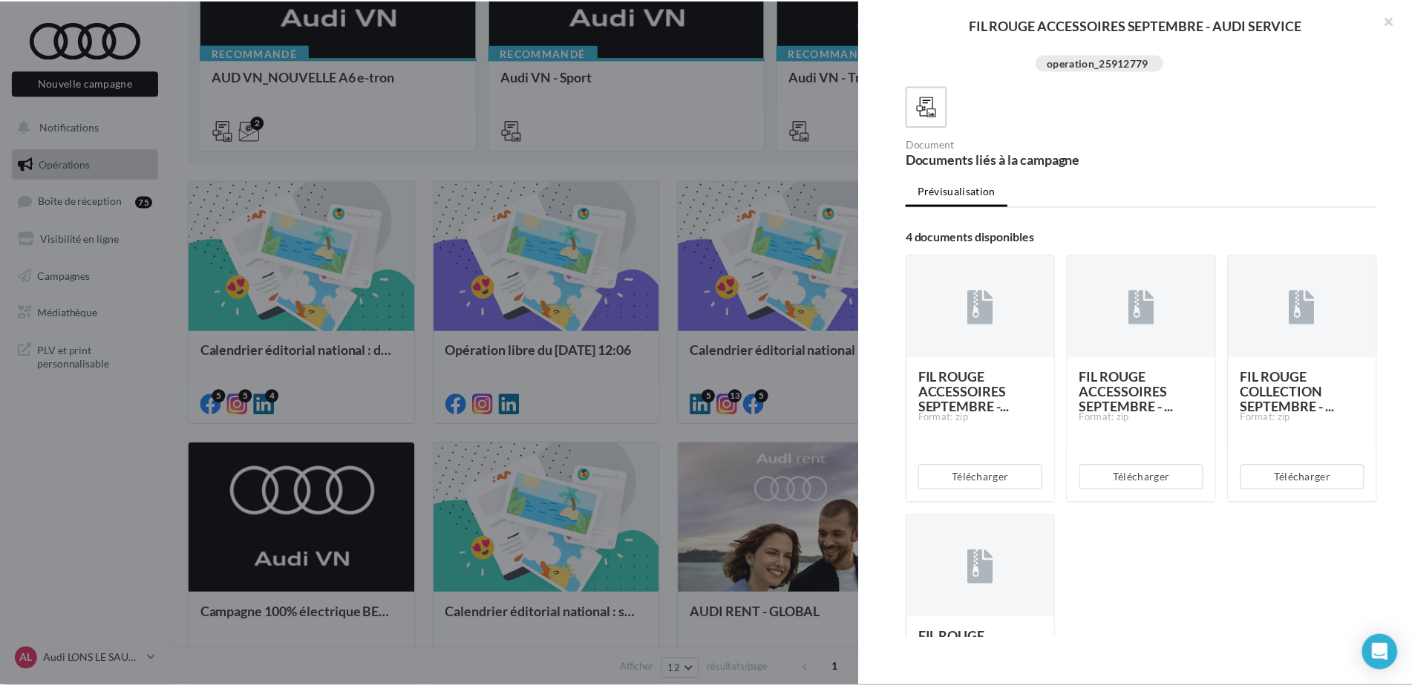
scroll to position [223, 0]
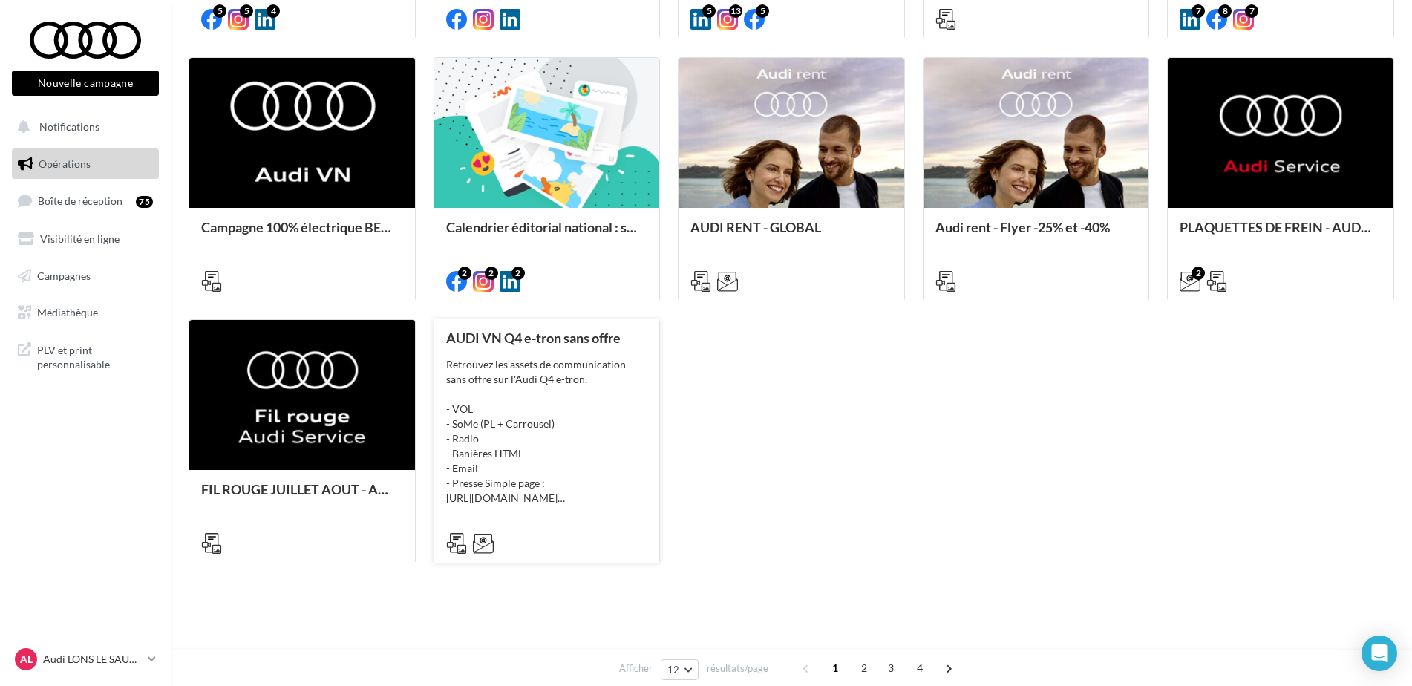
scroll to position [683, 0]
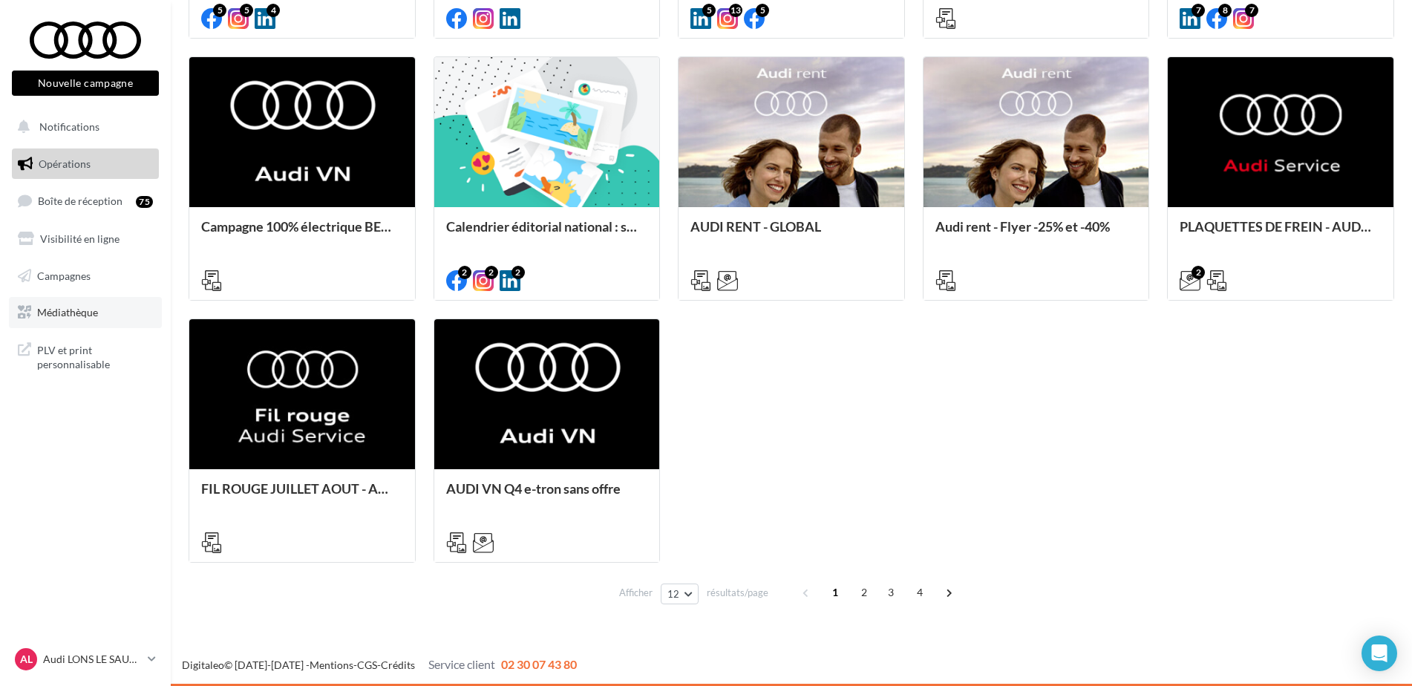
click at [97, 310] on span "Médiathèque" at bounding box center [67, 312] width 61 height 13
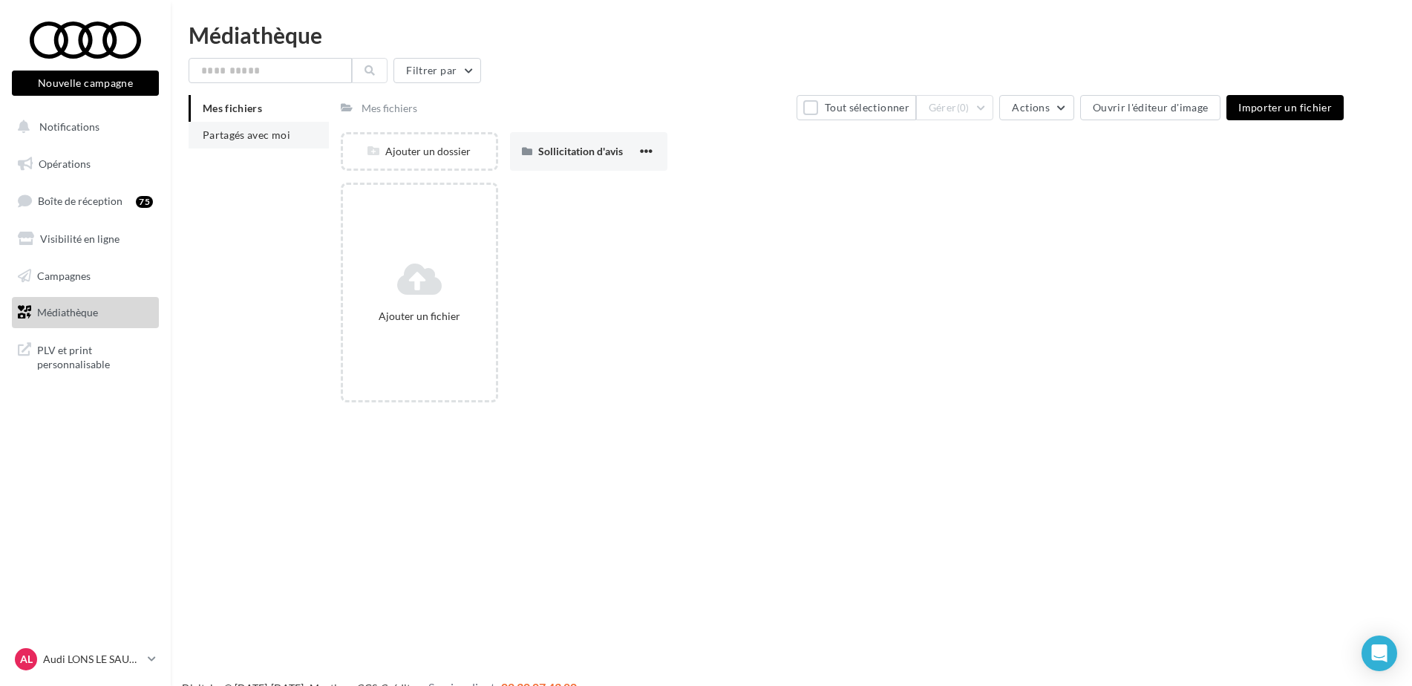
click at [251, 137] on span "Partagés avec moi" at bounding box center [247, 134] width 88 height 13
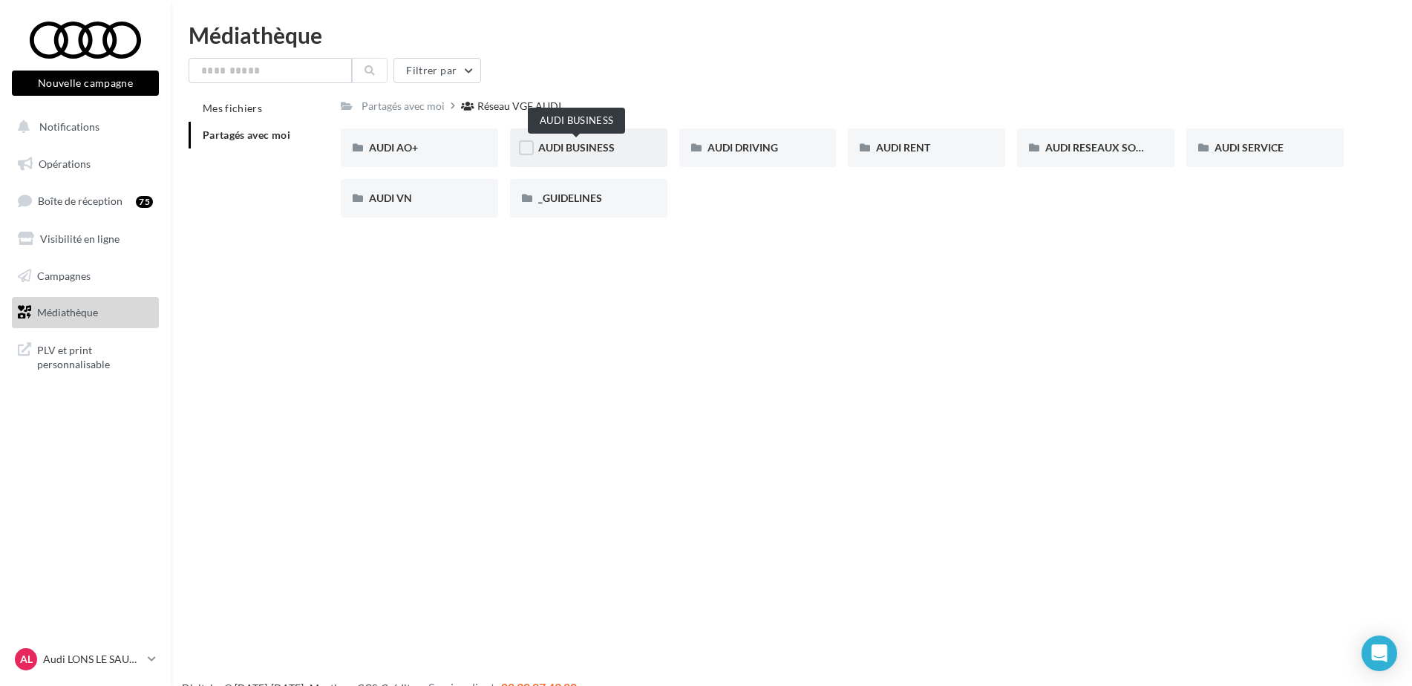
click at [601, 145] on span "AUDI BUSINESS" at bounding box center [576, 147] width 76 height 13
click at [405, 186] on div "FIL ROUGE AUDI BUSINESS 2025" at bounding box center [419, 198] width 157 height 39
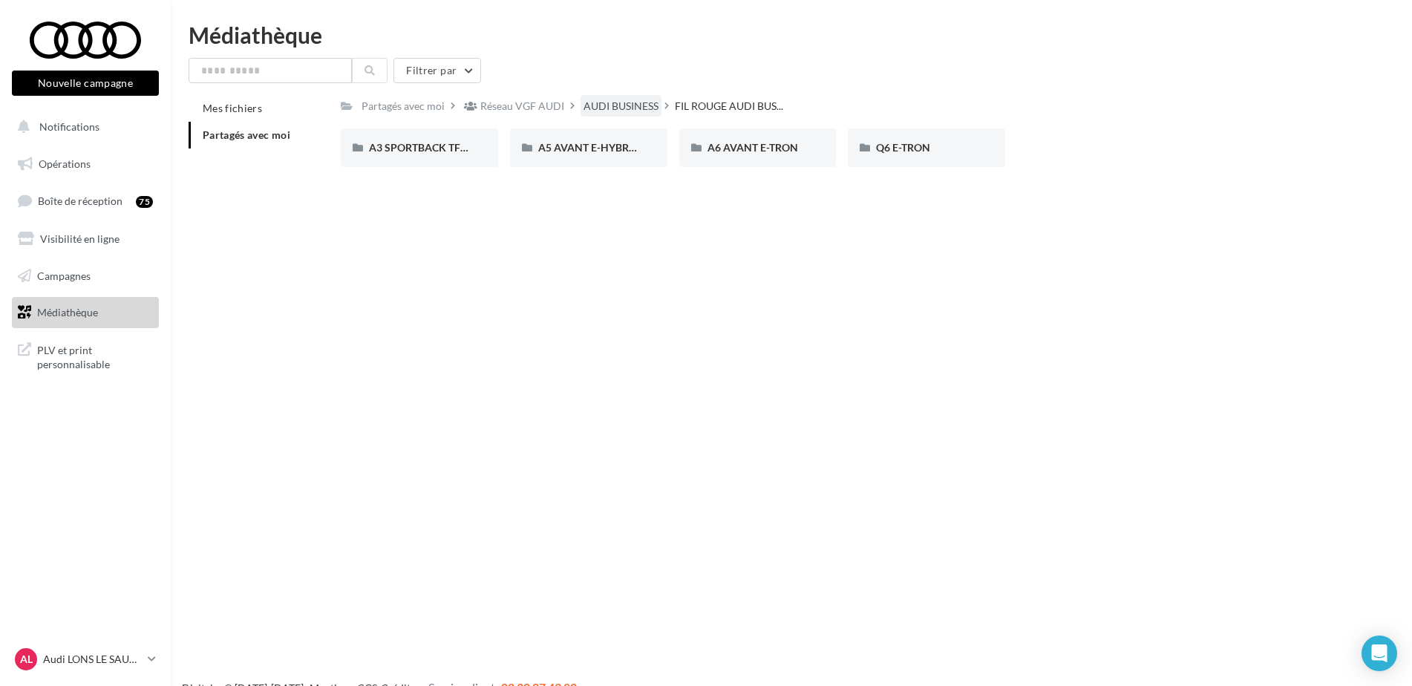
click at [644, 109] on div "AUDI BUSINESS" at bounding box center [620, 106] width 75 height 15
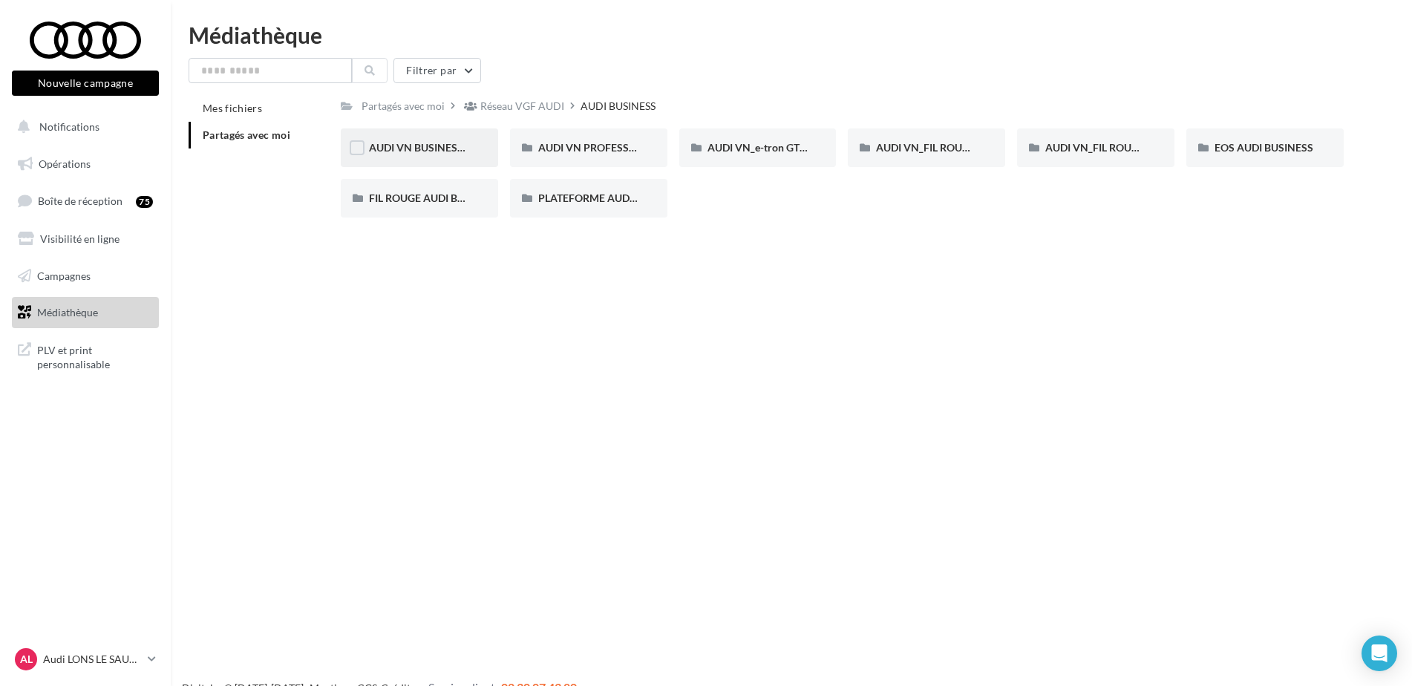
click at [458, 154] on div "AUDI VN BUSINESS JUIN JPO AUDI BUSINESS" at bounding box center [419, 147] width 101 height 15
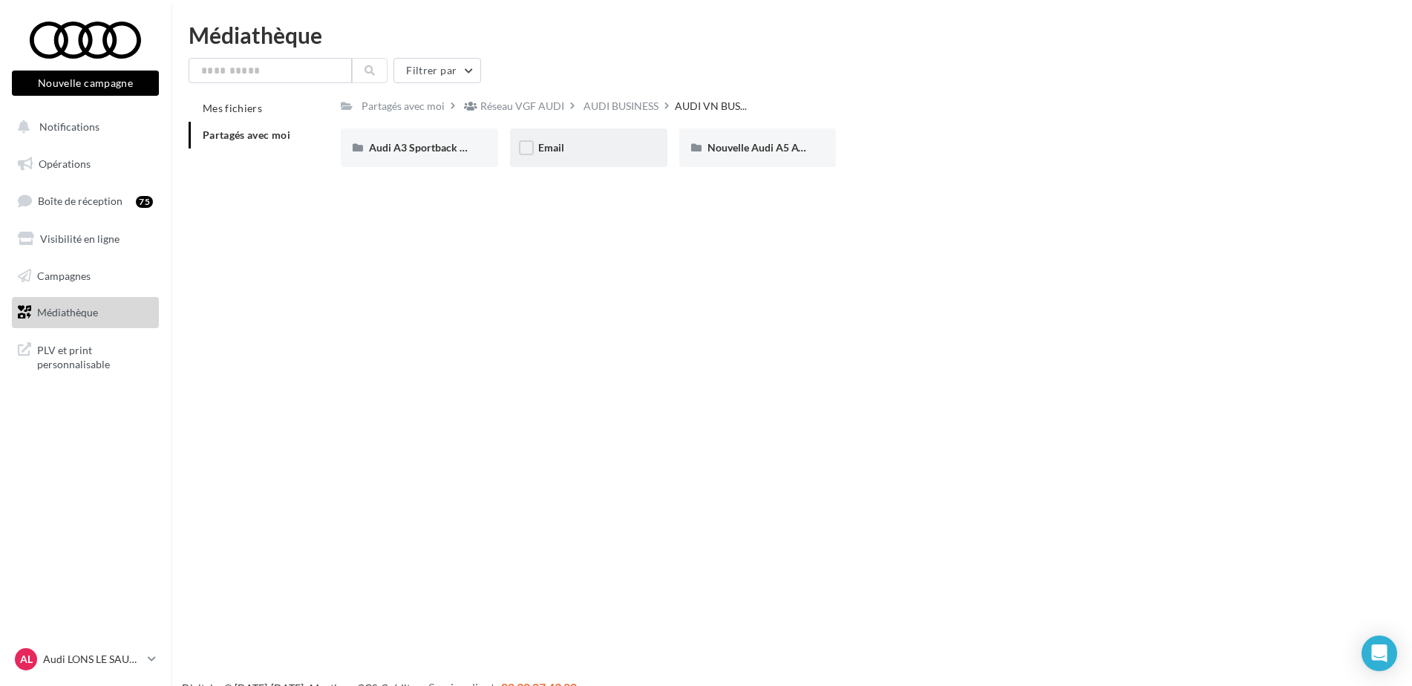
click at [596, 159] on div "Email" at bounding box center [588, 147] width 157 height 39
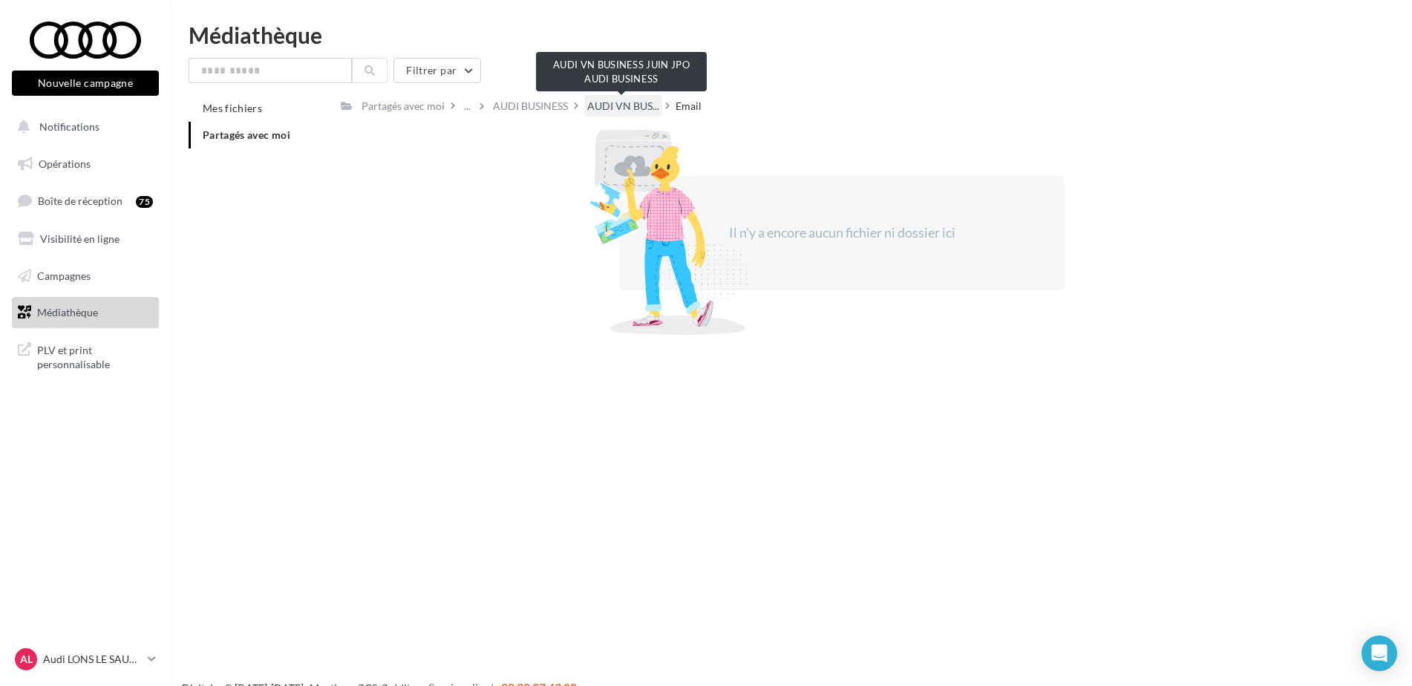
click at [632, 104] on span "AUDI VN BUS..." at bounding box center [623, 106] width 72 height 15
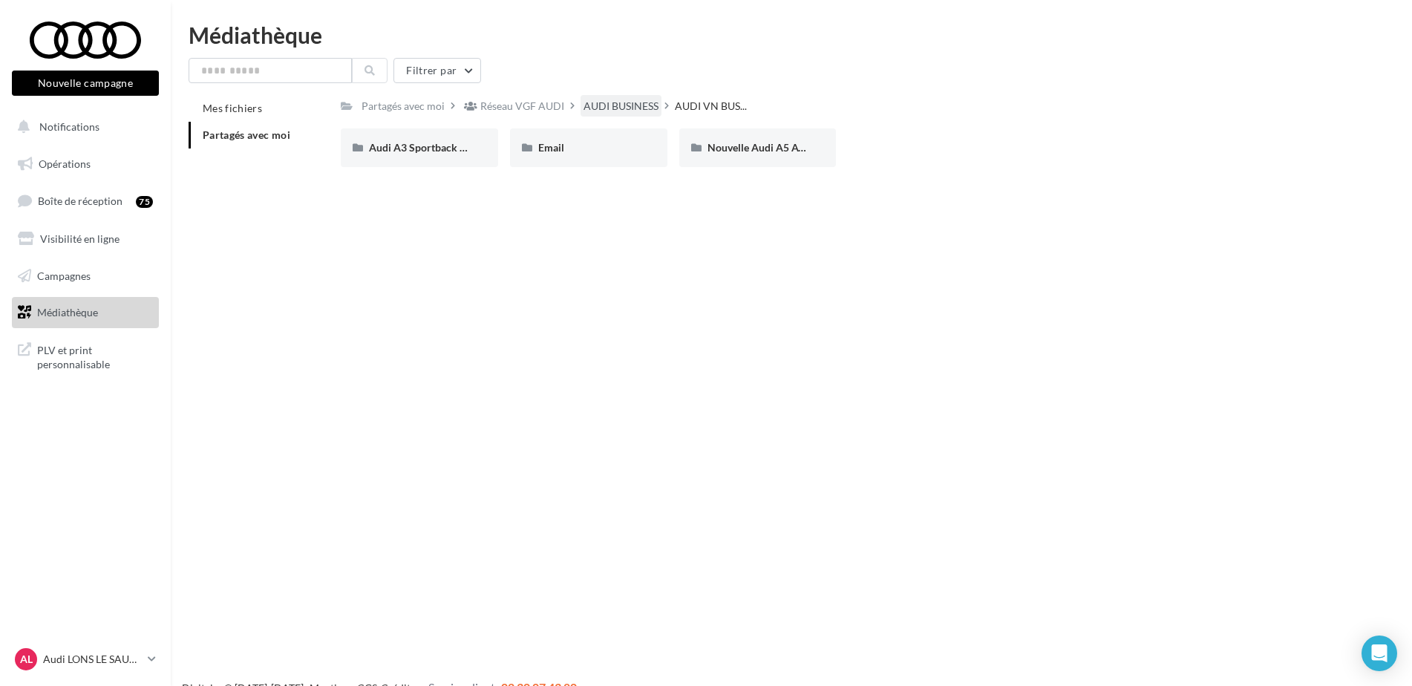
click at [626, 108] on div "AUDI BUSINESS" at bounding box center [620, 106] width 75 height 15
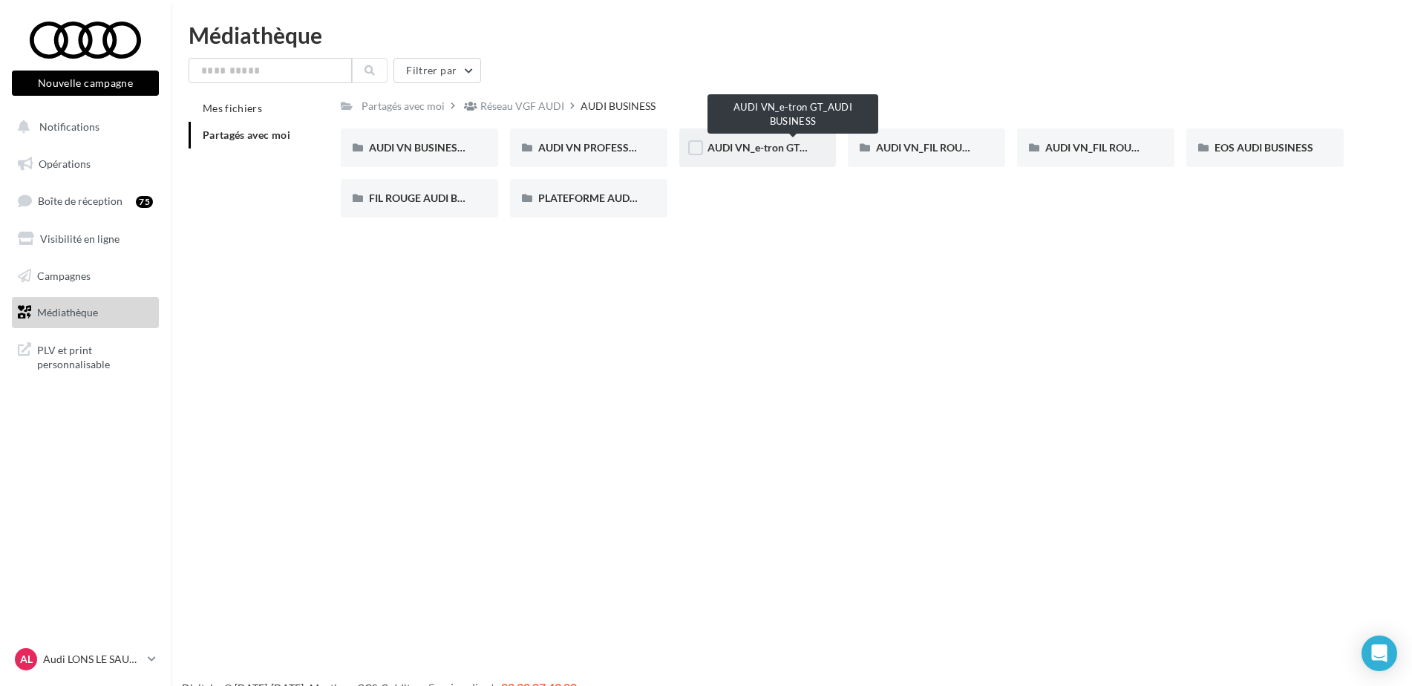
click at [758, 145] on span "AUDI VN_e-tron GT_AUDI BUSINESS" at bounding box center [793, 147] width 173 height 13
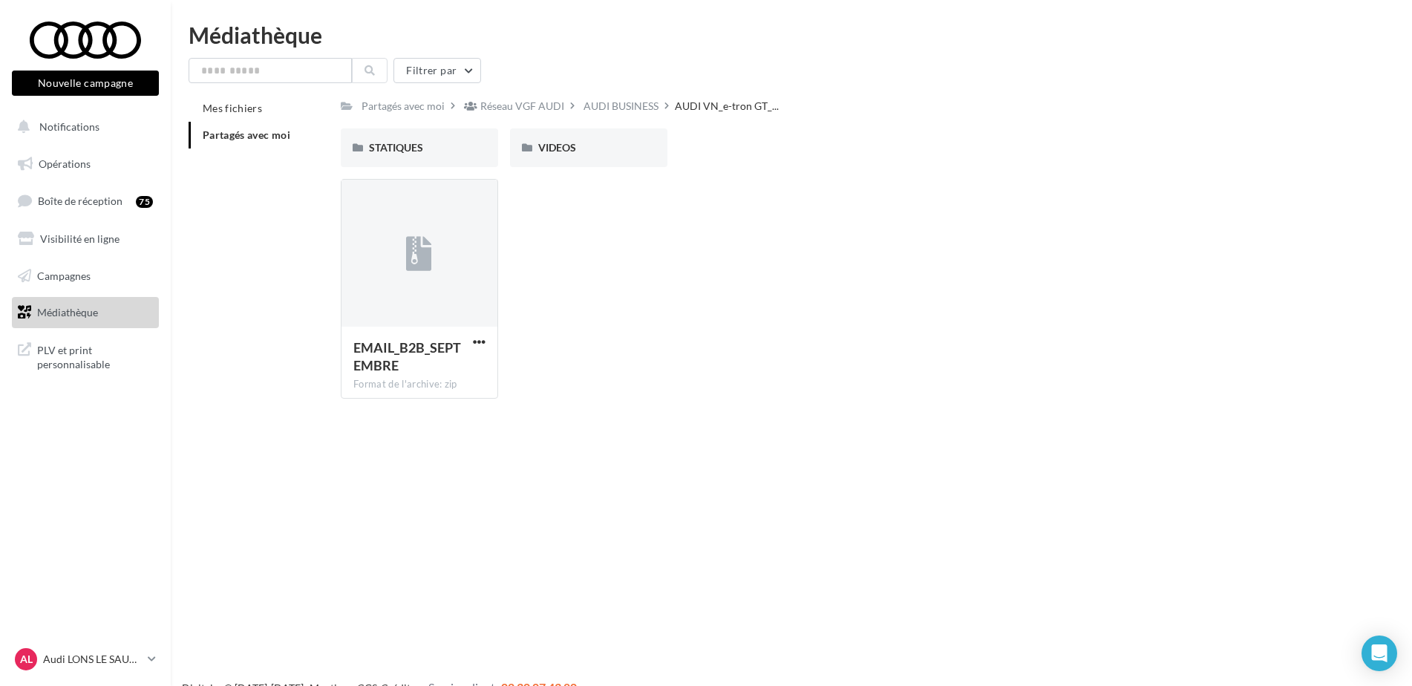
click at [620, 108] on div "AUDI BUSINESS" at bounding box center [620, 106] width 75 height 15
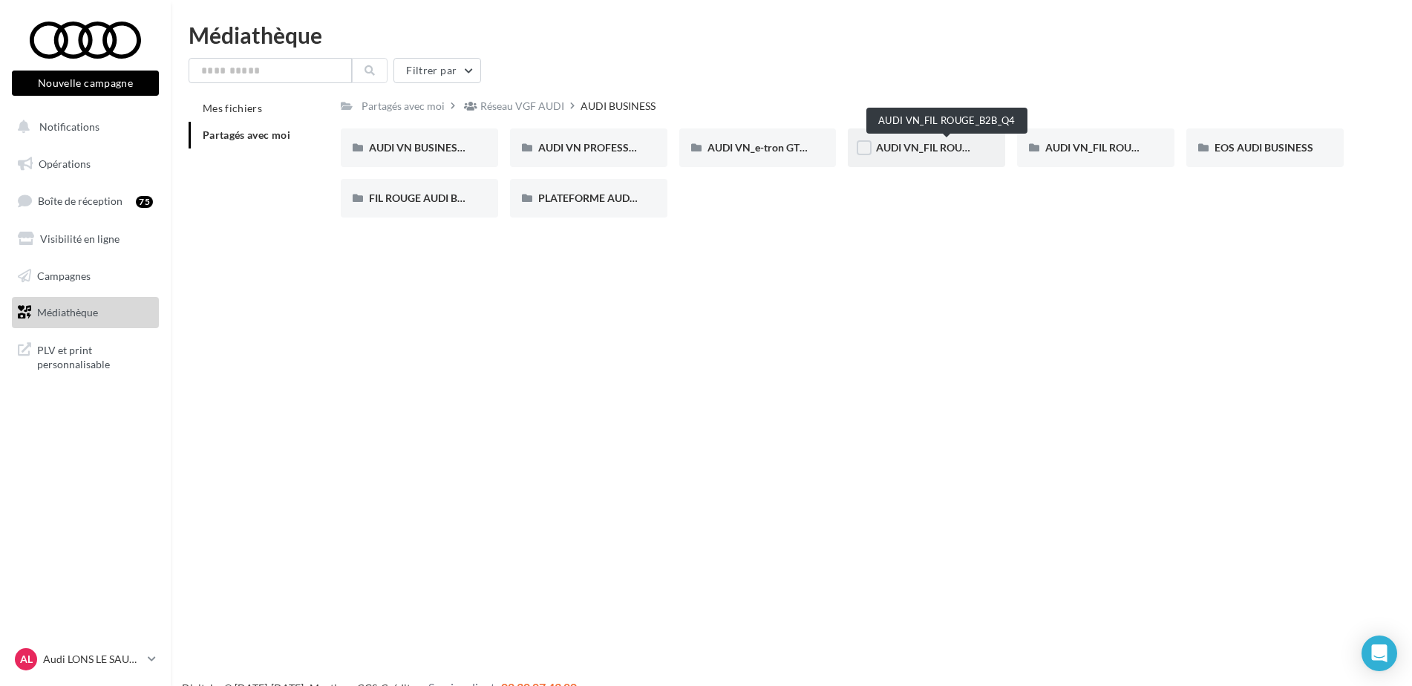
click at [954, 144] on span "AUDI VN_FIL ROUGE_B2B_Q4" at bounding box center [947, 147] width 142 height 13
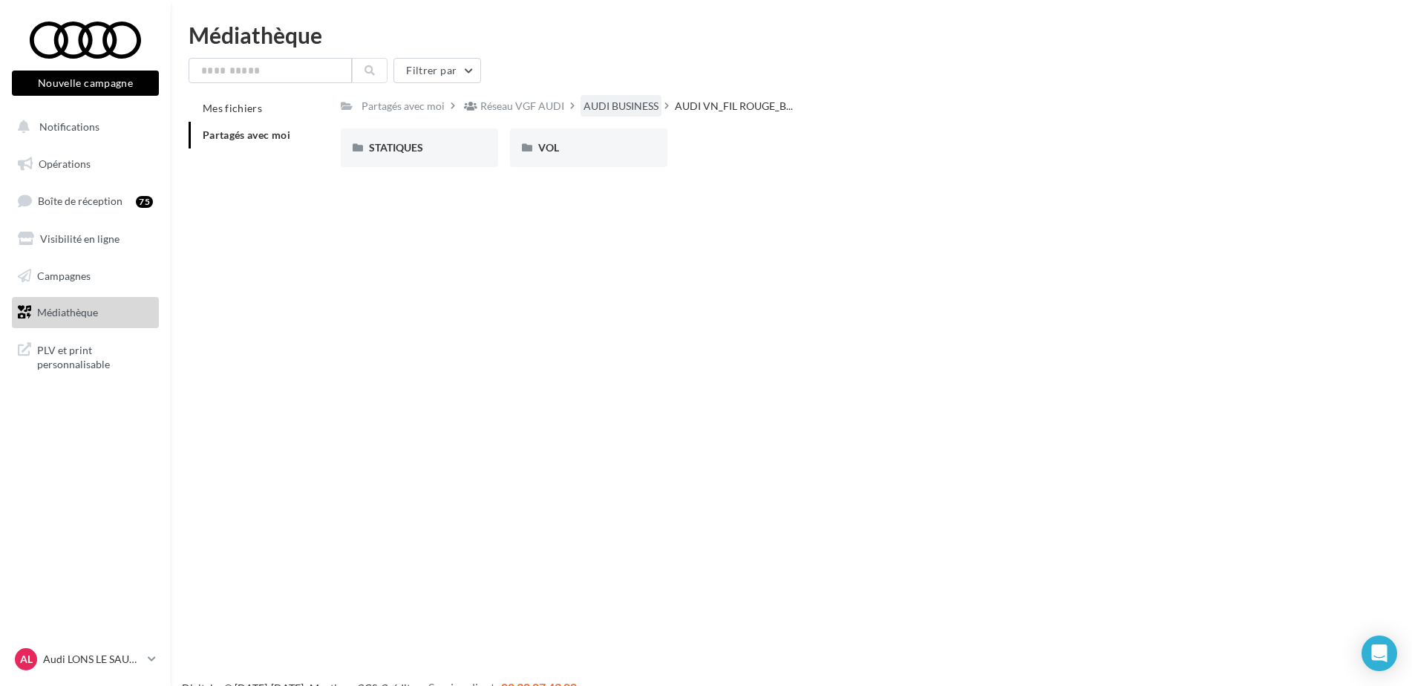
click at [624, 111] on div "AUDI BUSINESS" at bounding box center [620, 106] width 75 height 15
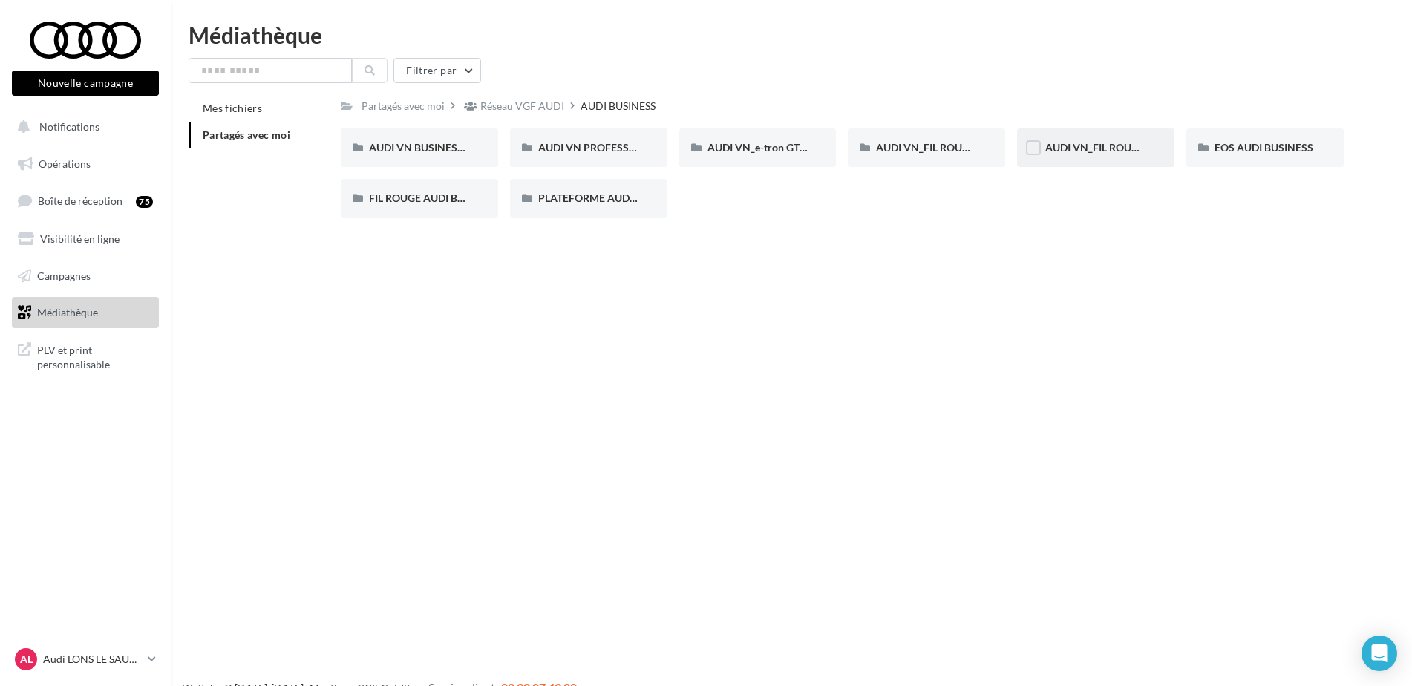
click at [1072, 156] on div "AUDI VN_FIL ROUGE_SANS OFFRE_AUDI_BUSINESS" at bounding box center [1095, 147] width 157 height 39
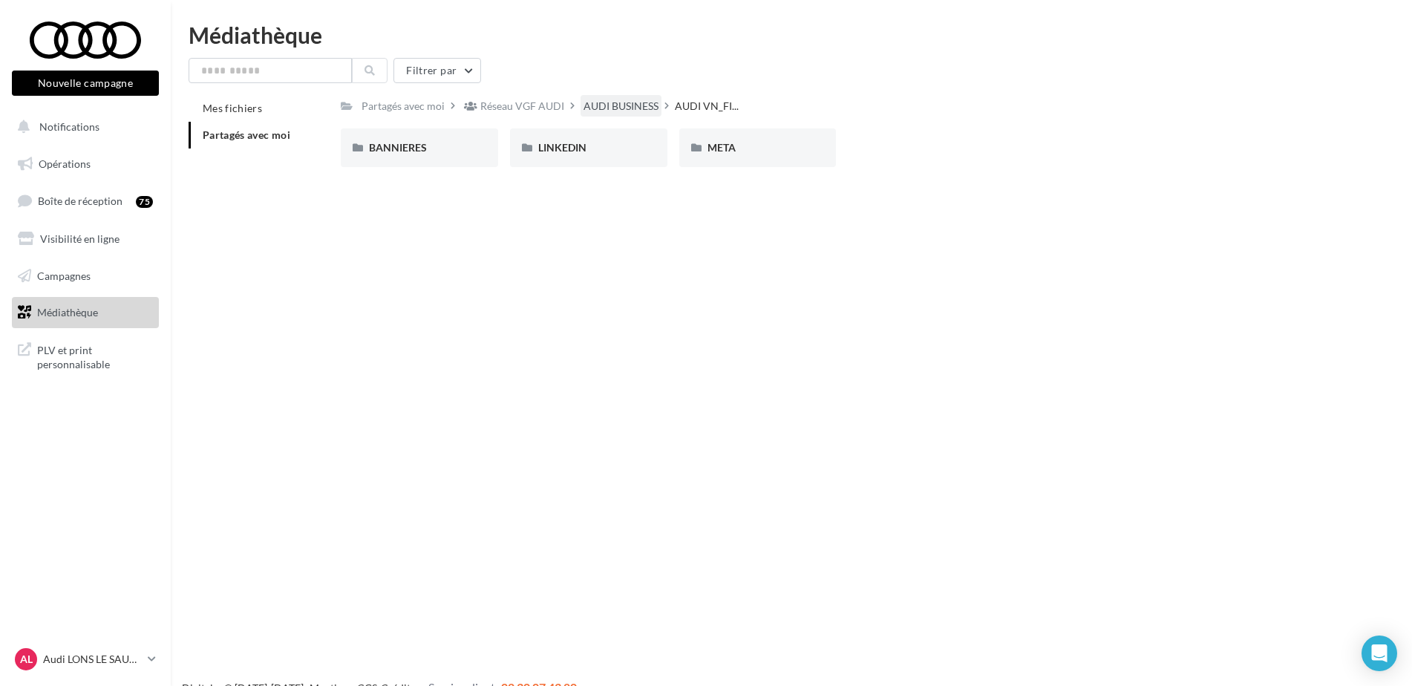
click at [631, 103] on div "AUDI BUSINESS" at bounding box center [620, 106] width 75 height 15
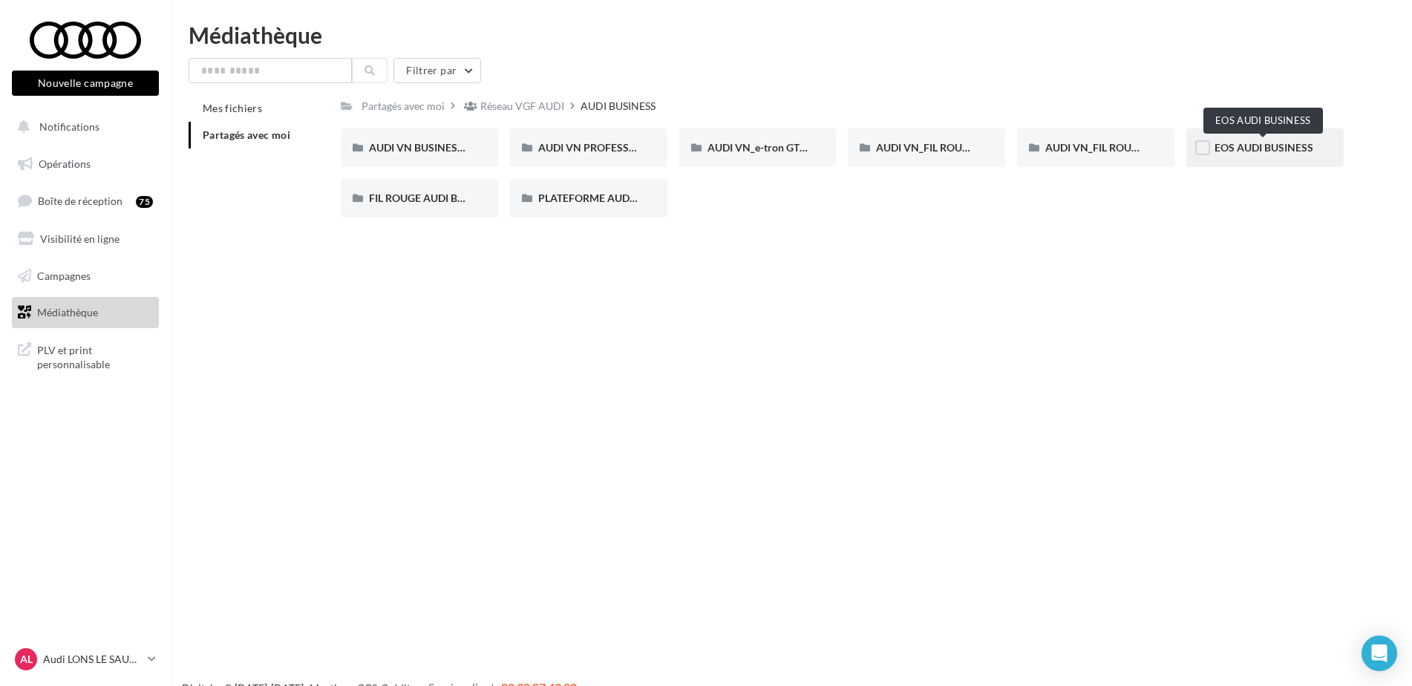
click at [1278, 152] on span "EOS AUDI BUSINESS" at bounding box center [1263, 147] width 99 height 13
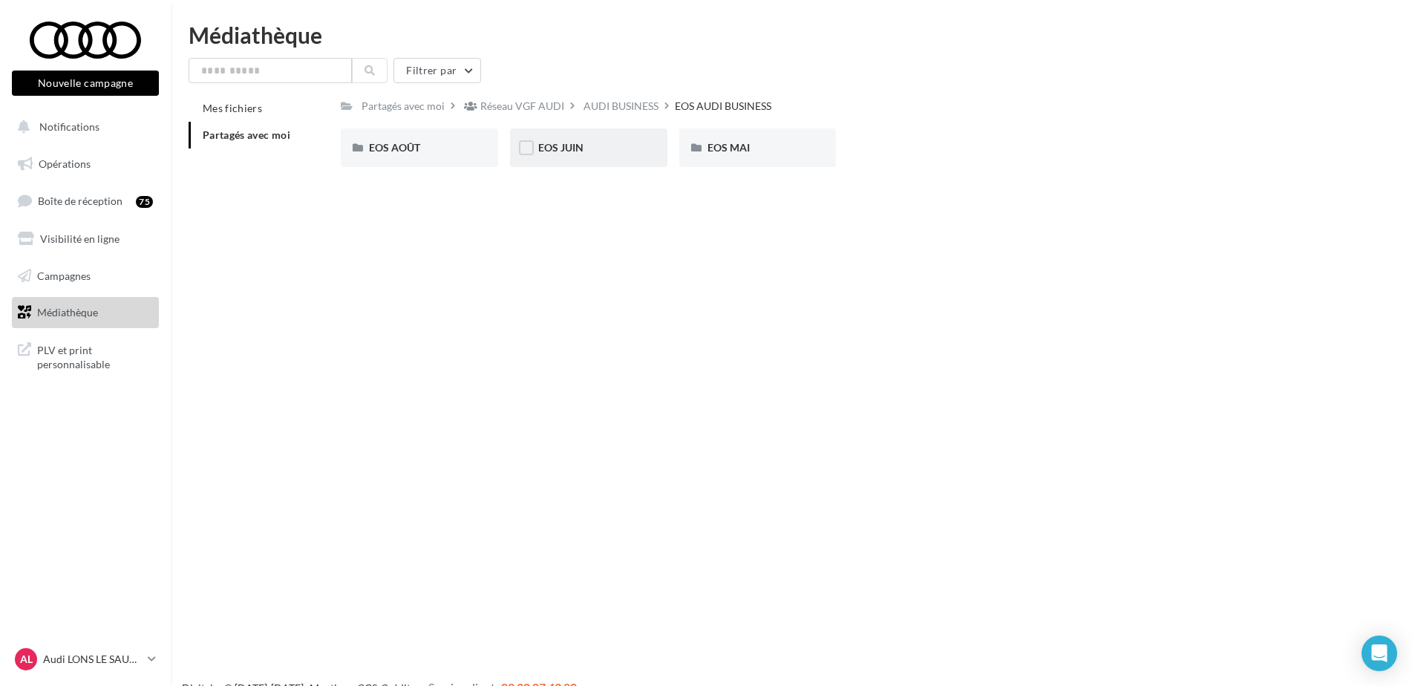
click at [593, 148] on div "EOS JUIN" at bounding box center [588, 147] width 101 height 15
click at [756, 160] on div "Nouvelle Q5 e-hybrid" at bounding box center [757, 147] width 157 height 39
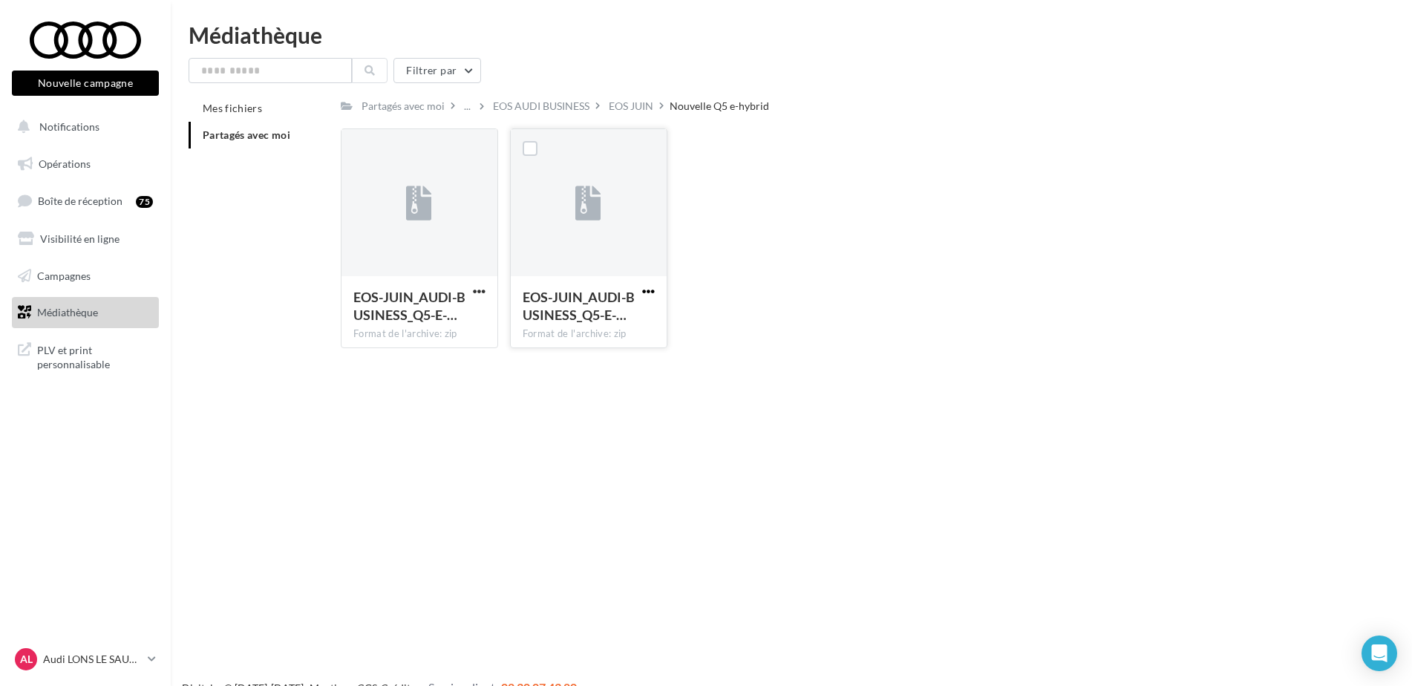
click at [653, 288] on span "button" at bounding box center [648, 291] width 13 height 13
click at [606, 324] on button "Télécharger" at bounding box center [583, 320] width 148 height 39
click at [561, 112] on div "EOS AUDI BUSINESS" at bounding box center [541, 106] width 97 height 15
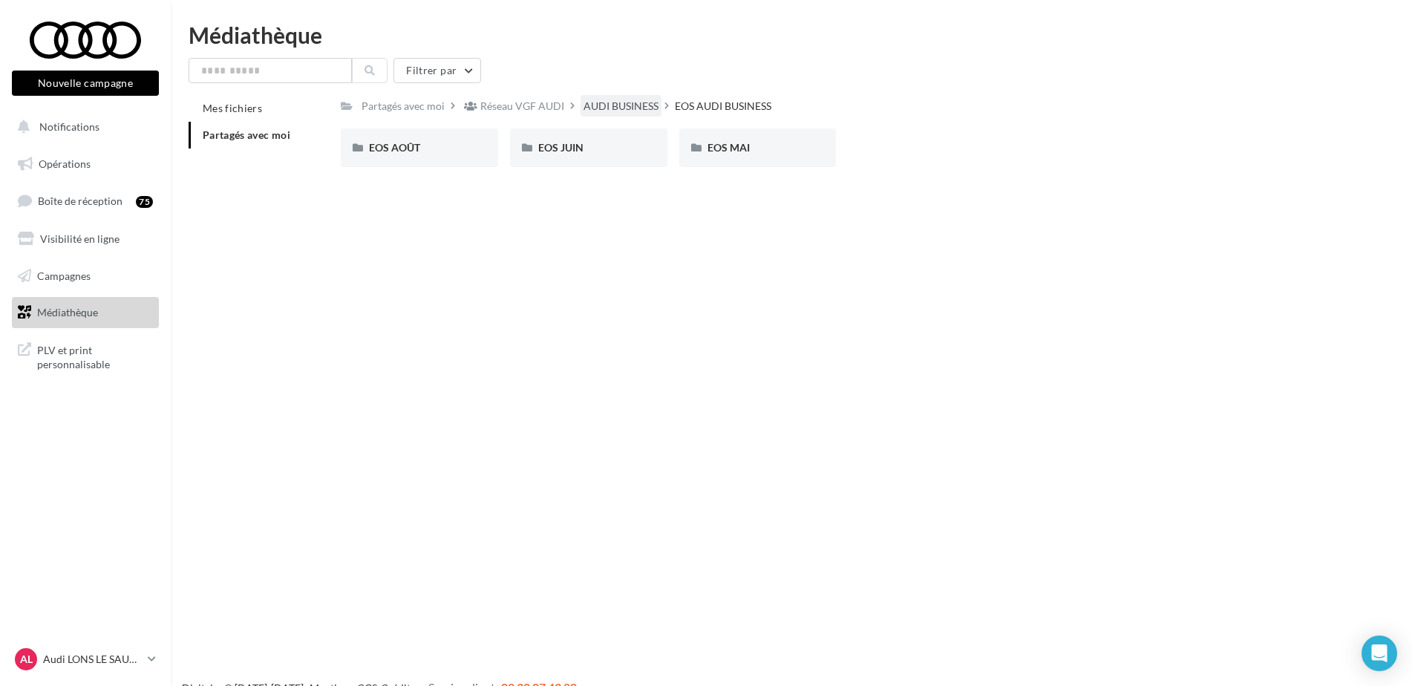
drag, startPoint x: 635, startPoint y: 103, endPoint x: 678, endPoint y: 108, distance: 43.4
click at [635, 102] on div "AUDI BUSINESS" at bounding box center [620, 106] width 75 height 15
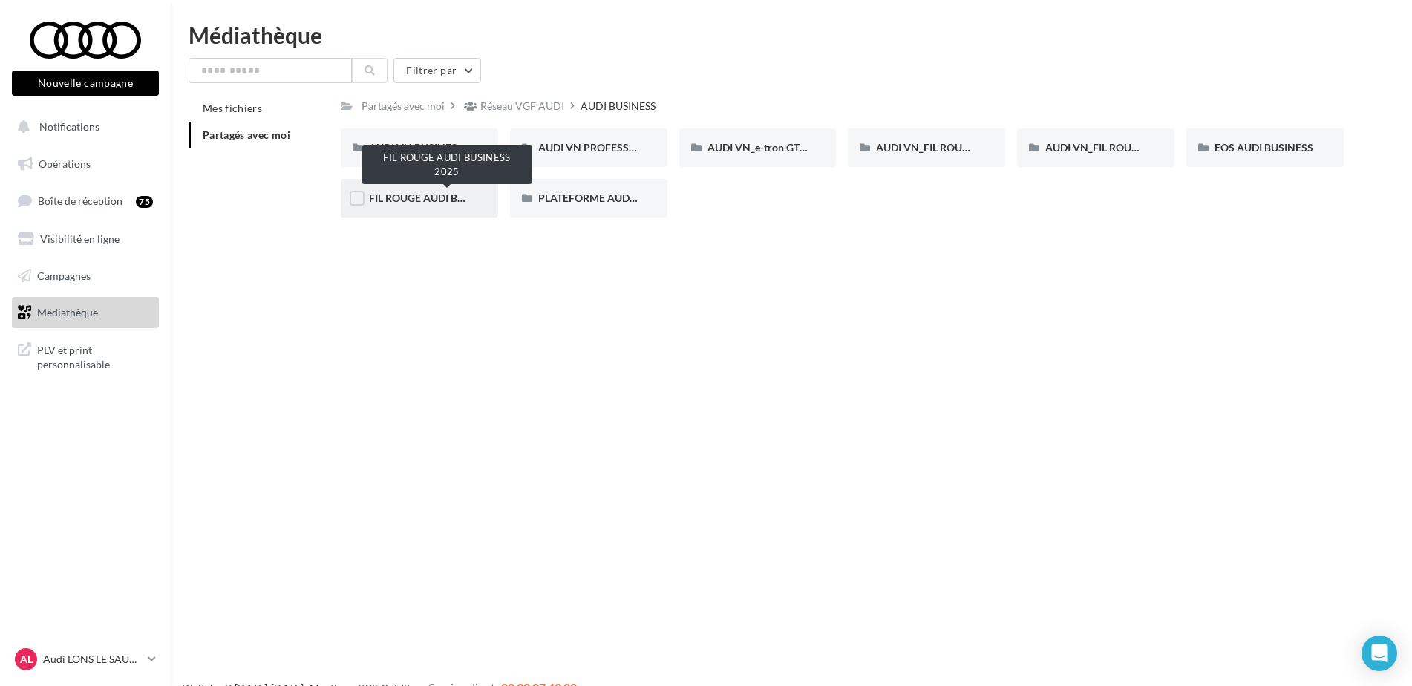
click at [413, 201] on span "FIL ROUGE AUDI BUSINESS 2025" at bounding box center [447, 198] width 157 height 13
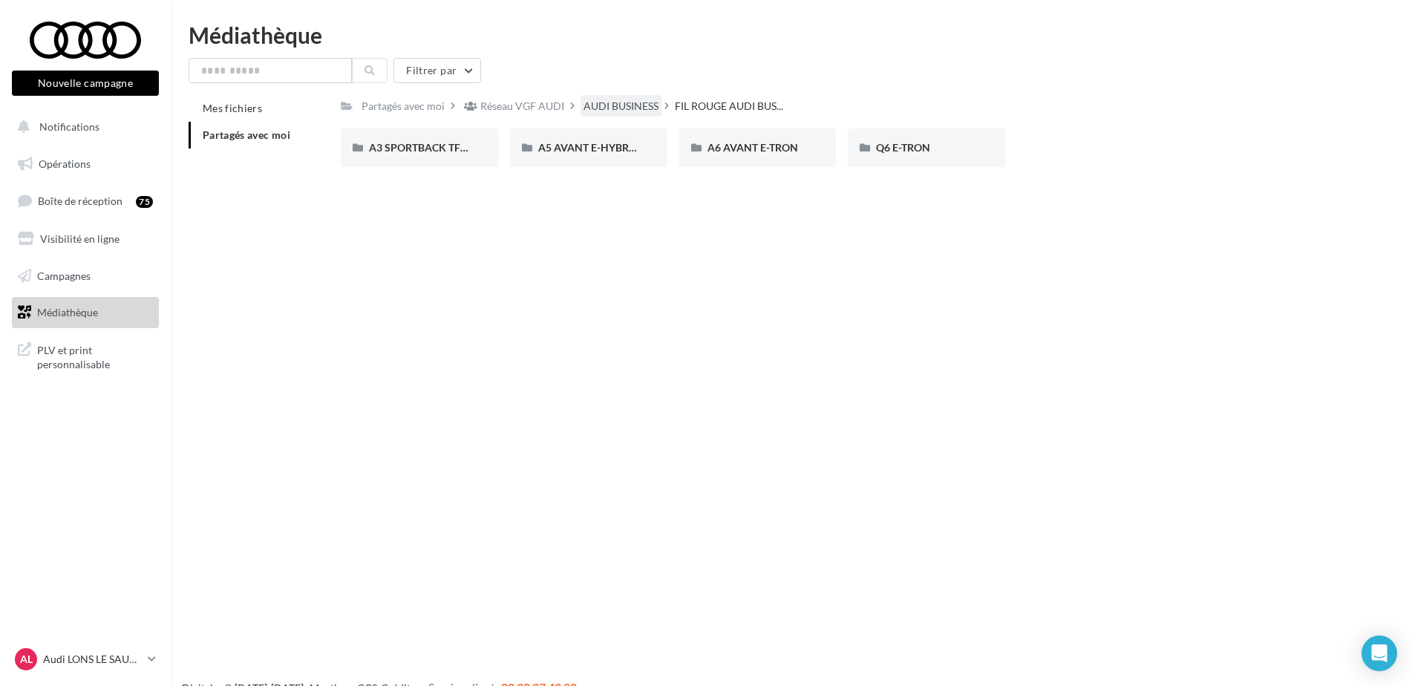
click at [641, 108] on div "AUDI BUSINESS" at bounding box center [620, 106] width 75 height 15
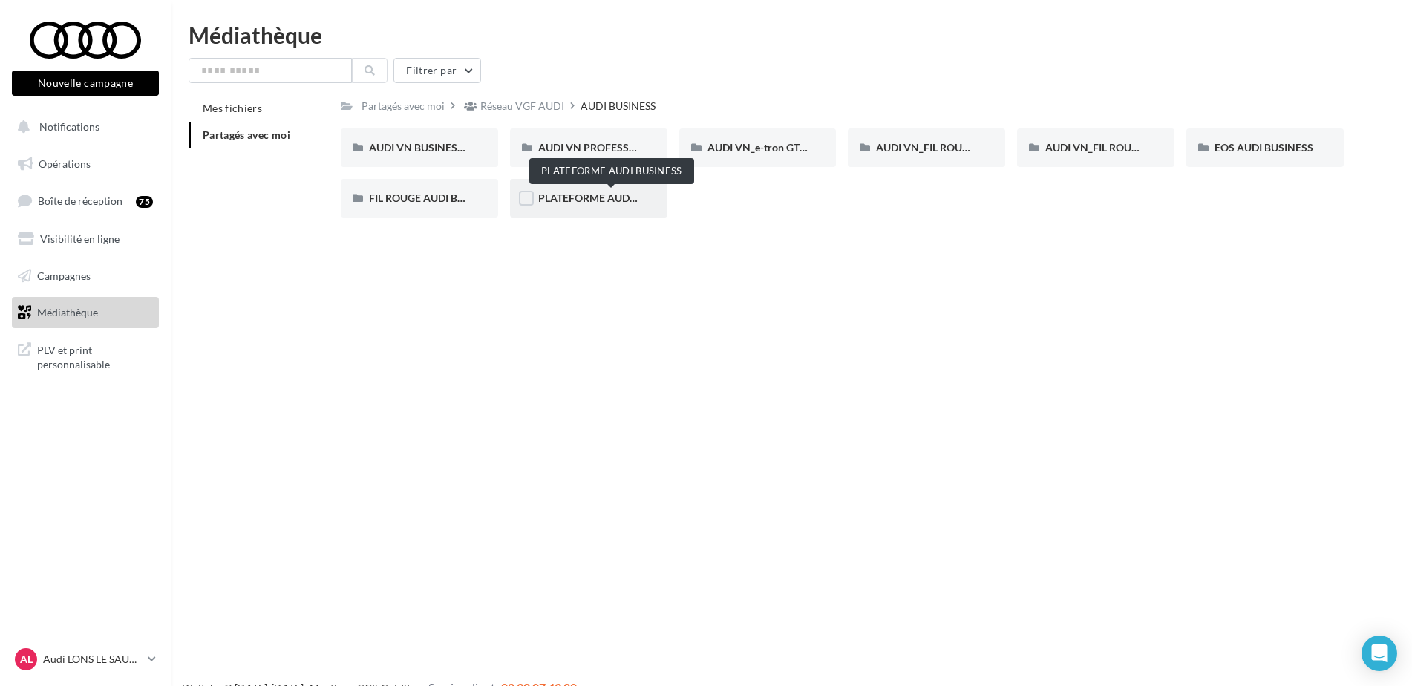
click at [568, 204] on span "PLATEFORME AUDI BUSINESS" at bounding box center [610, 198] width 145 height 13
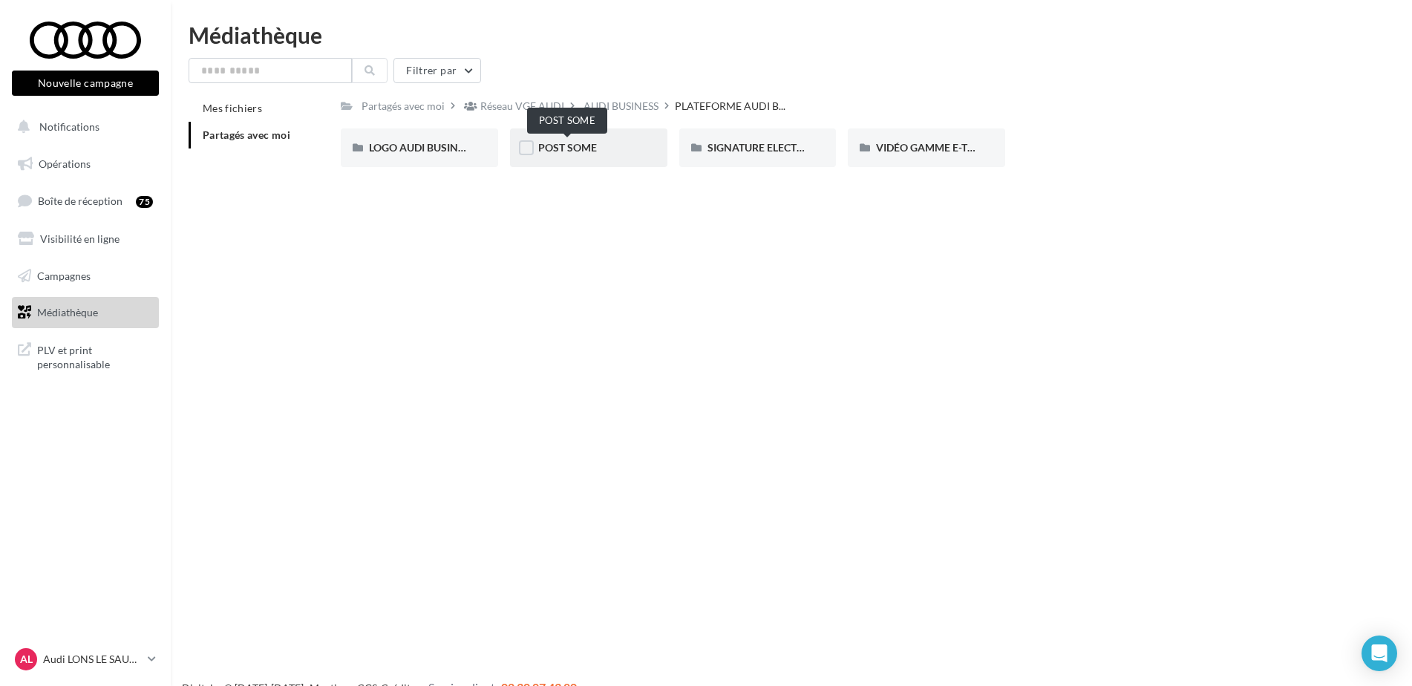
click at [549, 148] on span "POST SOME" at bounding box center [567, 147] width 59 height 13
click at [610, 145] on span "MODÈLES TFSI e" at bounding box center [577, 147] width 79 height 13
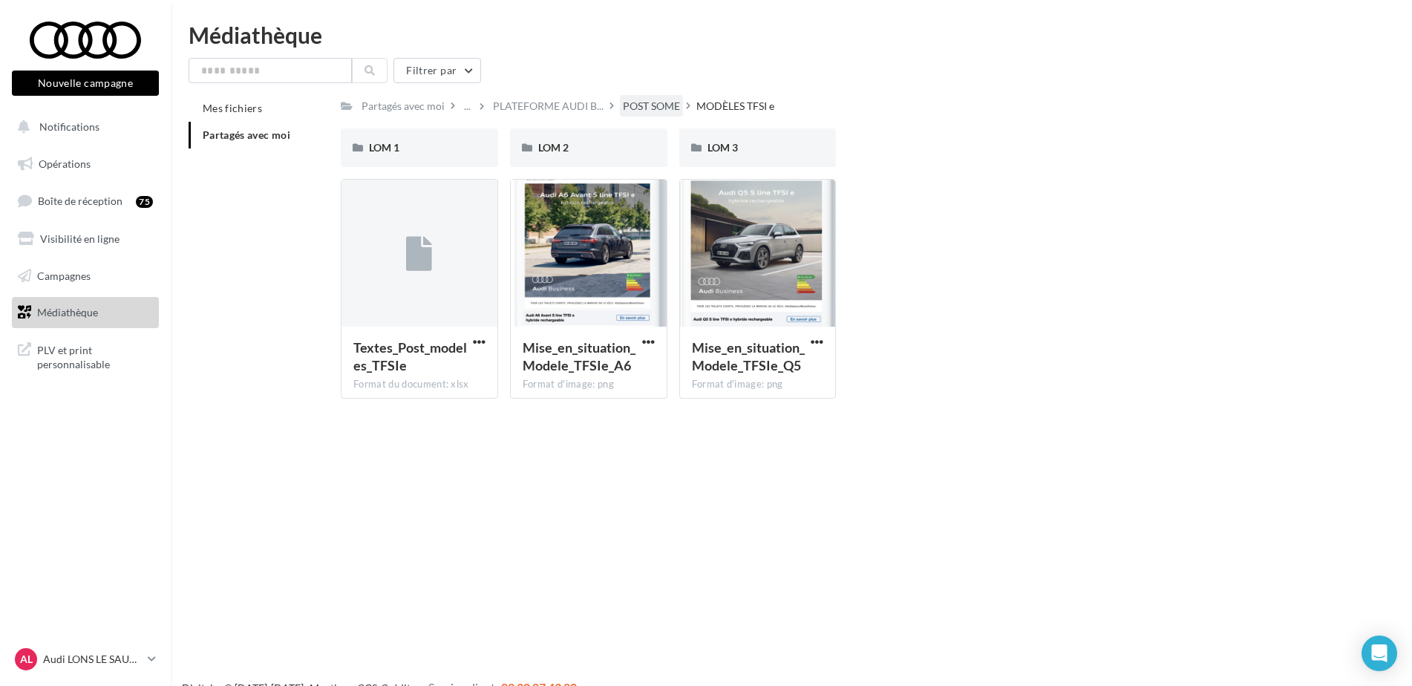
click at [641, 108] on div "POST SOME" at bounding box center [651, 106] width 57 height 15
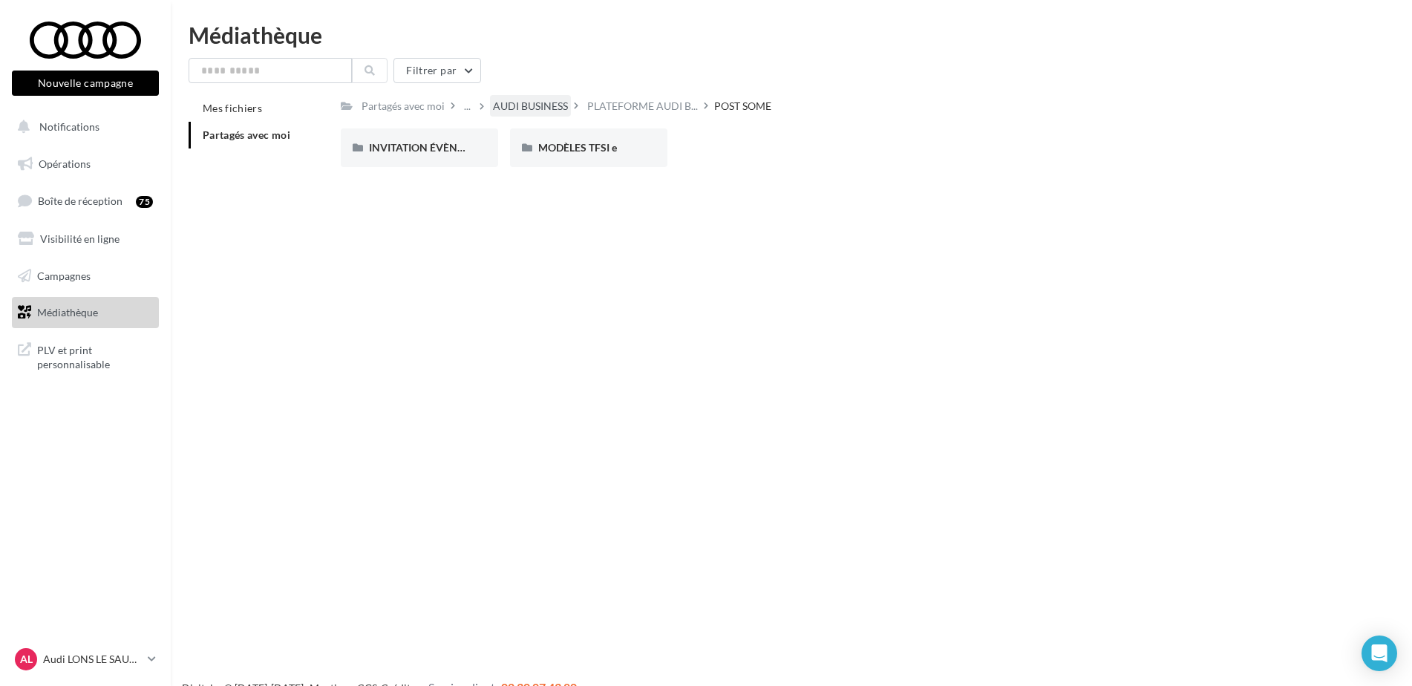
click at [550, 107] on div "AUDI BUSINESS" at bounding box center [530, 106] width 75 height 15
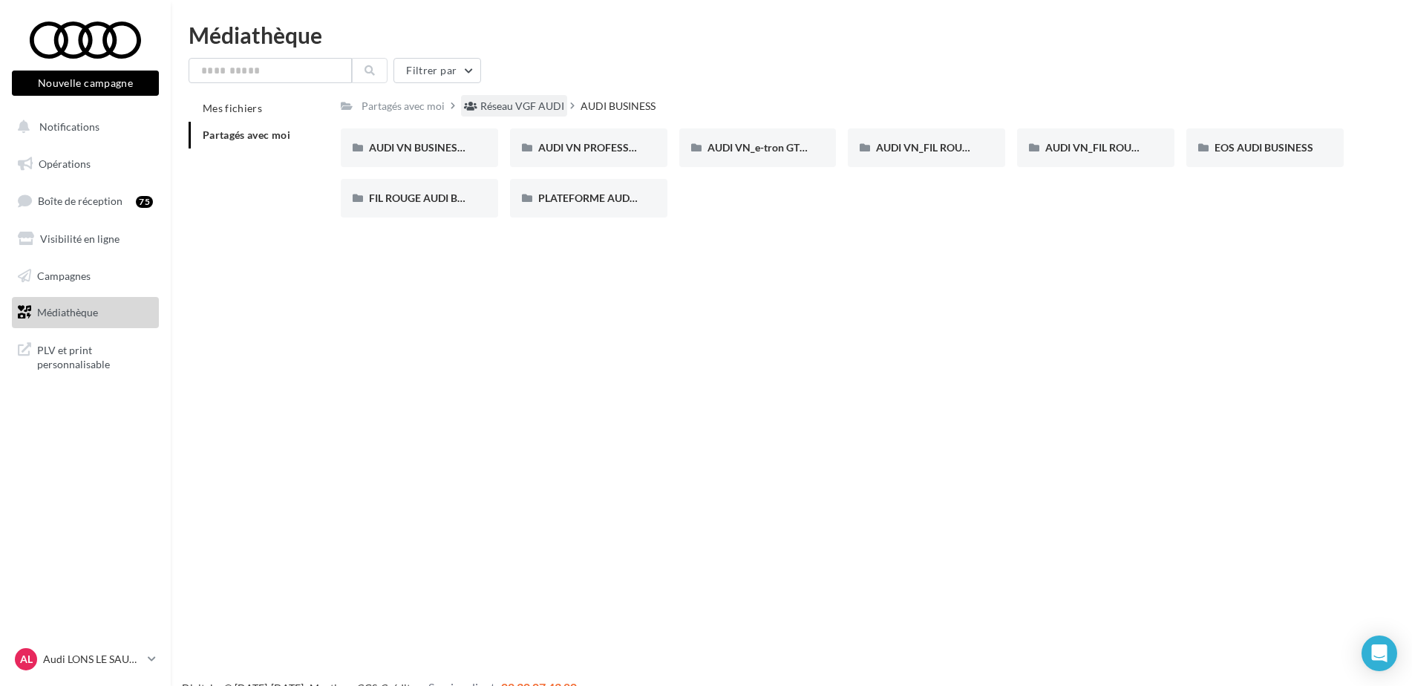
click at [540, 108] on div "Réseau VGF AUDI" at bounding box center [522, 106] width 84 height 15
click at [463, 197] on div "AUDI VN" at bounding box center [419, 198] width 101 height 15
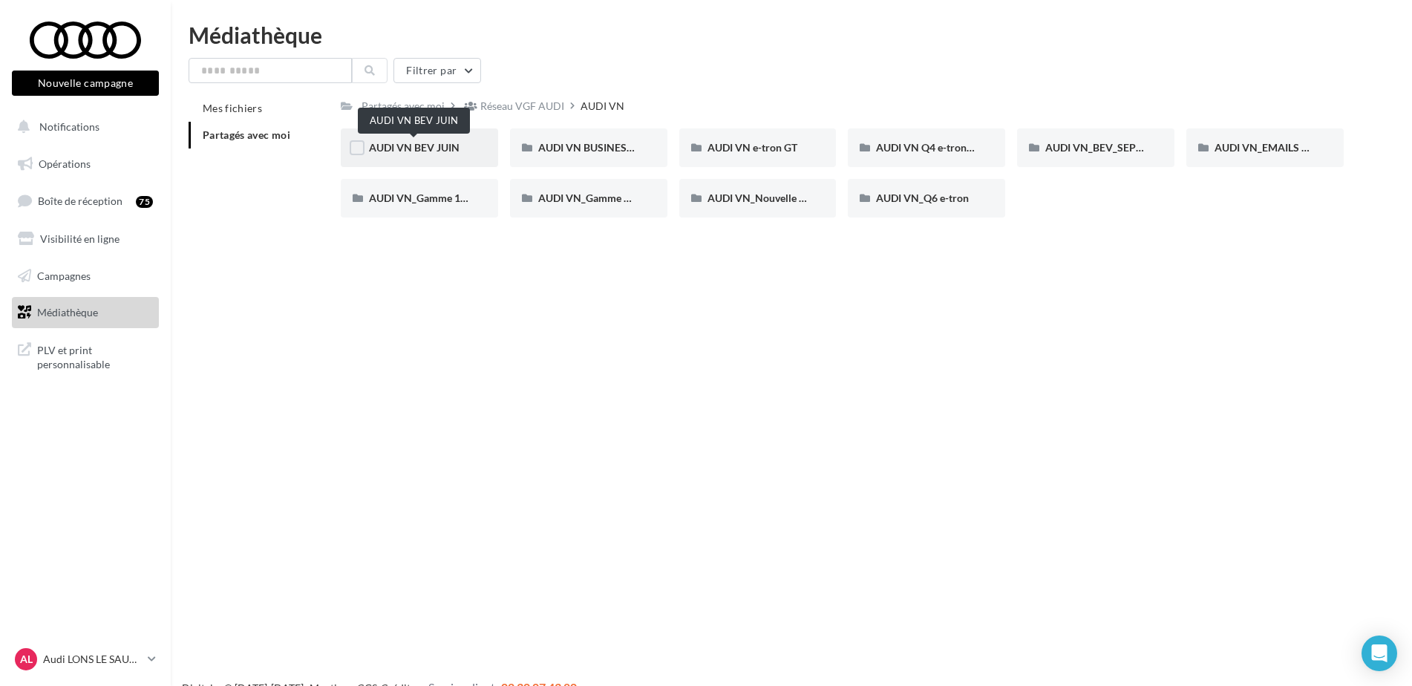
click at [442, 151] on span "AUDI VN BEV JUIN" at bounding box center [414, 147] width 91 height 13
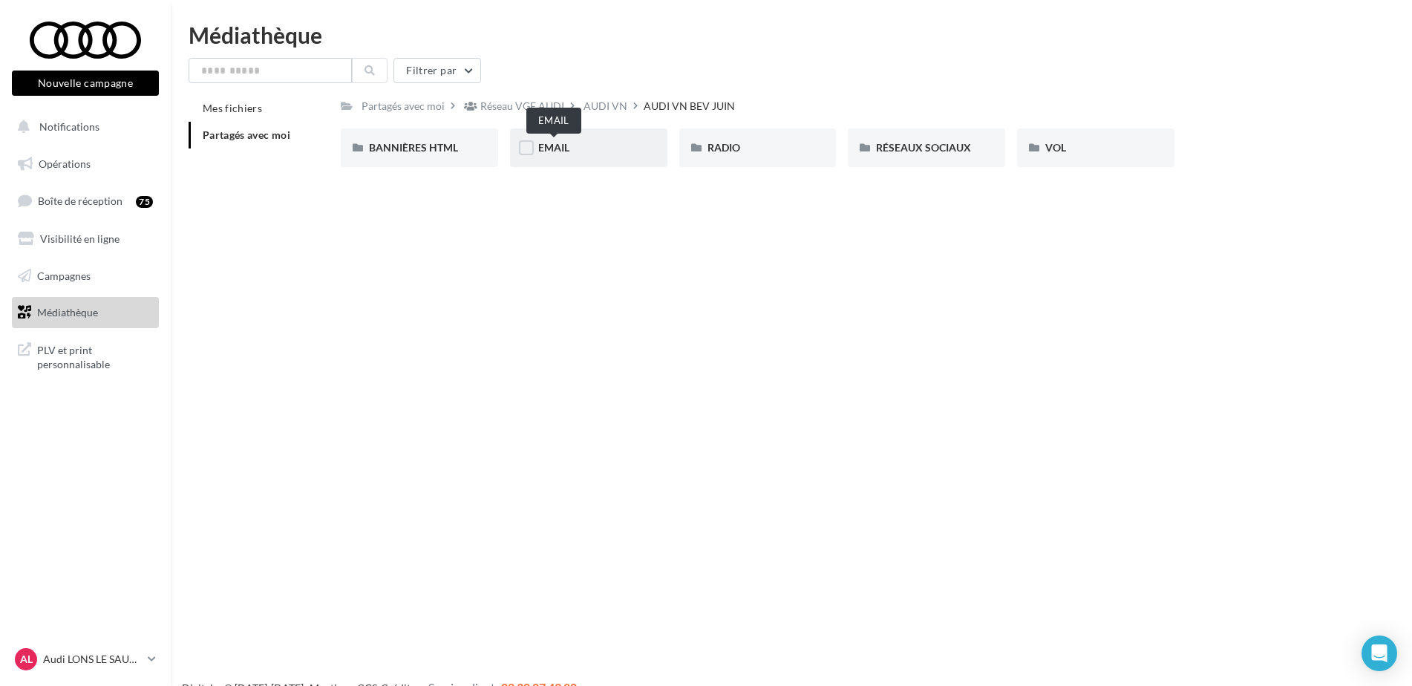
click at [566, 148] on span "EMAIL" at bounding box center [553, 147] width 31 height 13
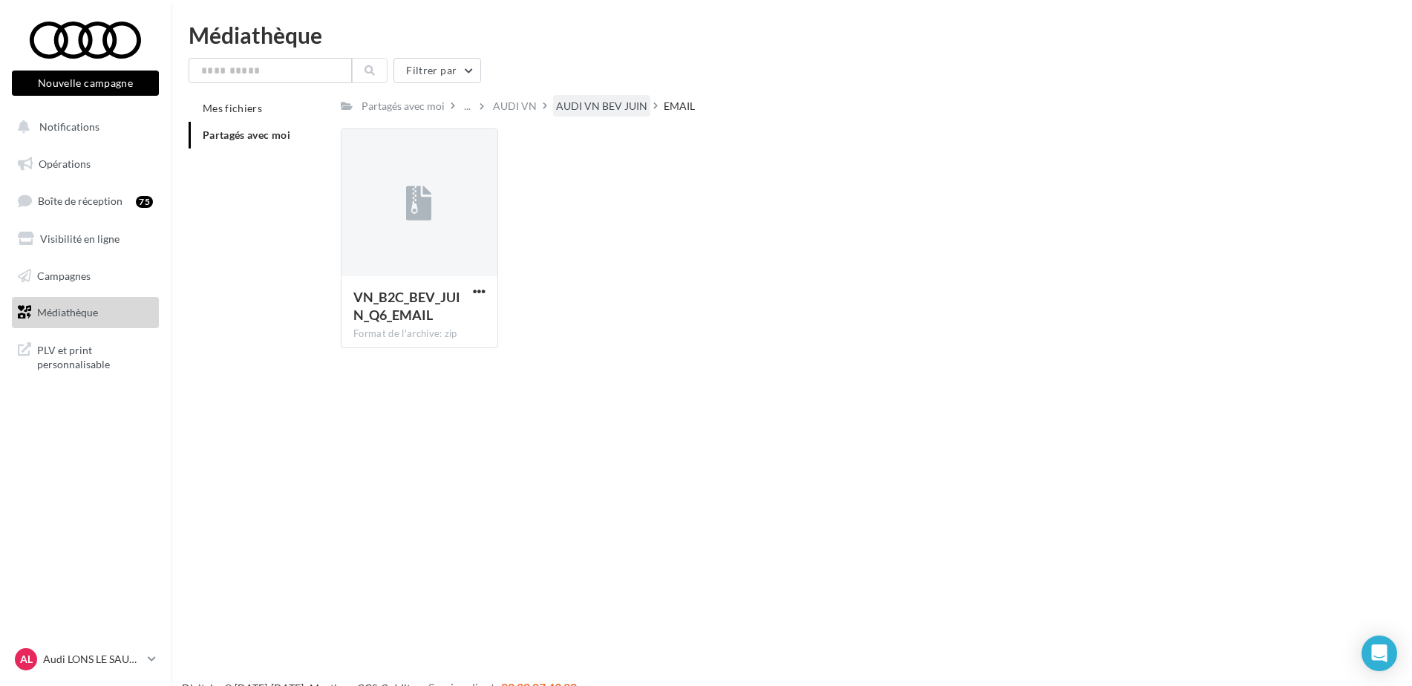
click at [598, 114] on div "AUDI VN BEV JUIN" at bounding box center [601, 106] width 97 height 22
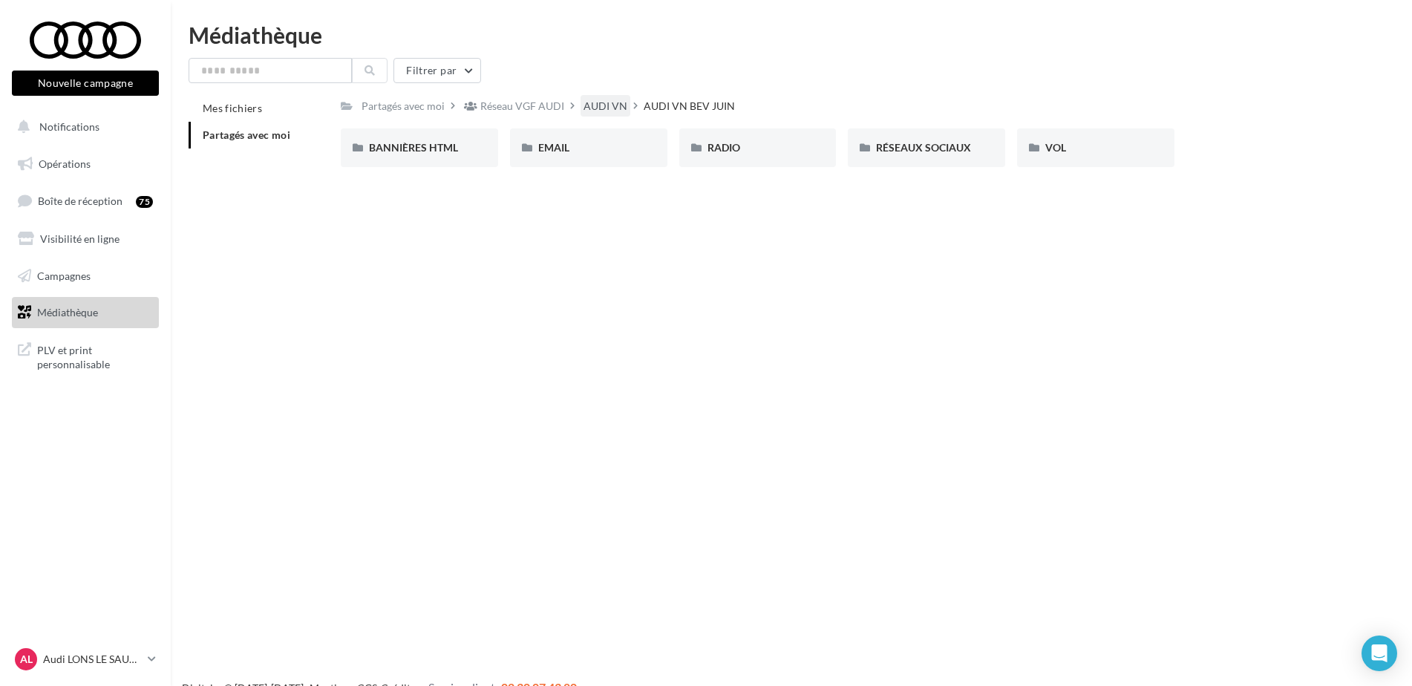
click at [615, 110] on div "AUDI VN" at bounding box center [605, 106] width 44 height 15
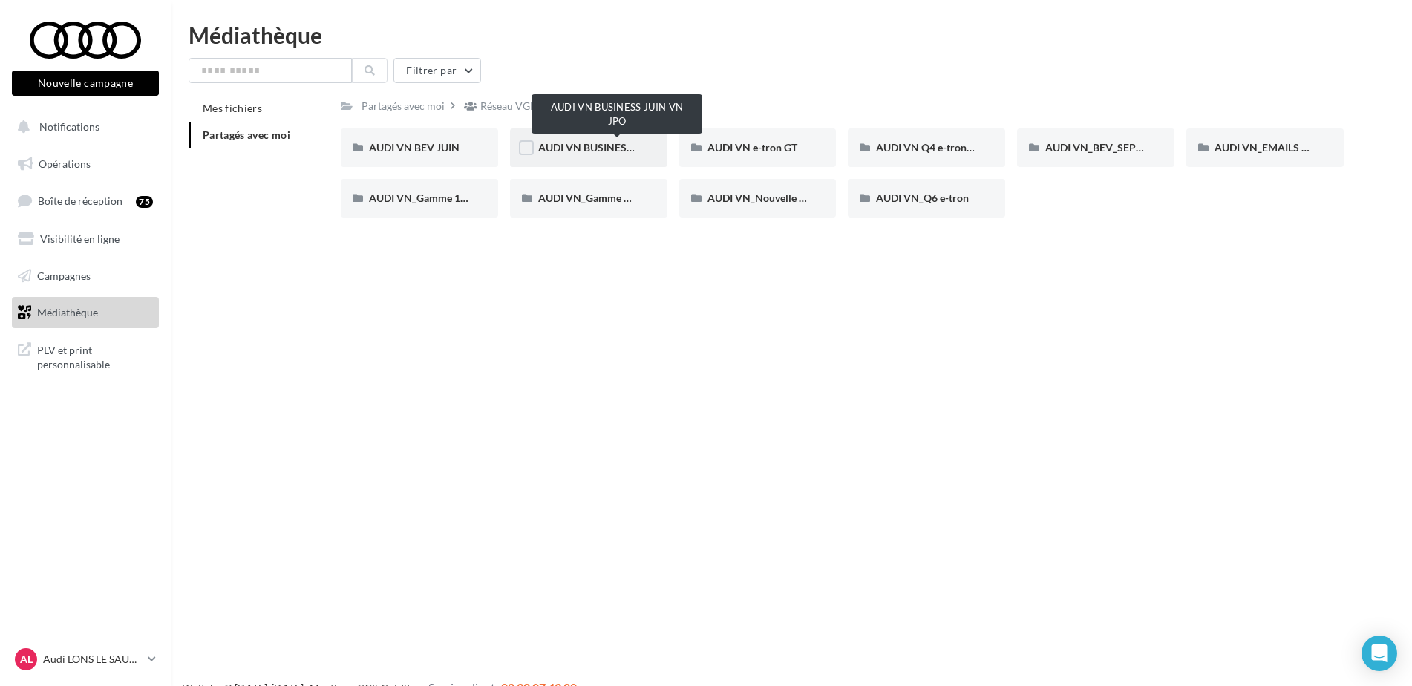
click at [587, 148] on span "AUDI VN BUSINESS JUIN VN JPO" at bounding box center [617, 147] width 159 height 13
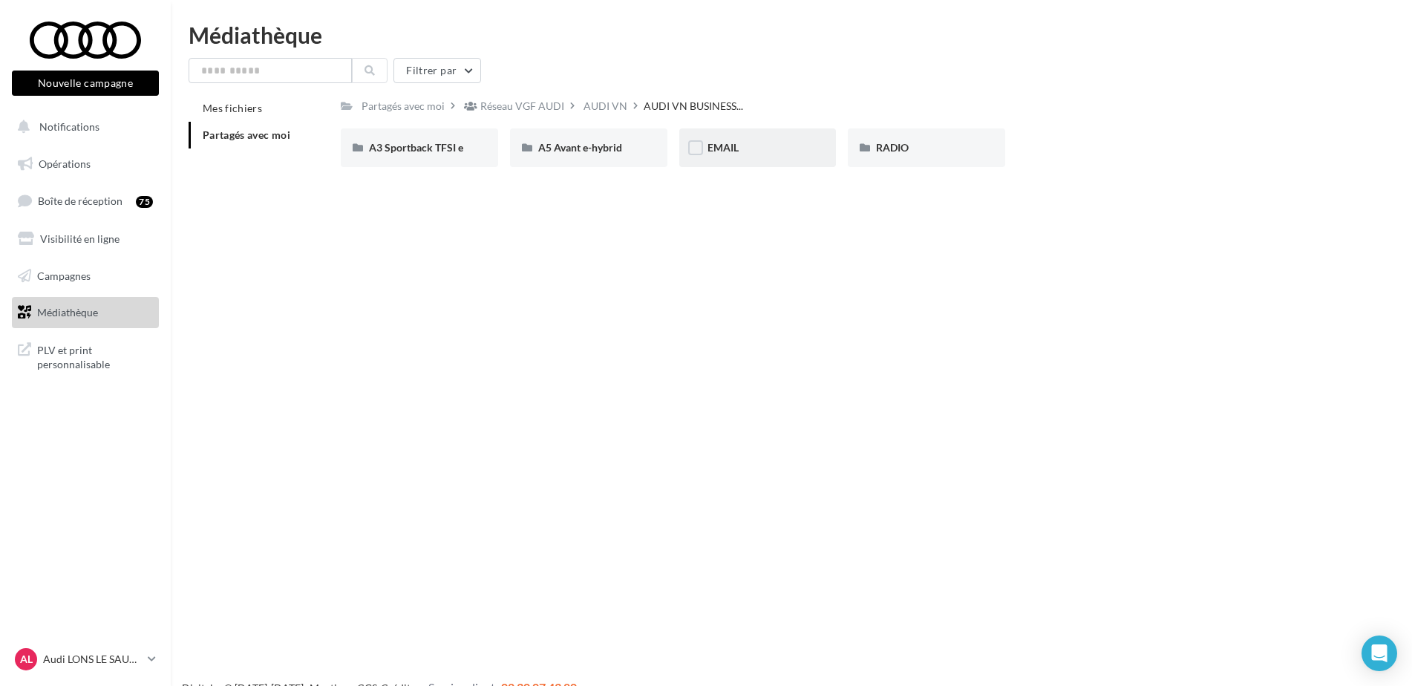
click at [763, 157] on div "EMAIL" at bounding box center [757, 147] width 157 height 39
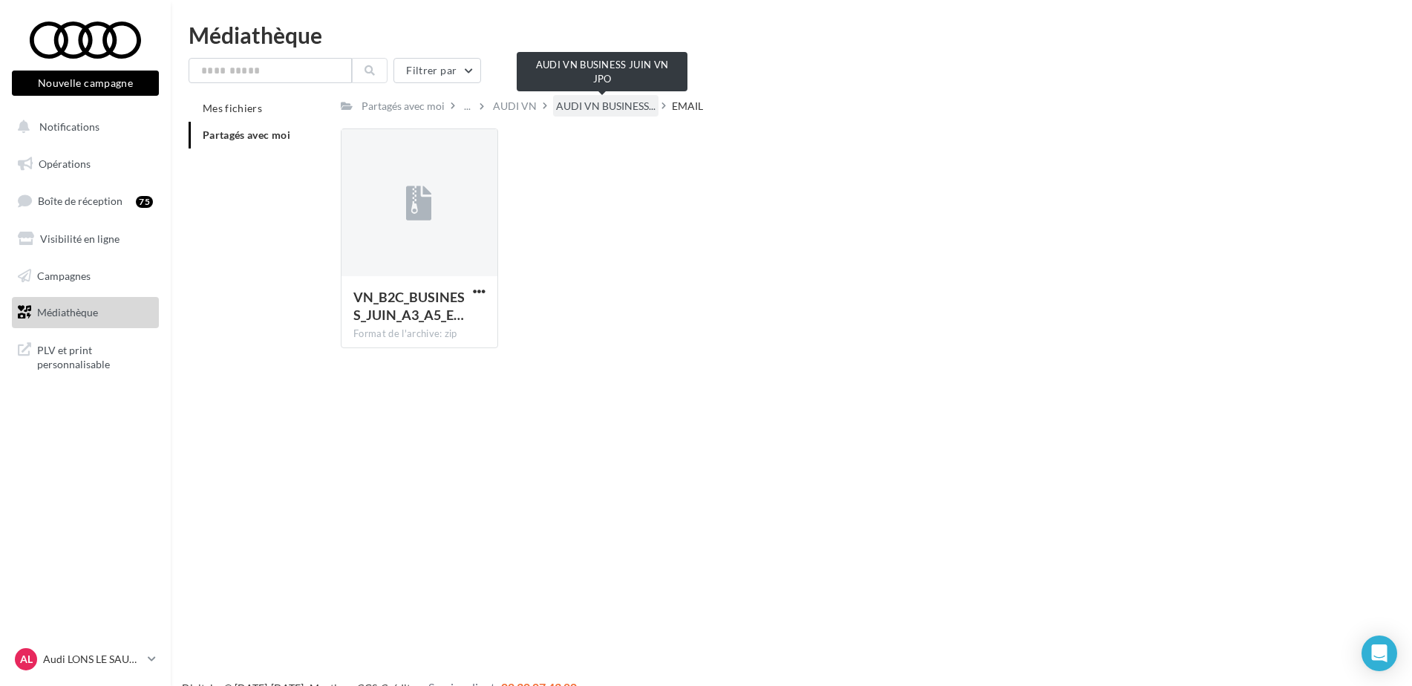
click at [594, 111] on span "AUDI VN BUSINESS..." at bounding box center [605, 106] width 99 height 15
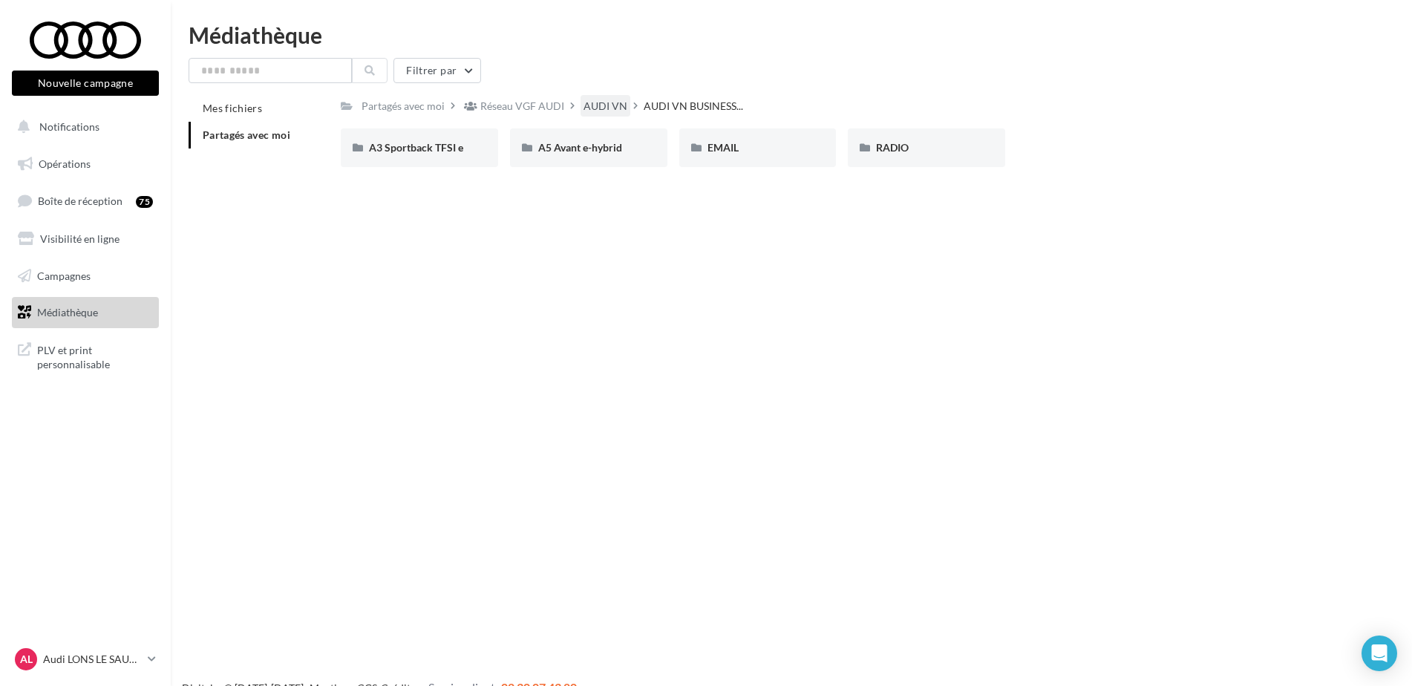
click at [615, 109] on div "AUDI VN" at bounding box center [605, 106] width 44 height 15
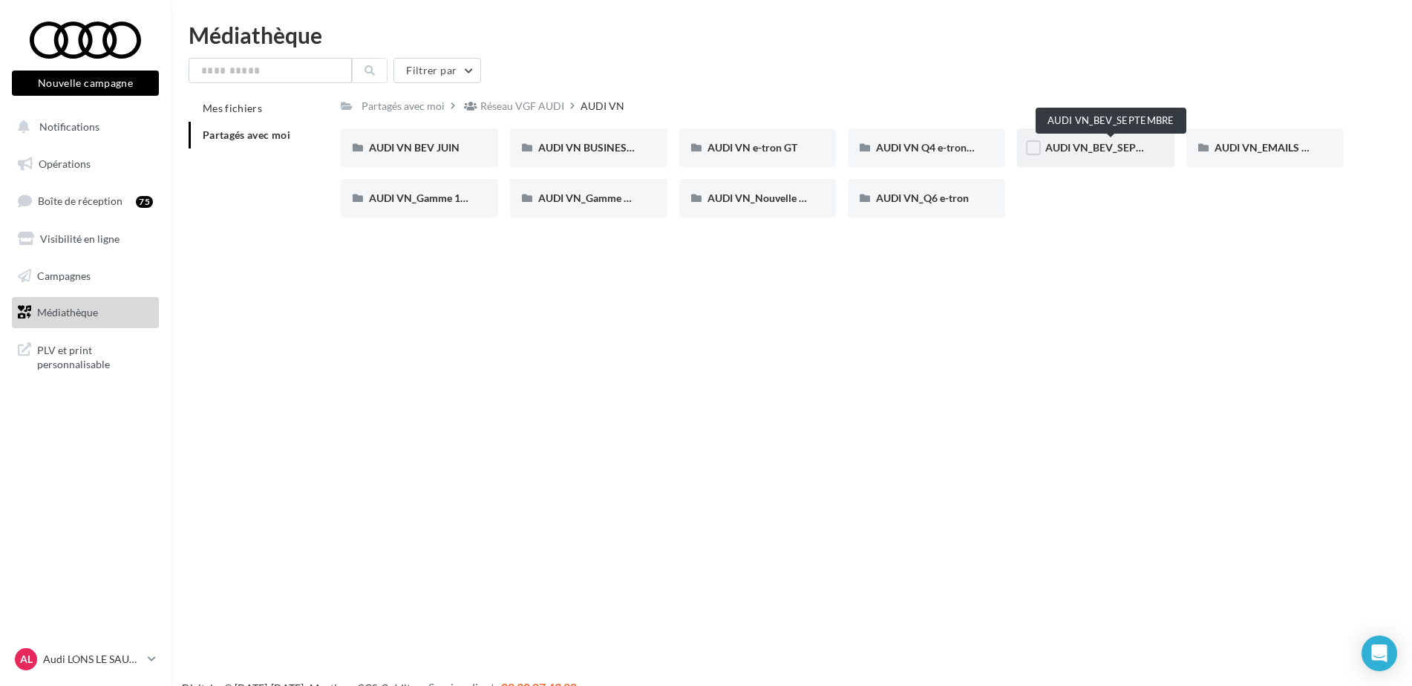
click at [1116, 150] on span "AUDI VN_BEV_SEPTEMBRE" at bounding box center [1110, 147] width 131 height 13
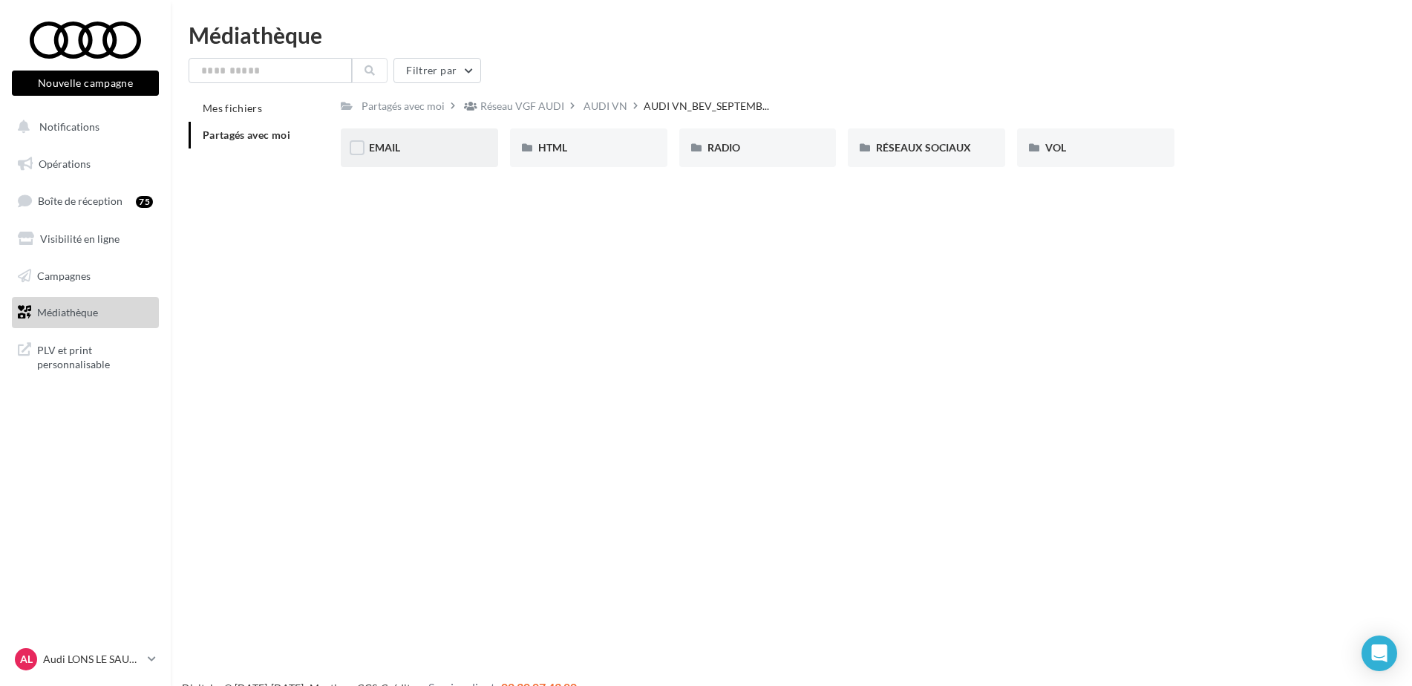
click at [405, 148] on div "EMAIL" at bounding box center [419, 147] width 101 height 15
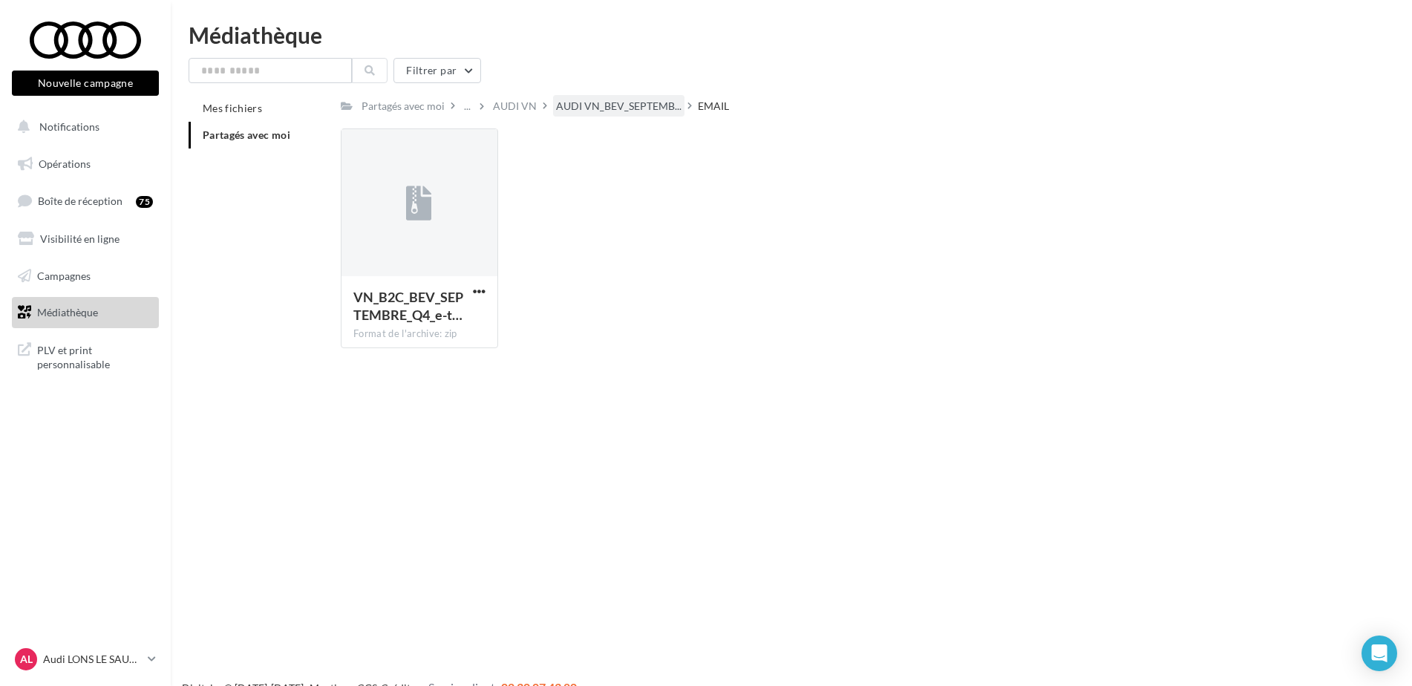
click at [625, 97] on div "AUDI VN_BEV_SEPTEMB..." at bounding box center [618, 106] width 131 height 22
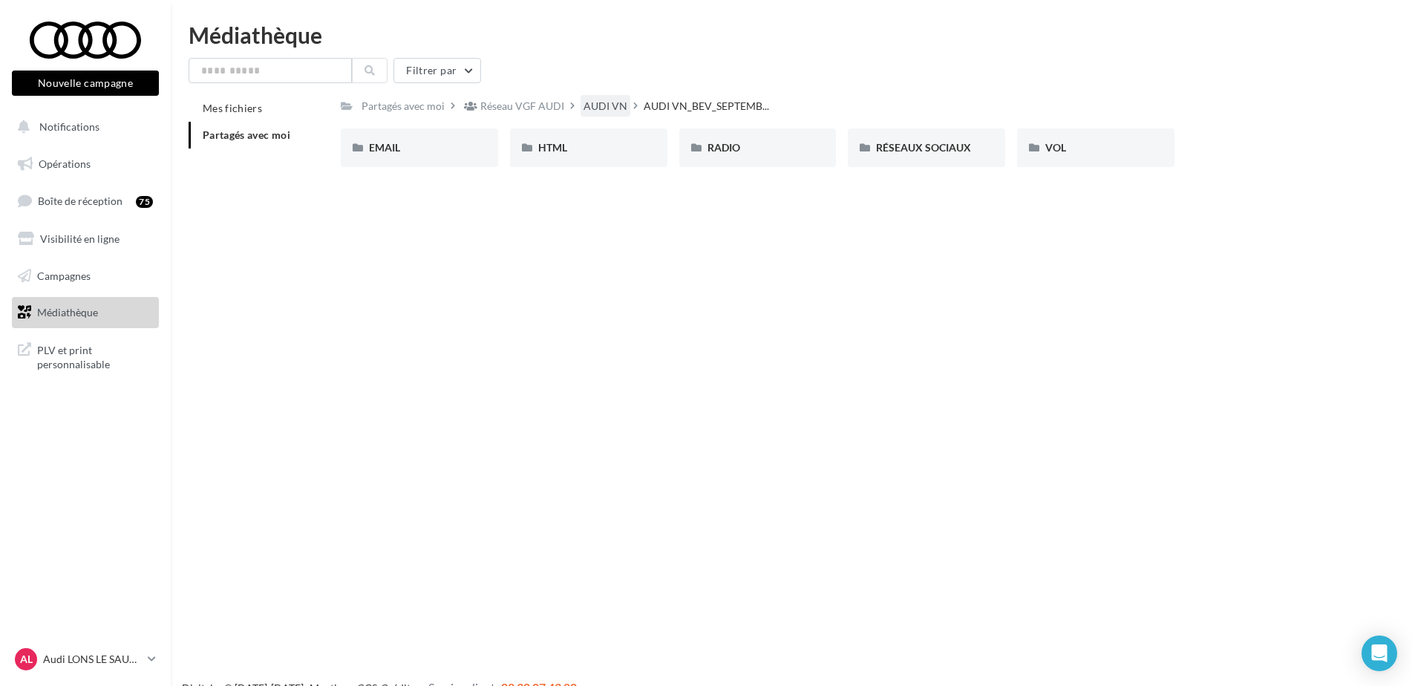
click at [609, 102] on div "AUDI VN" at bounding box center [605, 106] width 44 height 15
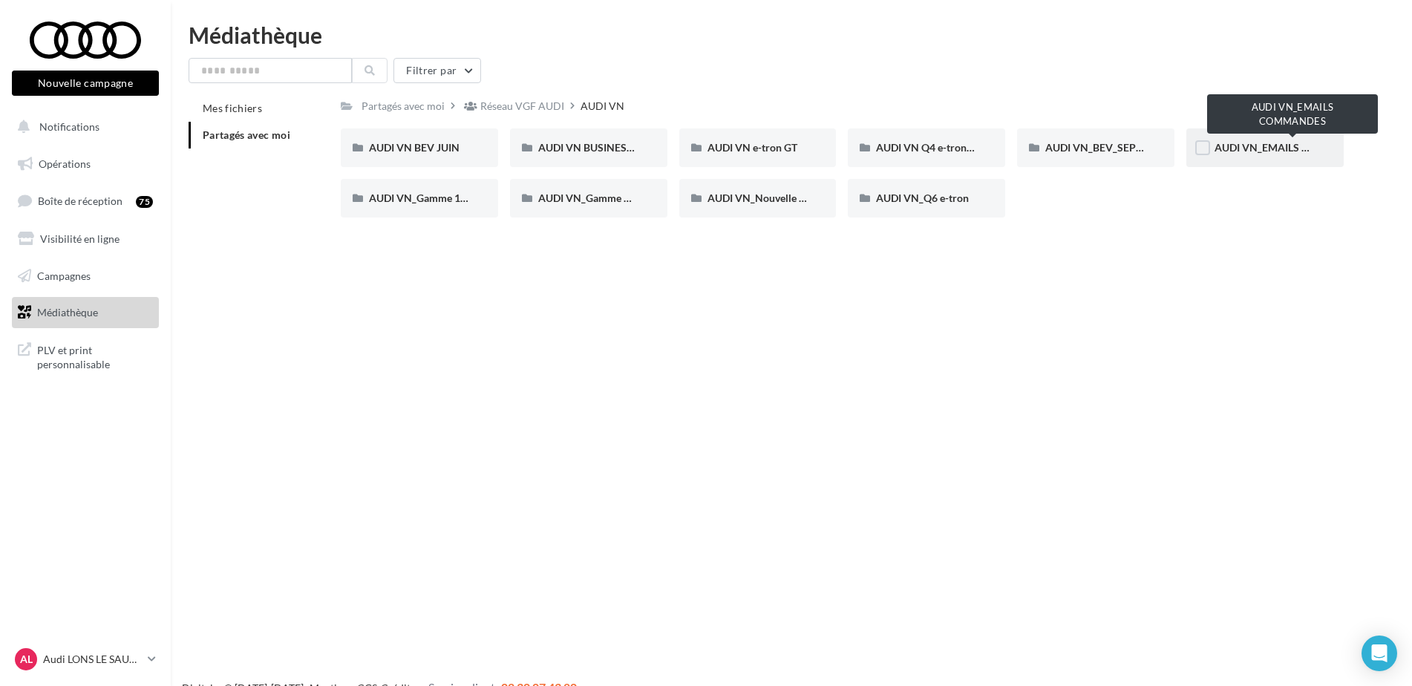
click at [1235, 145] on span "AUDI VN_EMAILS COMMANDES" at bounding box center [1292, 147] width 156 height 13
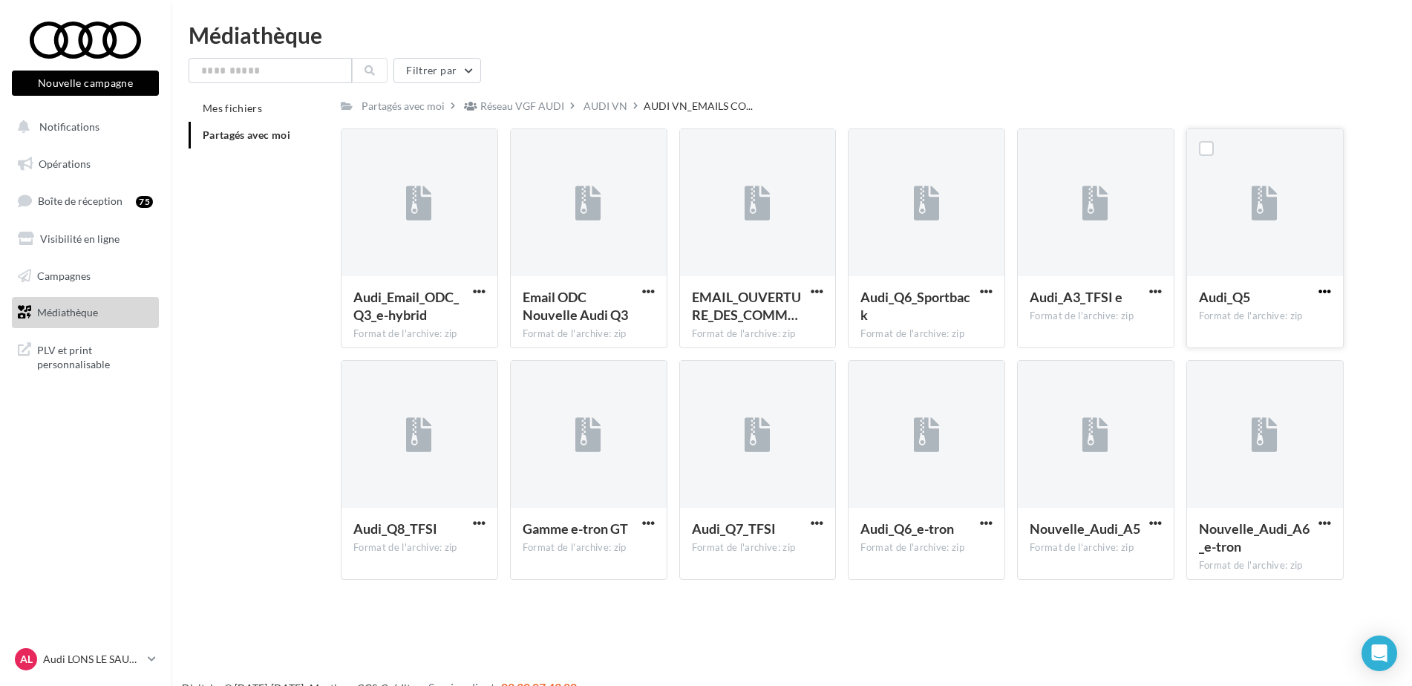
click at [1322, 286] on span "button" at bounding box center [1324, 291] width 13 height 13
click at [1283, 321] on button "Télécharger" at bounding box center [1260, 320] width 148 height 39
click at [630, 99] on div "AUDI VN" at bounding box center [612, 106] width 63 height 22
click at [615, 105] on div "AUDI VN" at bounding box center [605, 106] width 44 height 15
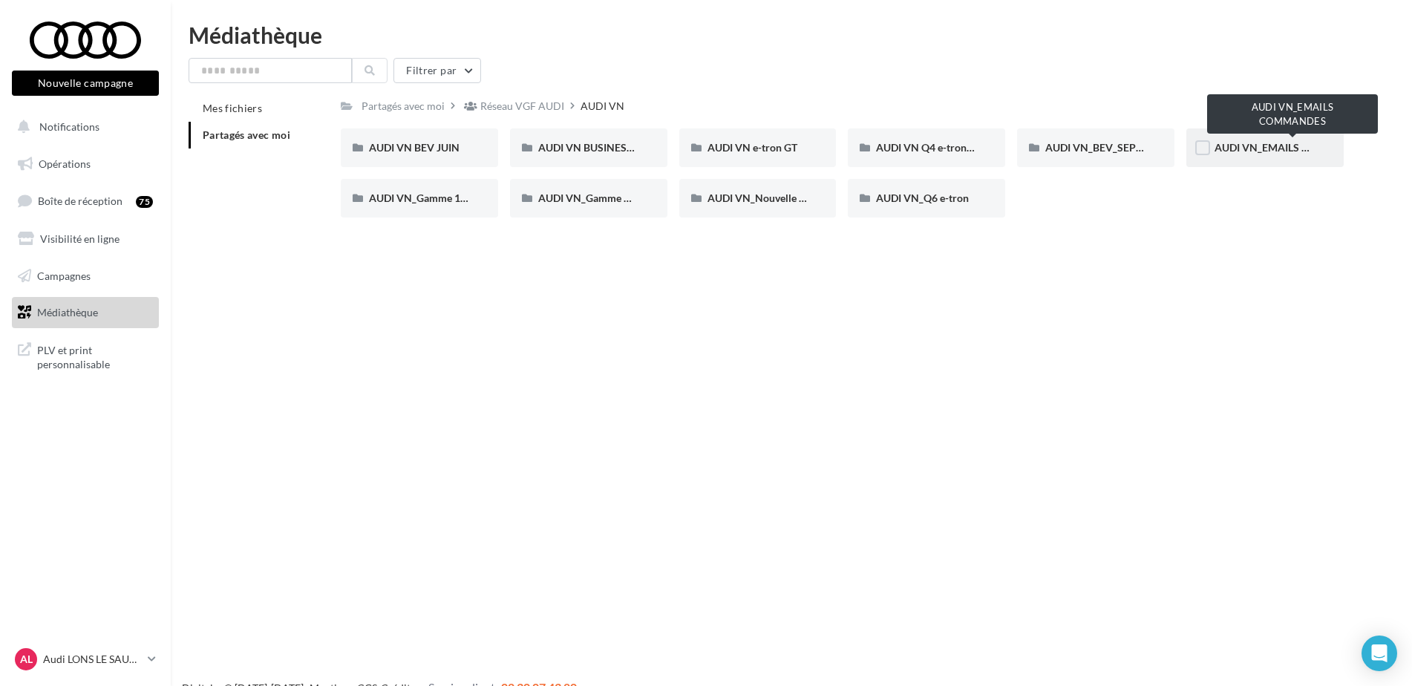
click at [1236, 145] on span "AUDI VN_EMAILS COMMANDES" at bounding box center [1292, 147] width 156 height 13
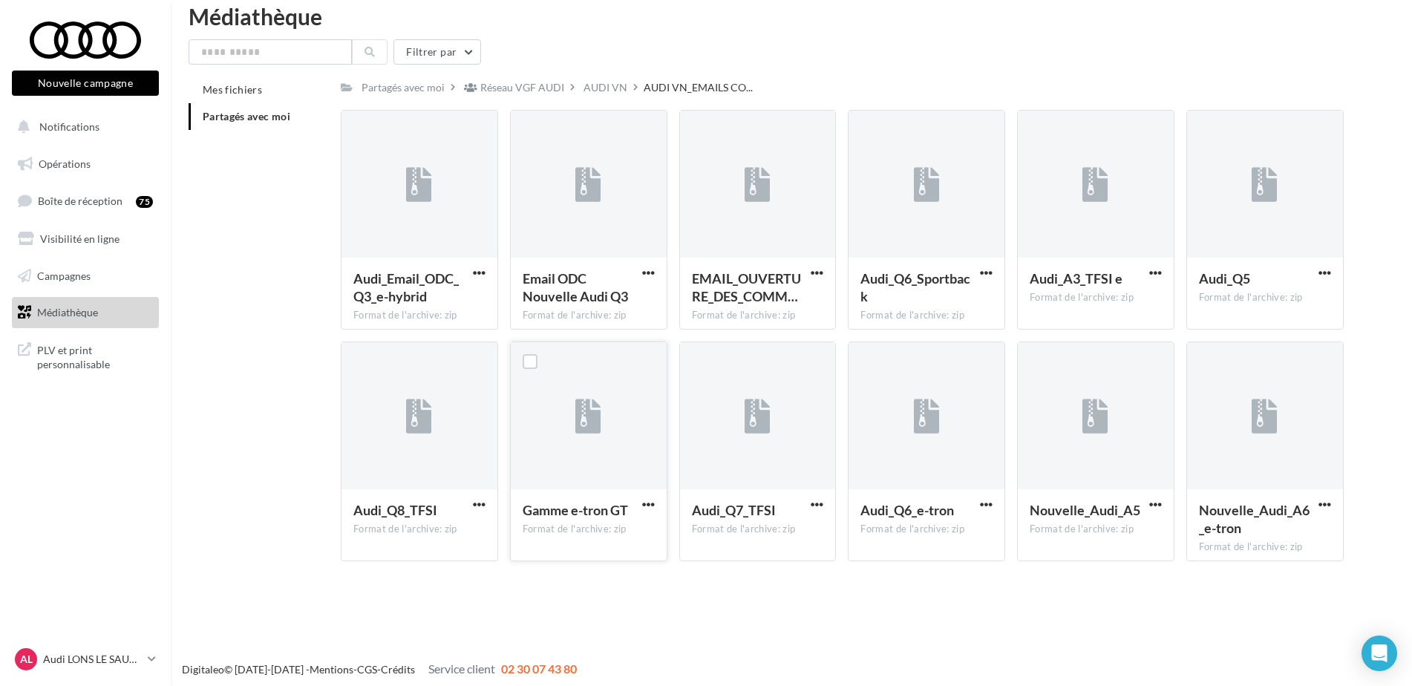
scroll to position [24, 0]
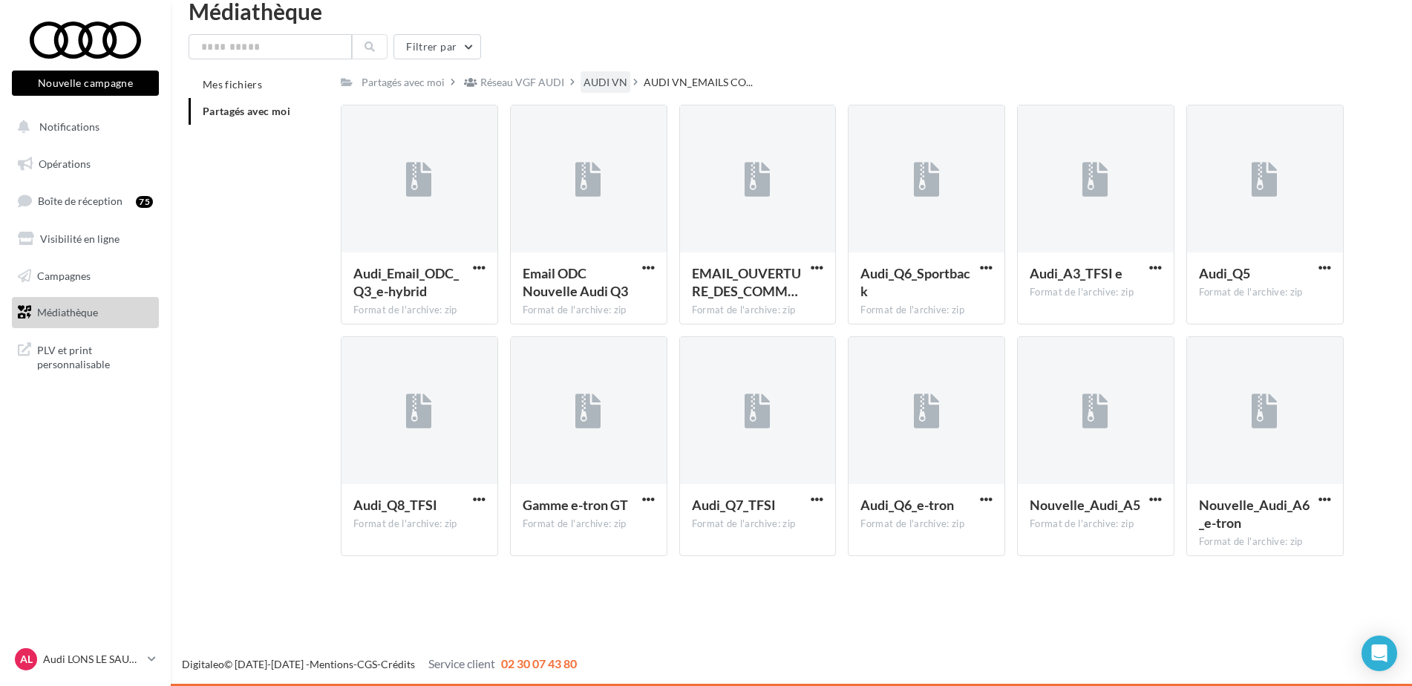
click at [613, 82] on div "AUDI VN" at bounding box center [605, 82] width 44 height 15
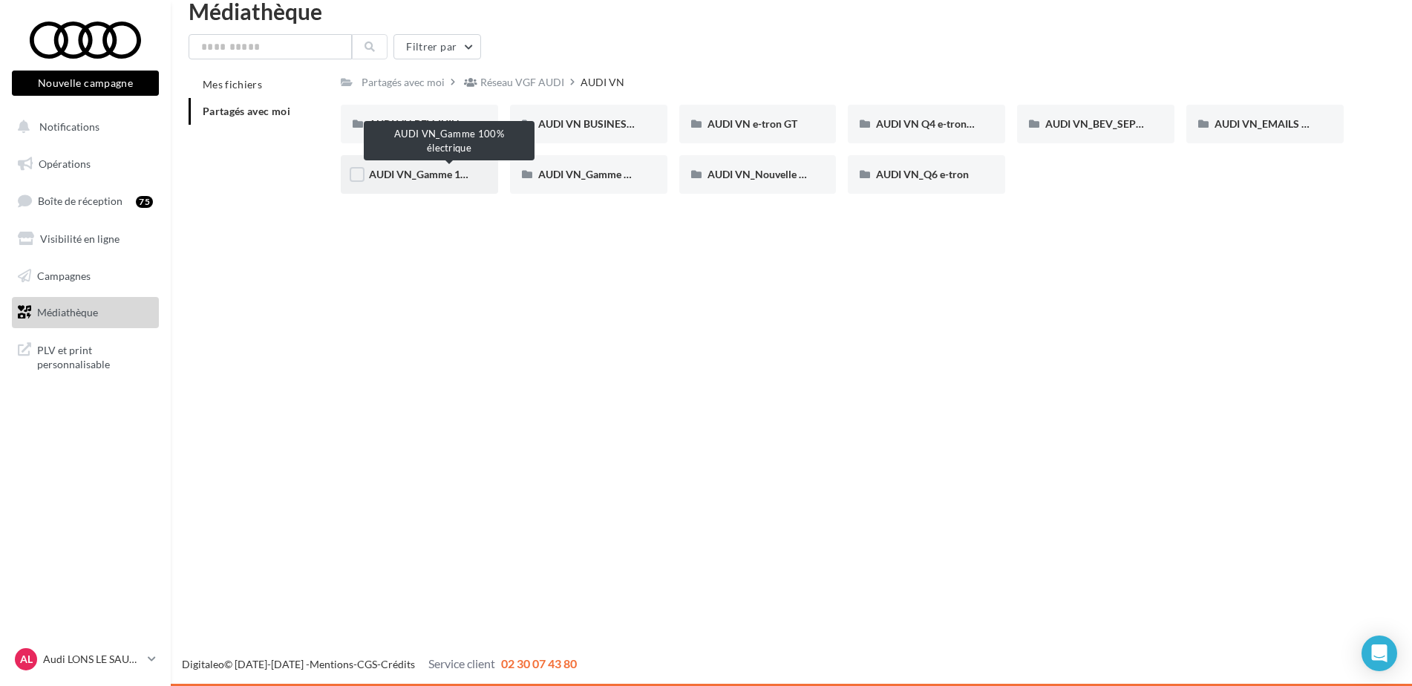
click at [436, 171] on span "AUDI VN_Gamme 100% électrique" at bounding box center [449, 174] width 160 height 13
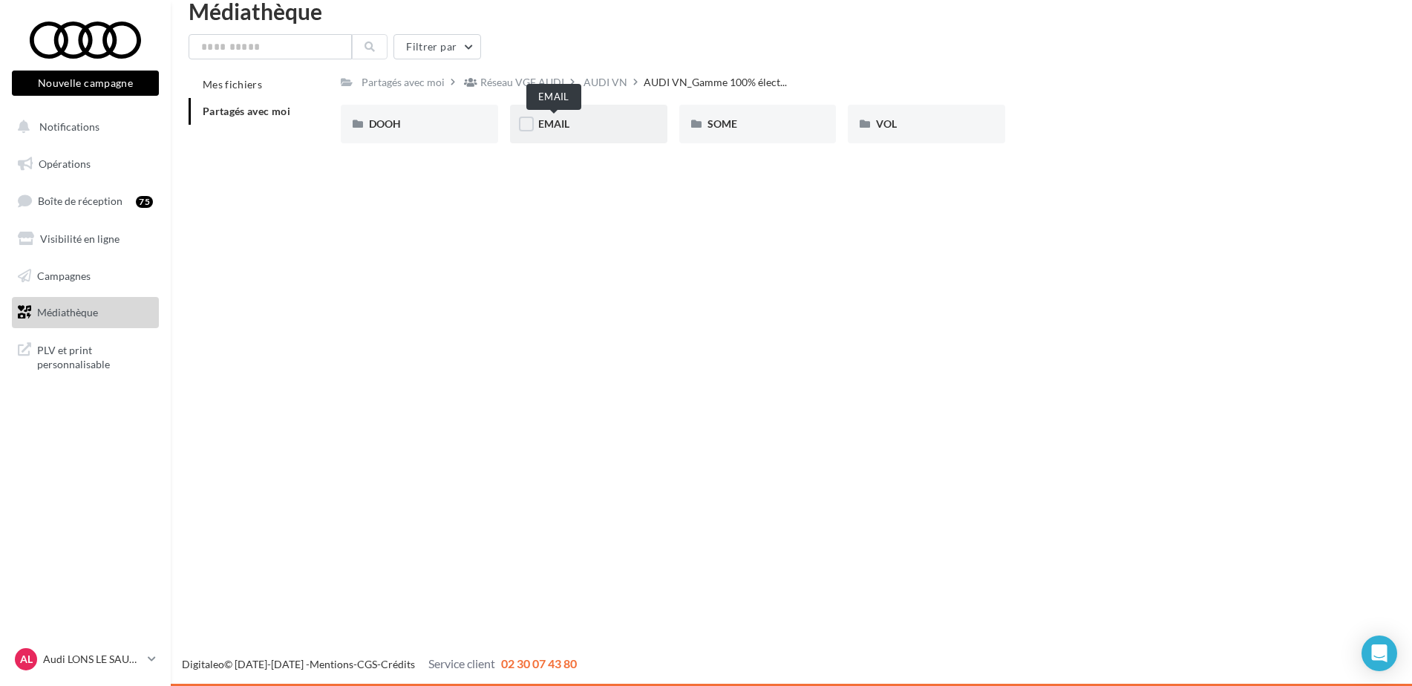
click at [558, 128] on span "EMAIL" at bounding box center [553, 123] width 31 height 13
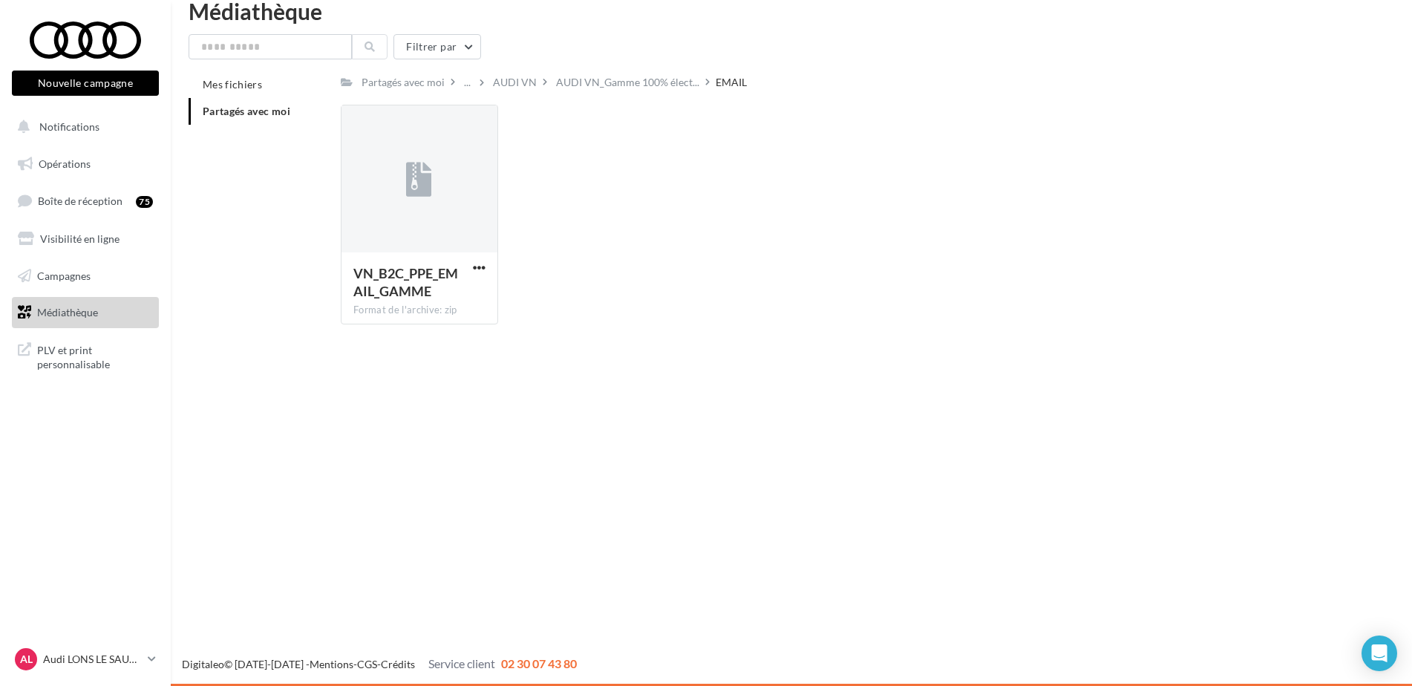
click at [645, 71] on div "Filtrer par Mes fichiers Partagés avec moi Partagés avec moi ... AUDI VN AUDI V…" at bounding box center [792, 185] width 1206 height 302
click at [513, 82] on div "AUDI VN" at bounding box center [515, 82] width 44 height 15
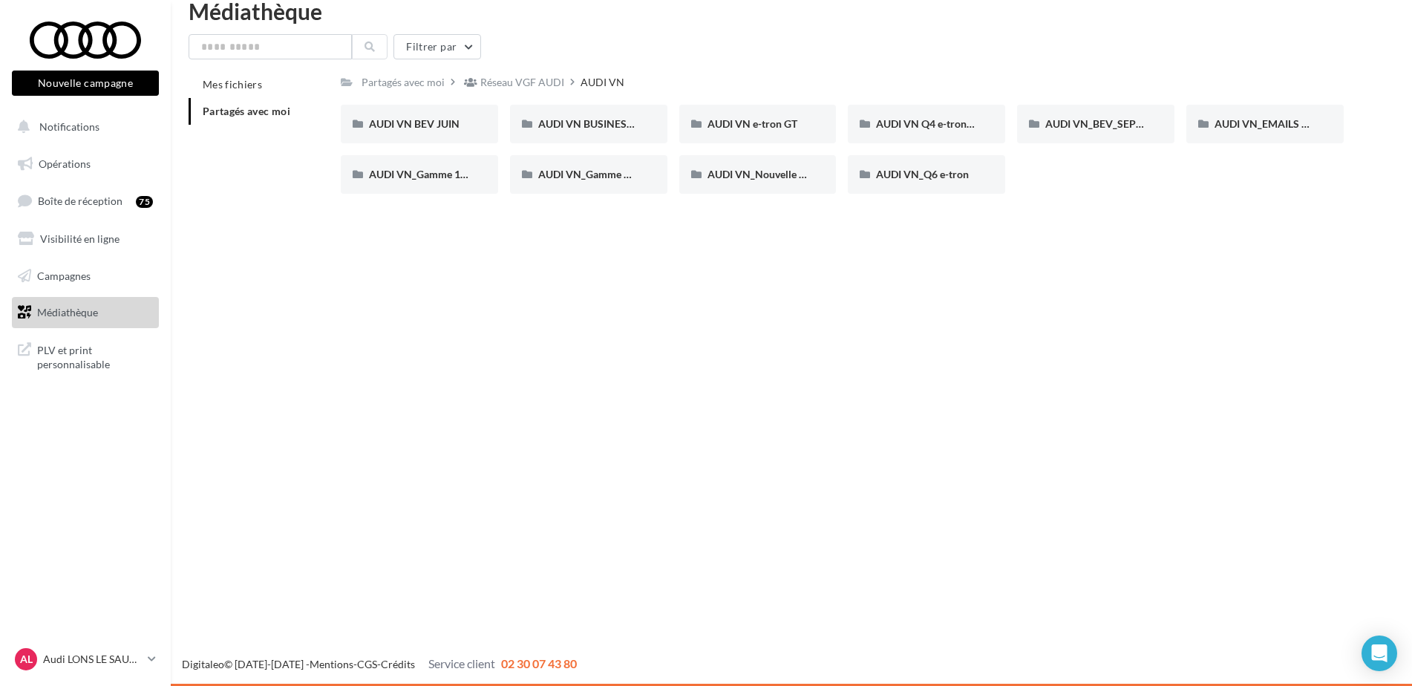
drag, startPoint x: 1001, startPoint y: 347, endPoint x: 690, endPoint y: 234, distance: 330.2
click at [998, 342] on div "Nouvelle campagne Nouvelle campagne Notifications Opérations Boîte de réception…" at bounding box center [706, 343] width 1412 height 686
click at [530, 74] on div "Réseau VGF AUDI" at bounding box center [514, 82] width 106 height 22
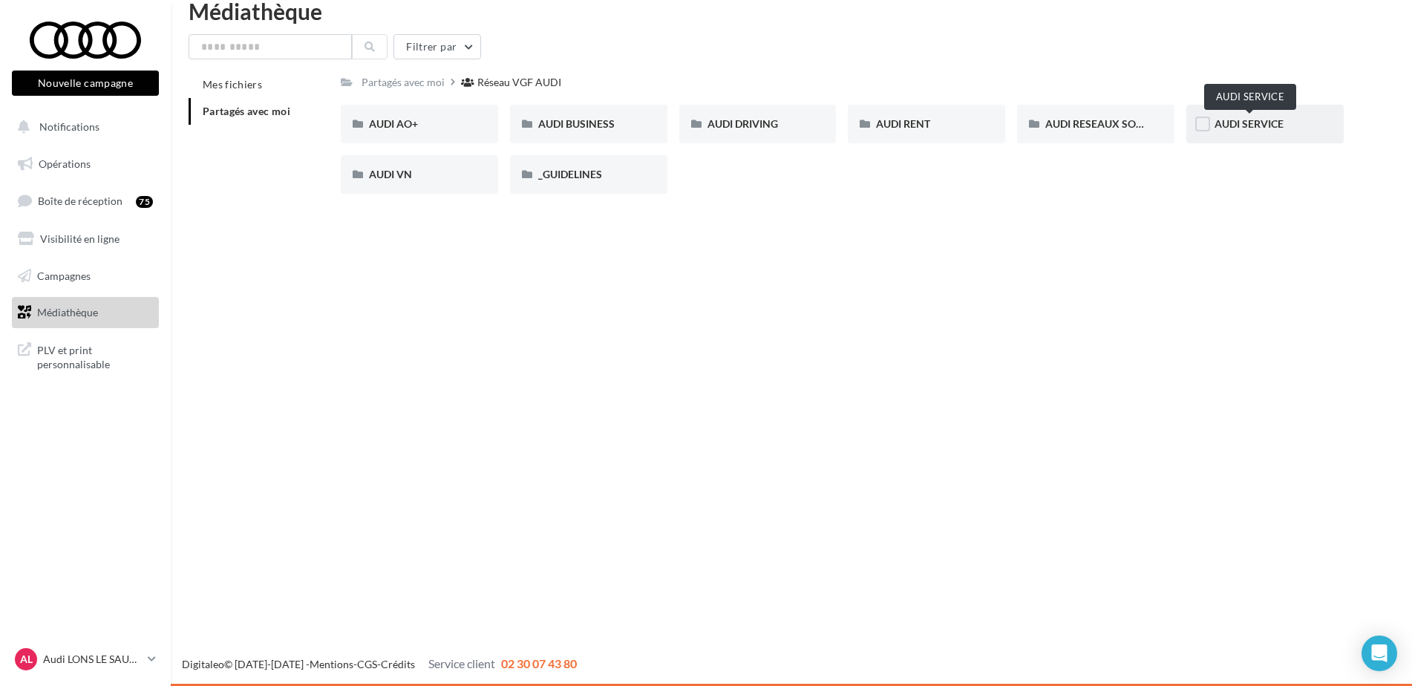
click at [1252, 127] on span "AUDI SERVICE" at bounding box center [1248, 123] width 69 height 13
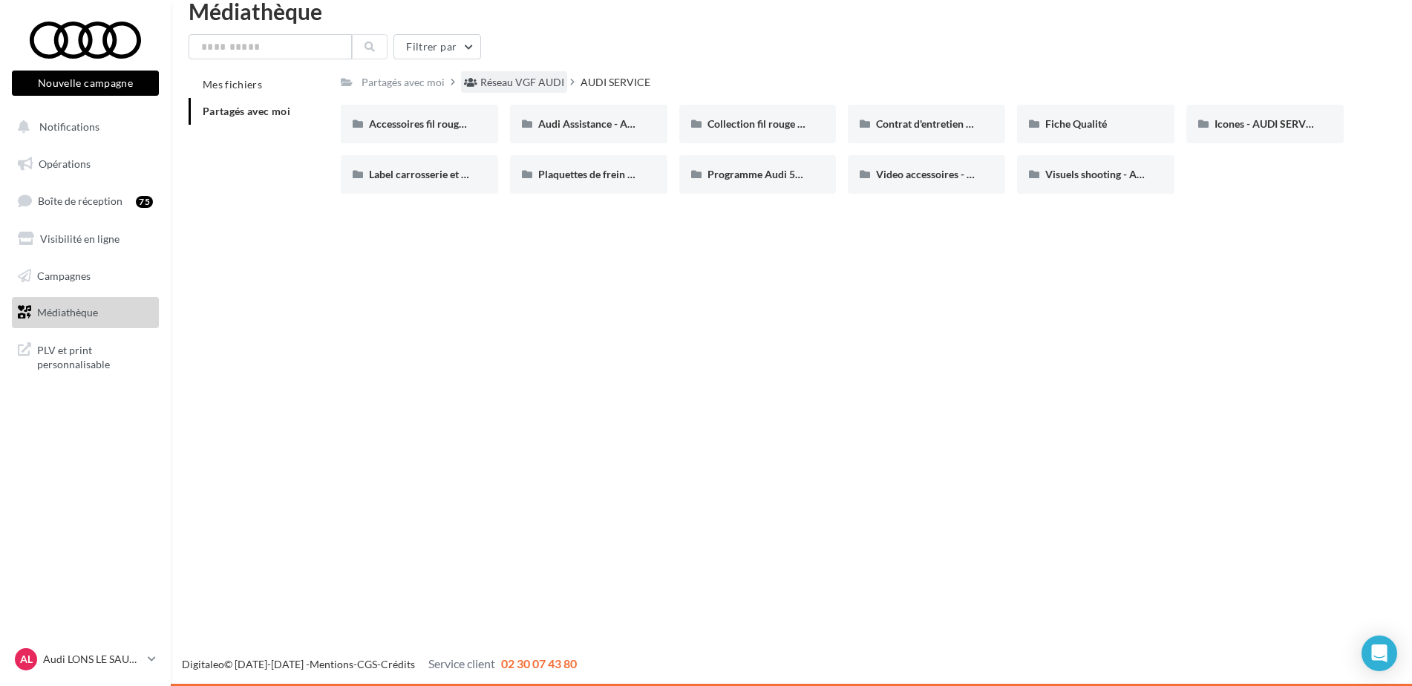
click at [514, 80] on div "Réseau VGF AUDI" at bounding box center [522, 82] width 84 height 15
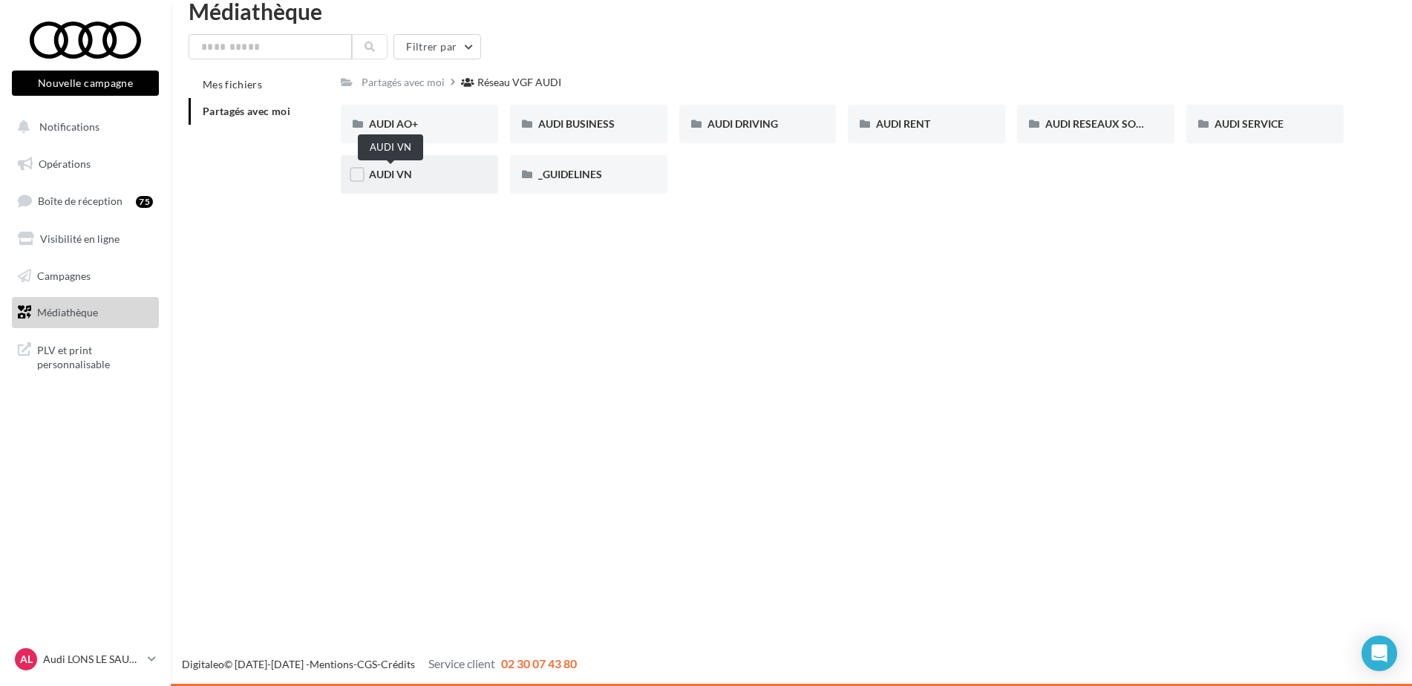
click at [410, 178] on span "AUDI VN" at bounding box center [390, 174] width 43 height 13
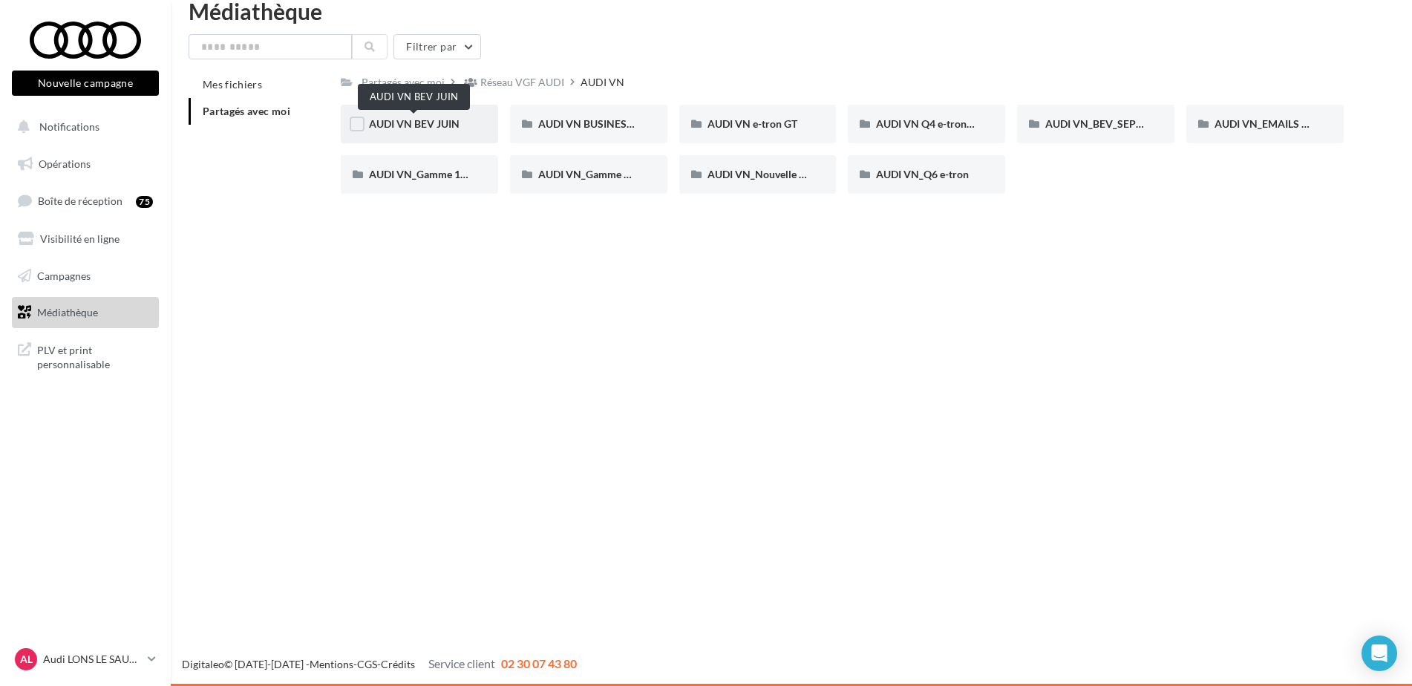
click at [449, 120] on span "AUDI VN BEV JUIN" at bounding box center [414, 123] width 91 height 13
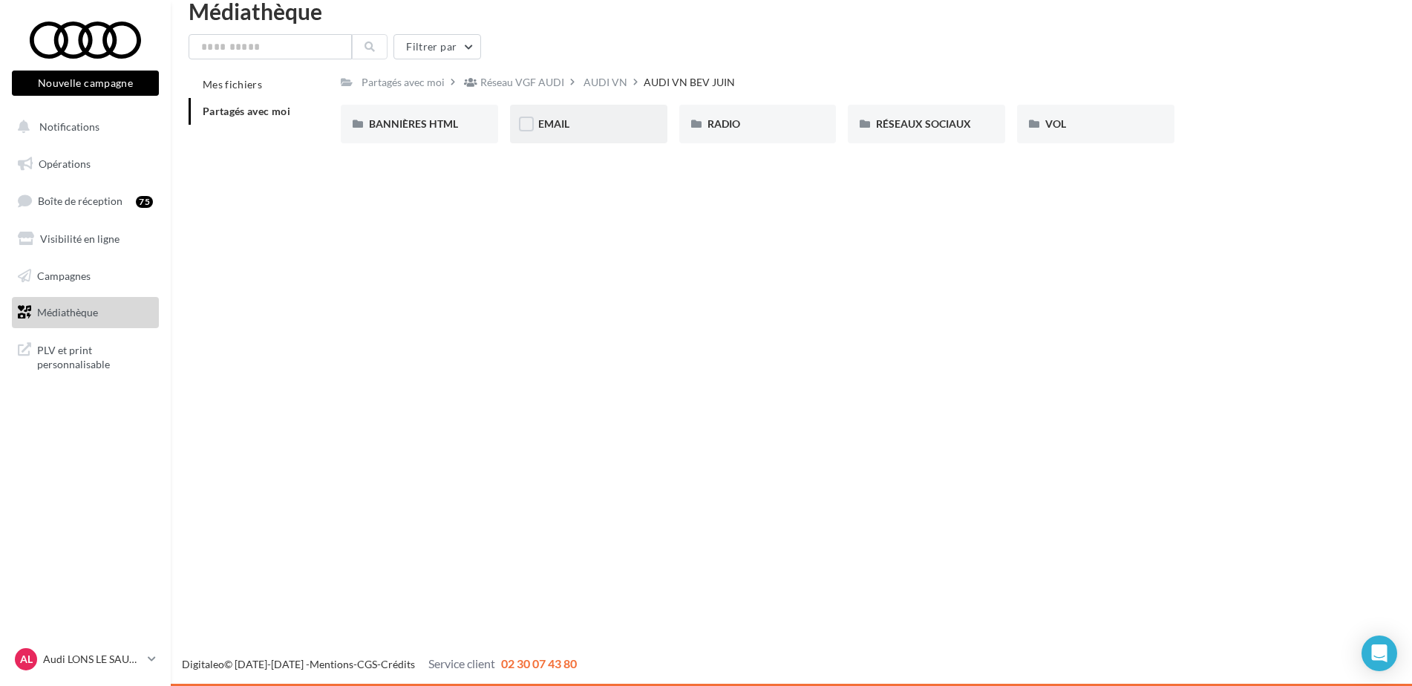
click at [587, 117] on div "EMAIL" at bounding box center [588, 124] width 157 height 39
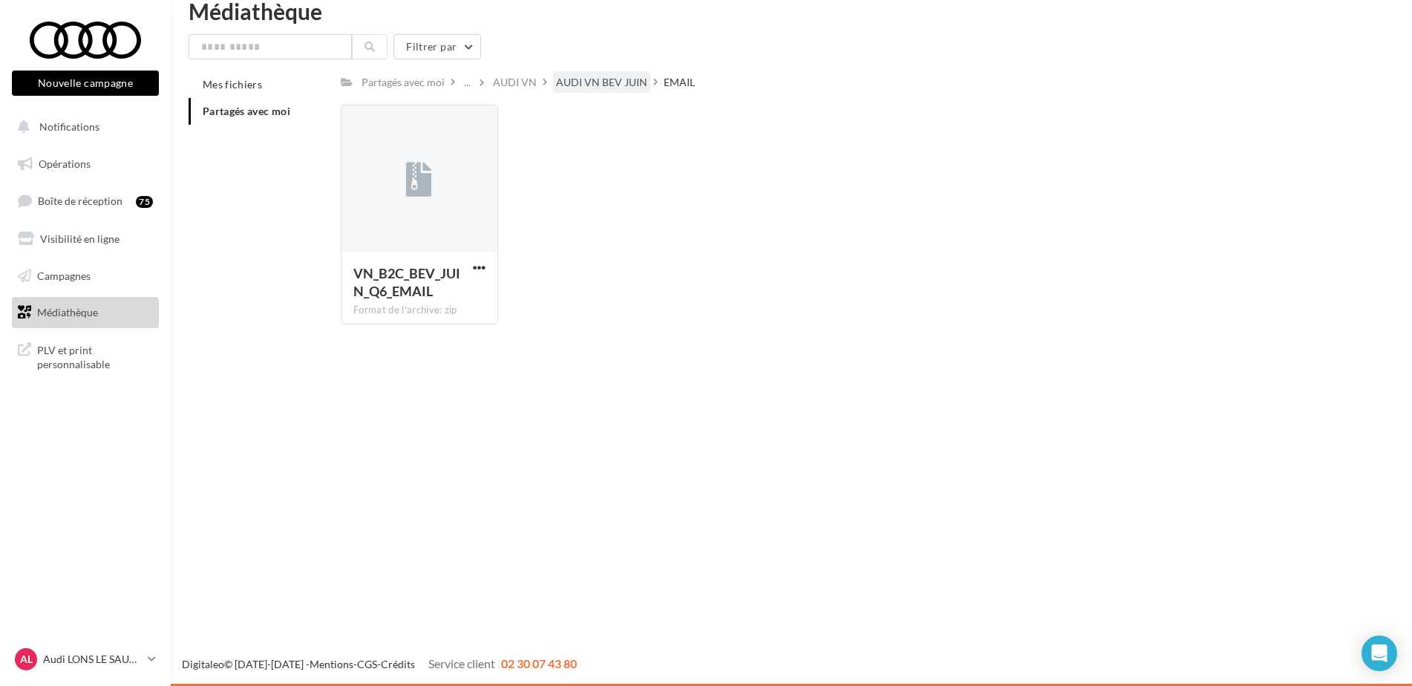
click at [594, 85] on div "AUDI VN BEV JUIN" at bounding box center [601, 82] width 91 height 15
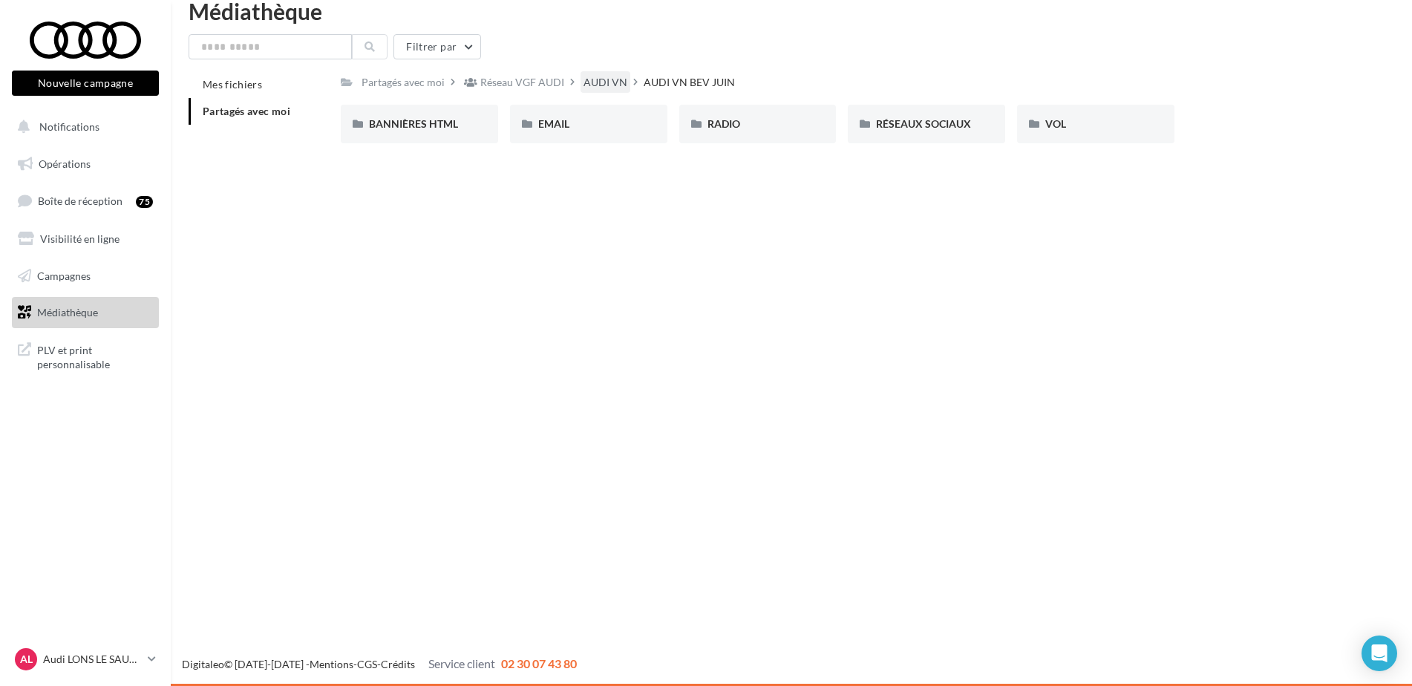
click at [598, 85] on div "AUDI VN" at bounding box center [605, 82] width 44 height 15
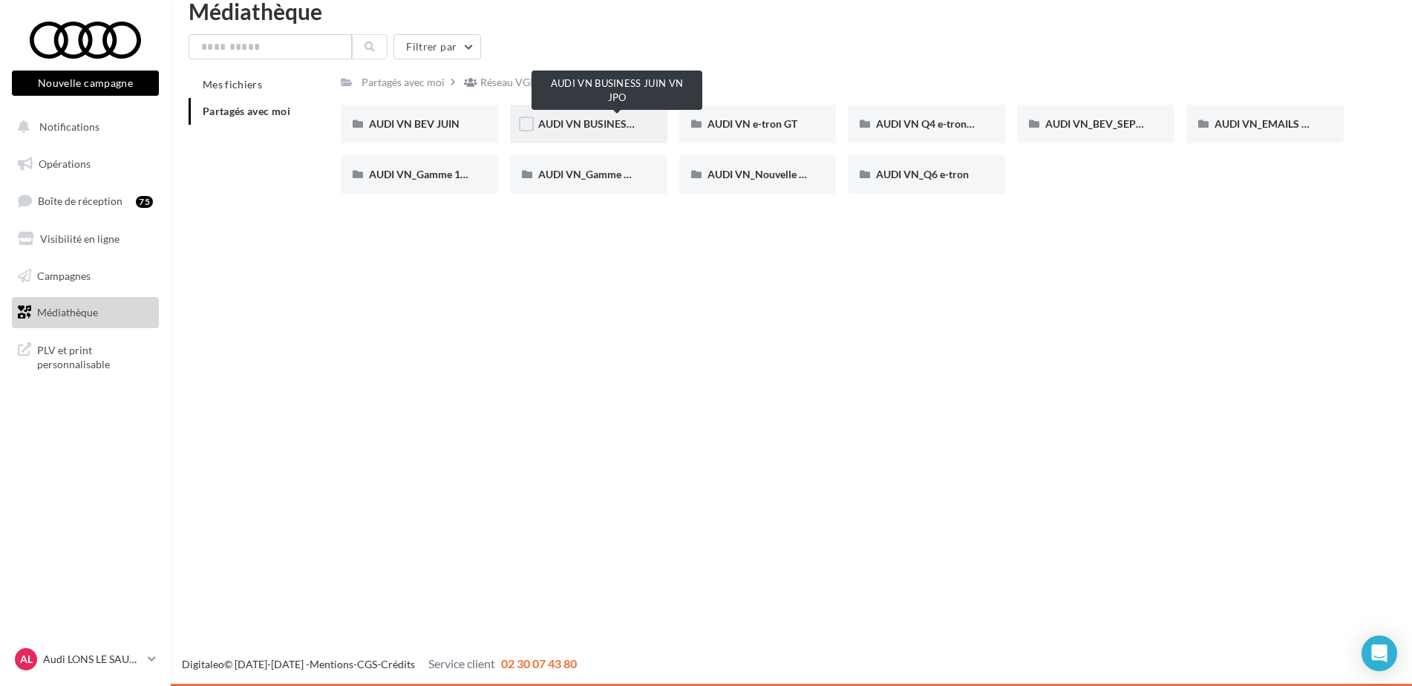
click at [621, 118] on span "AUDI VN BUSINESS JUIN VN JPO" at bounding box center [617, 123] width 159 height 13
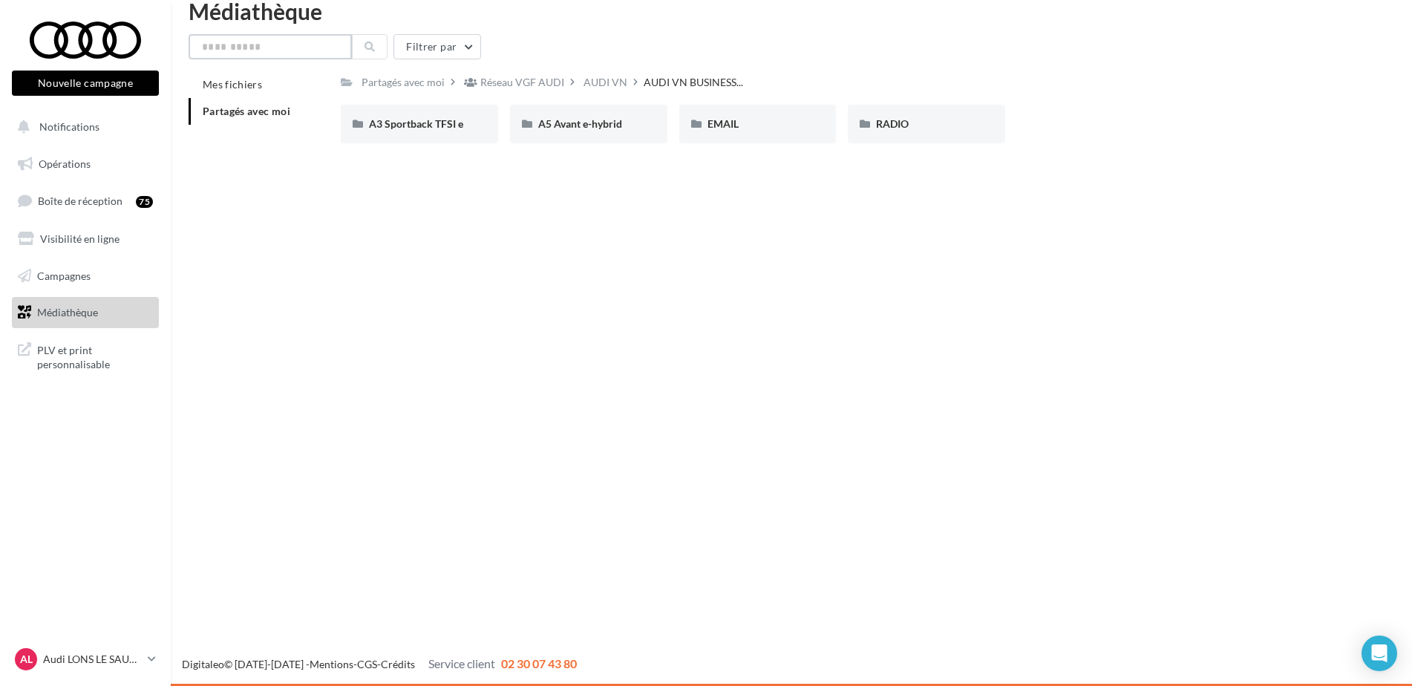
click at [325, 48] on input "text" at bounding box center [270, 46] width 163 height 25
type input "**"
click at [339, 44] on button "button" at bounding box center [337, 47] width 6 height 6
click at [284, 53] on input "text" at bounding box center [270, 46] width 163 height 25
click at [289, 48] on input "text" at bounding box center [270, 46] width 163 height 25
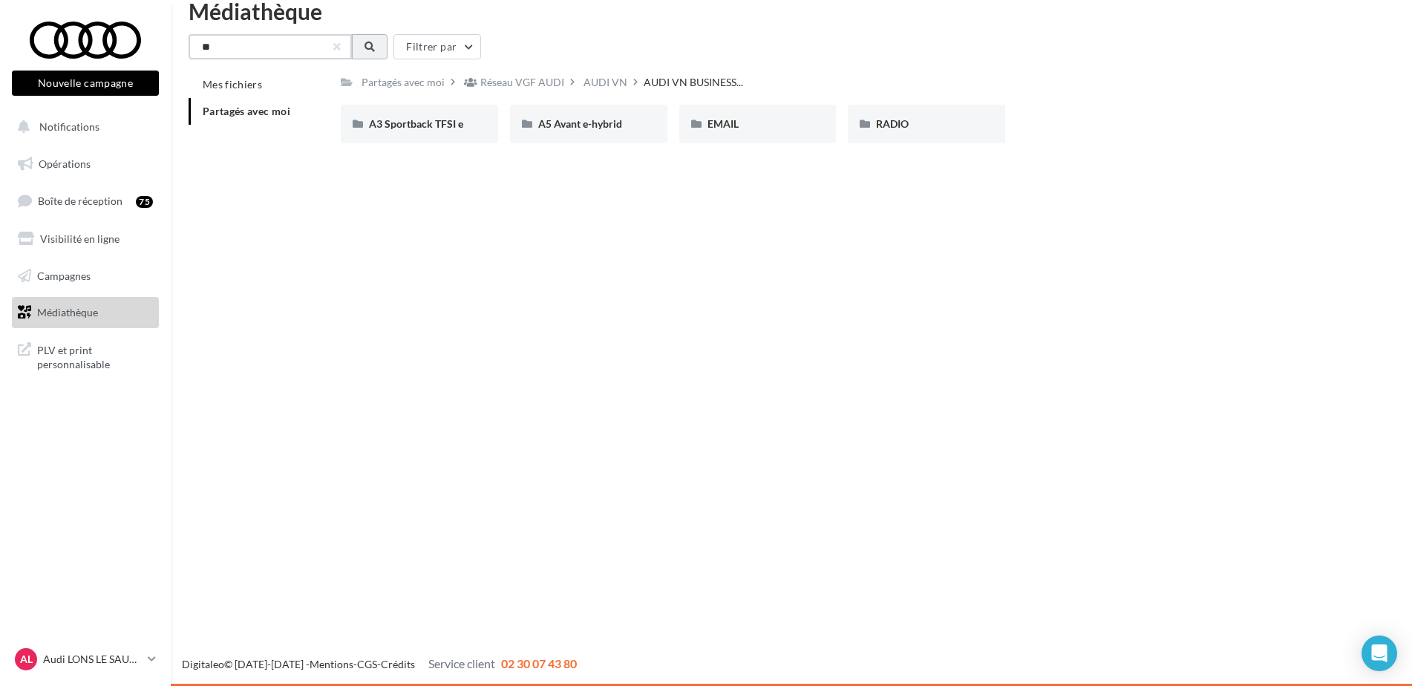
type input "**"
click at [375, 51] on icon at bounding box center [369, 47] width 10 height 10
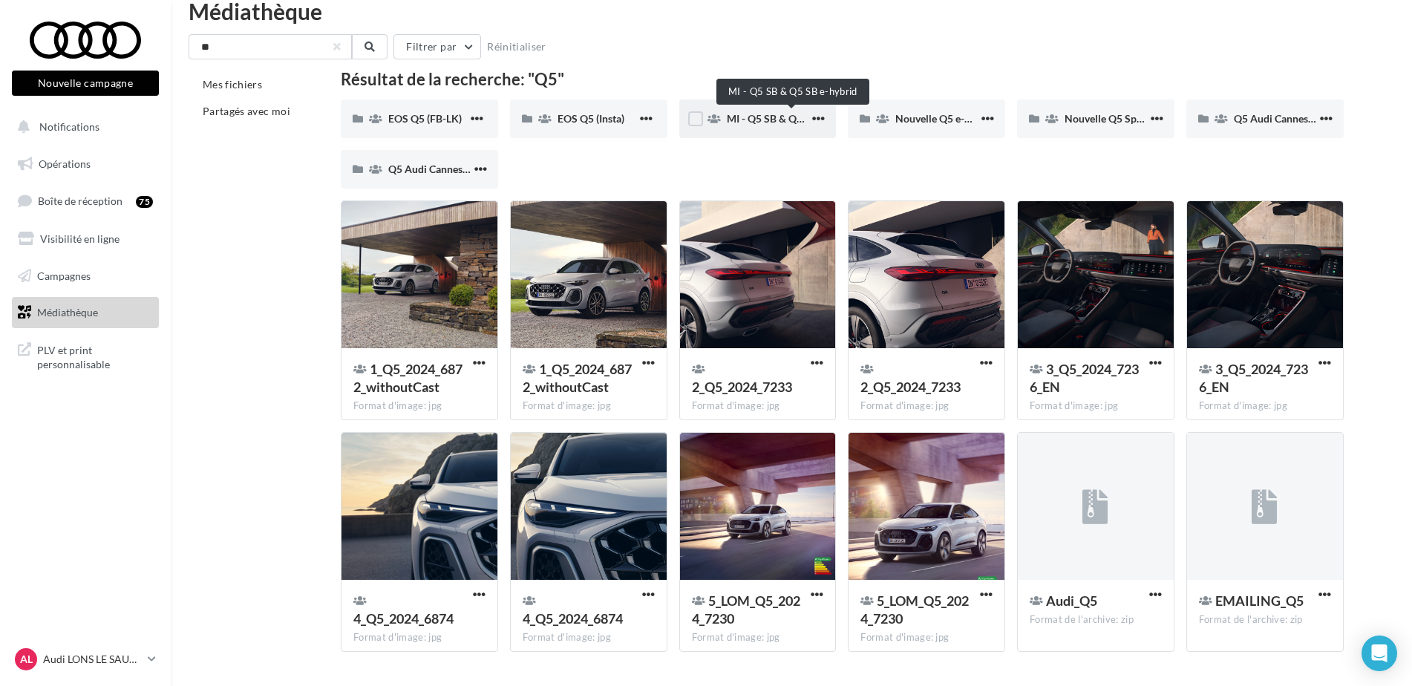
click at [785, 117] on span "MI - Q5 SB & Q5 SB e-hybrid" at bounding box center [793, 118] width 132 height 13
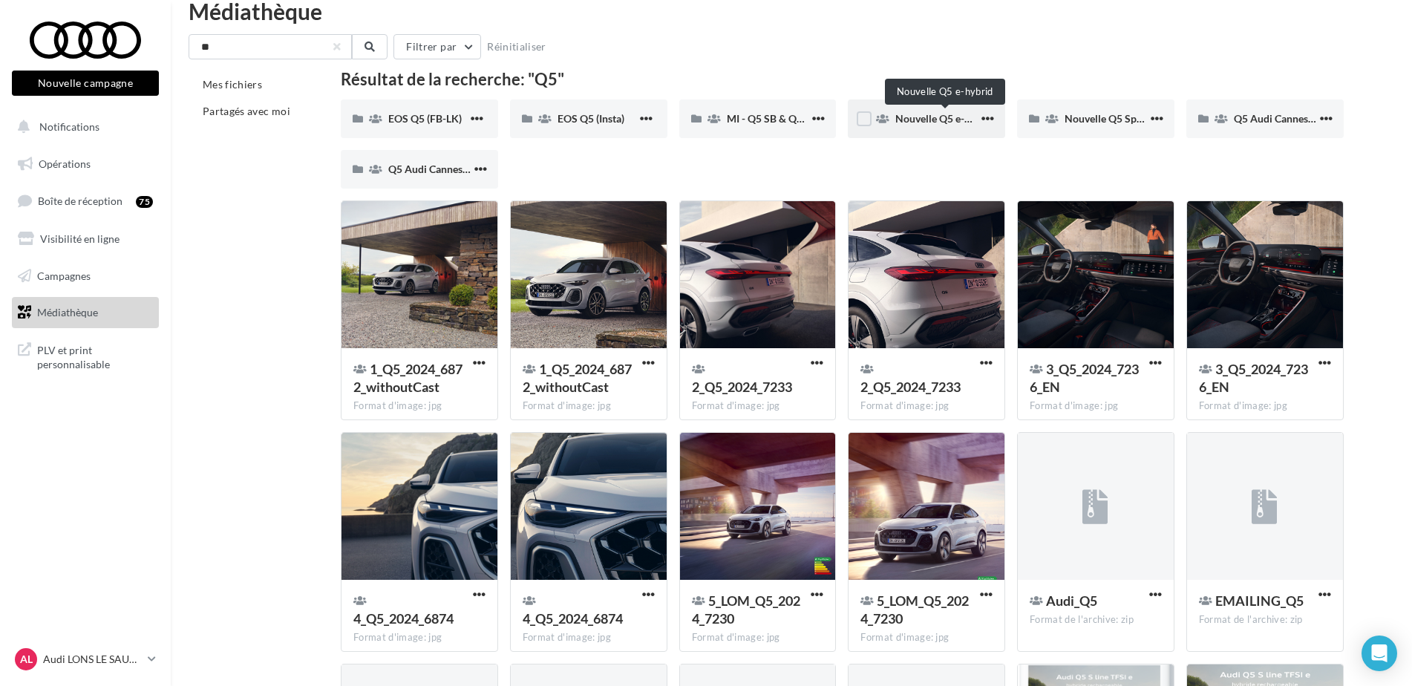
click at [961, 114] on span "Nouvelle Q5 e-hybrid" at bounding box center [944, 118] width 99 height 13
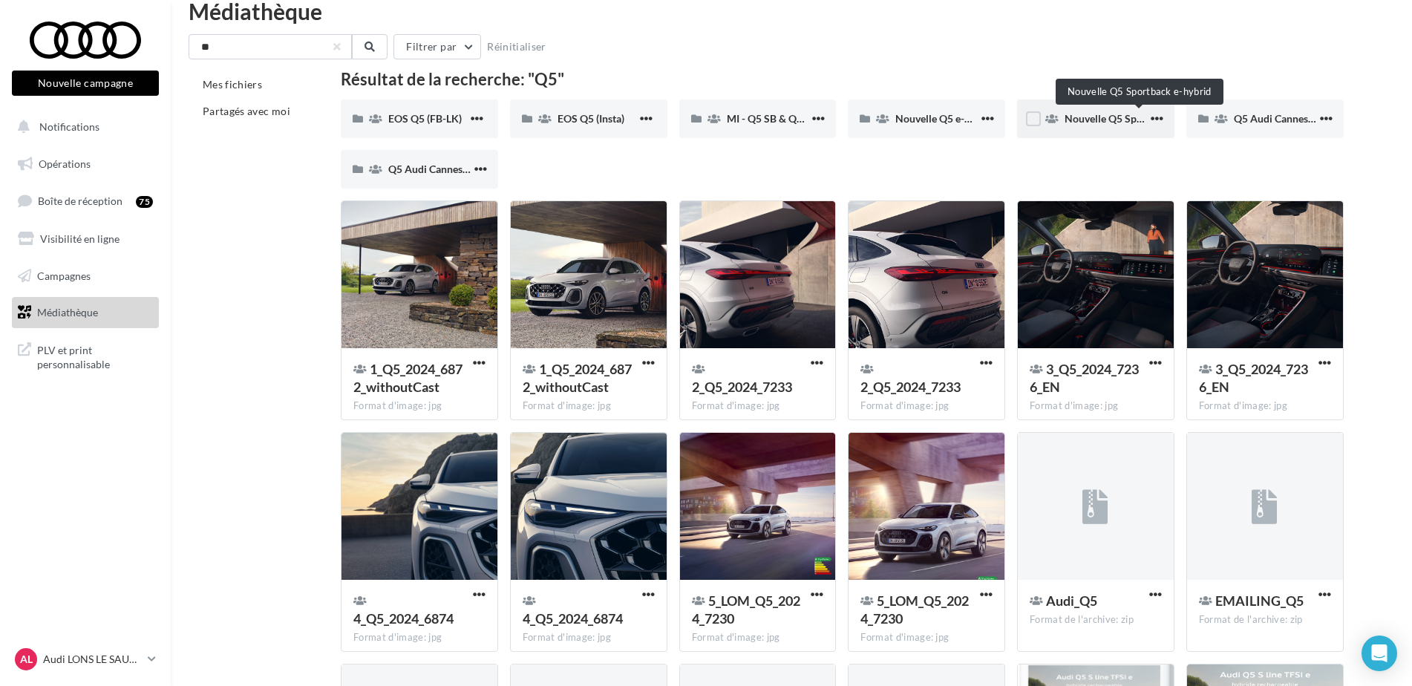
click at [1111, 117] on span "Nouvelle Q5 Sportback e-hybrid" at bounding box center [1140, 118] width 150 height 13
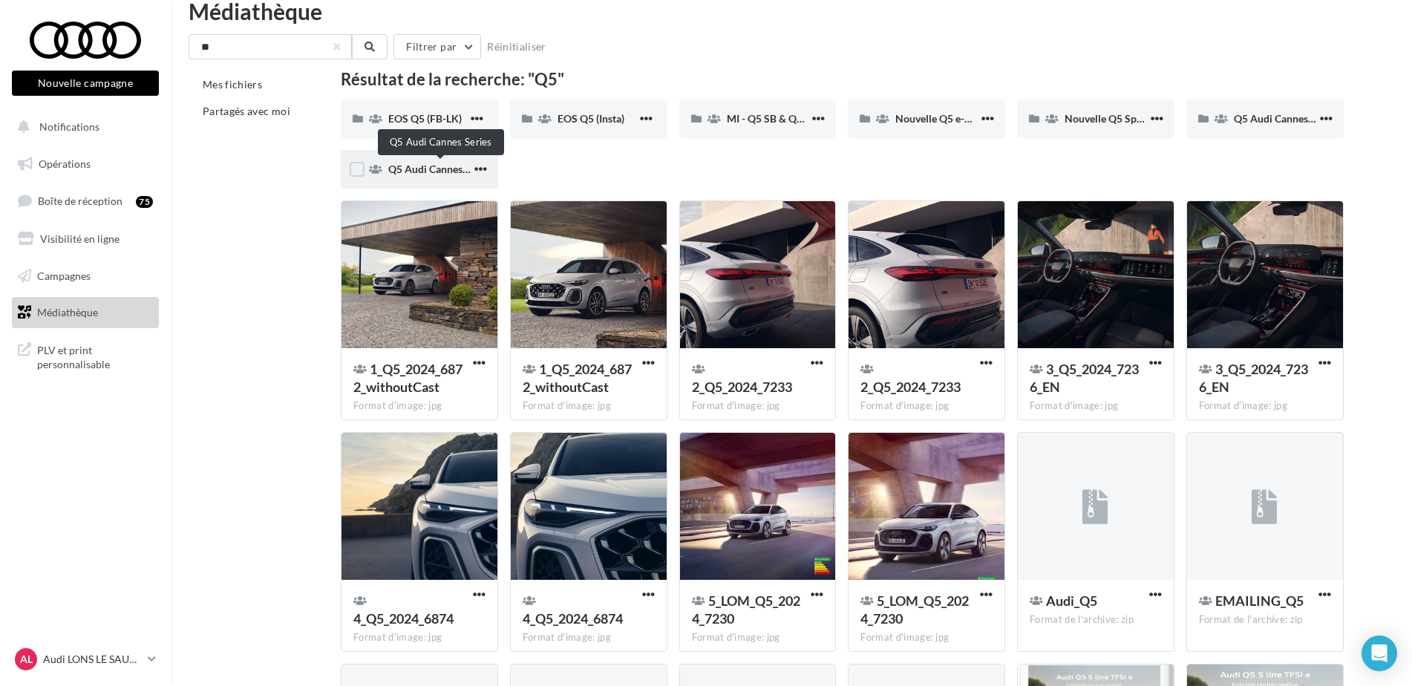
click at [445, 163] on span "Q5 Audi Cannes Series" at bounding box center [440, 169] width 105 height 13
click at [445, 128] on div "EOS Q5 (FB-LK)" at bounding box center [419, 118] width 157 height 39
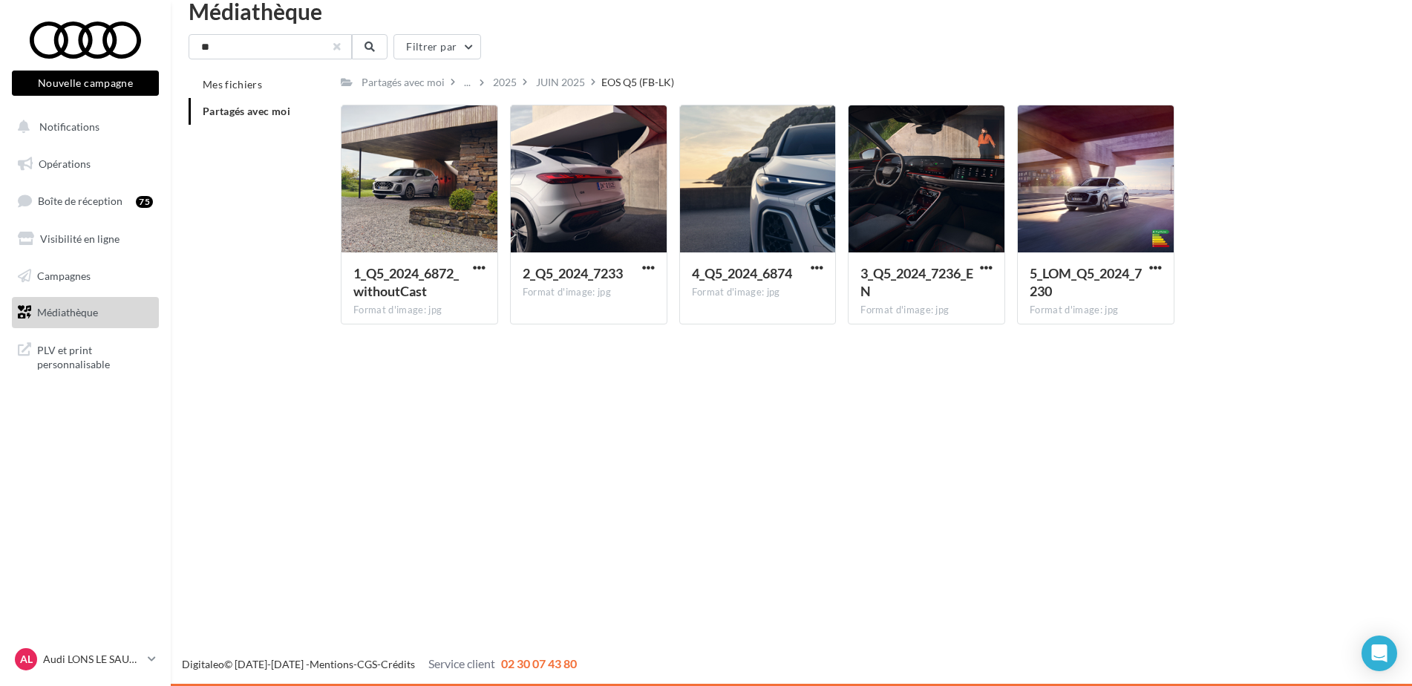
click at [336, 45] on button "button" at bounding box center [337, 47] width 6 height 6
click at [252, 116] on span "Partagés avec moi" at bounding box center [247, 111] width 88 height 13
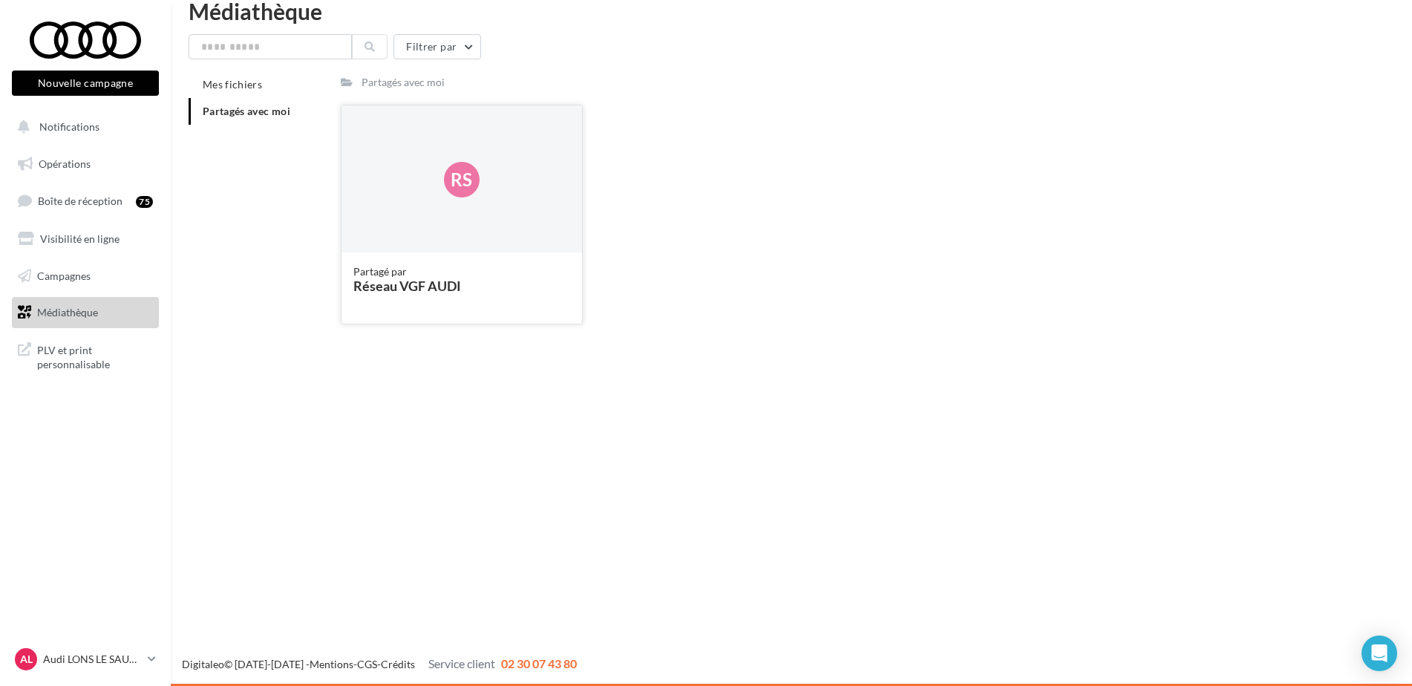
click at [476, 231] on div "Rs" at bounding box center [461, 179] width 241 height 148
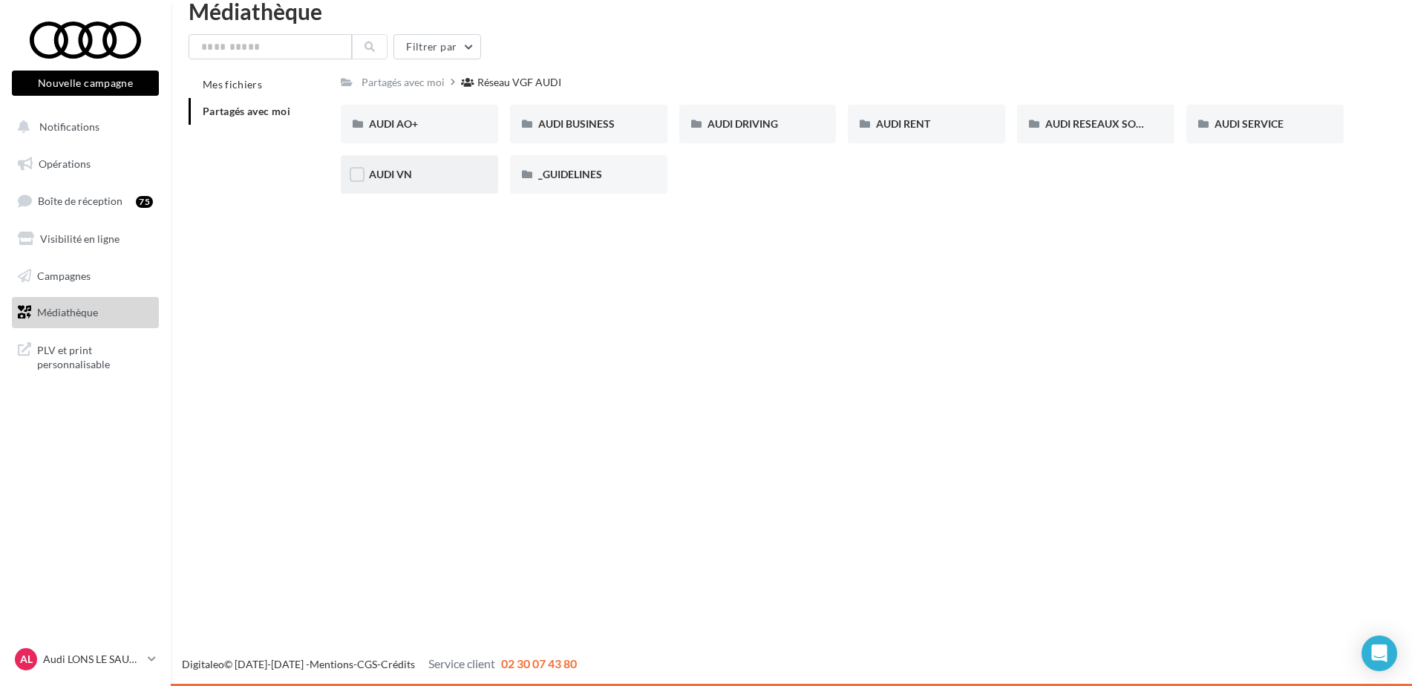
click at [433, 180] on div "AUDI VN" at bounding box center [419, 174] width 101 height 15
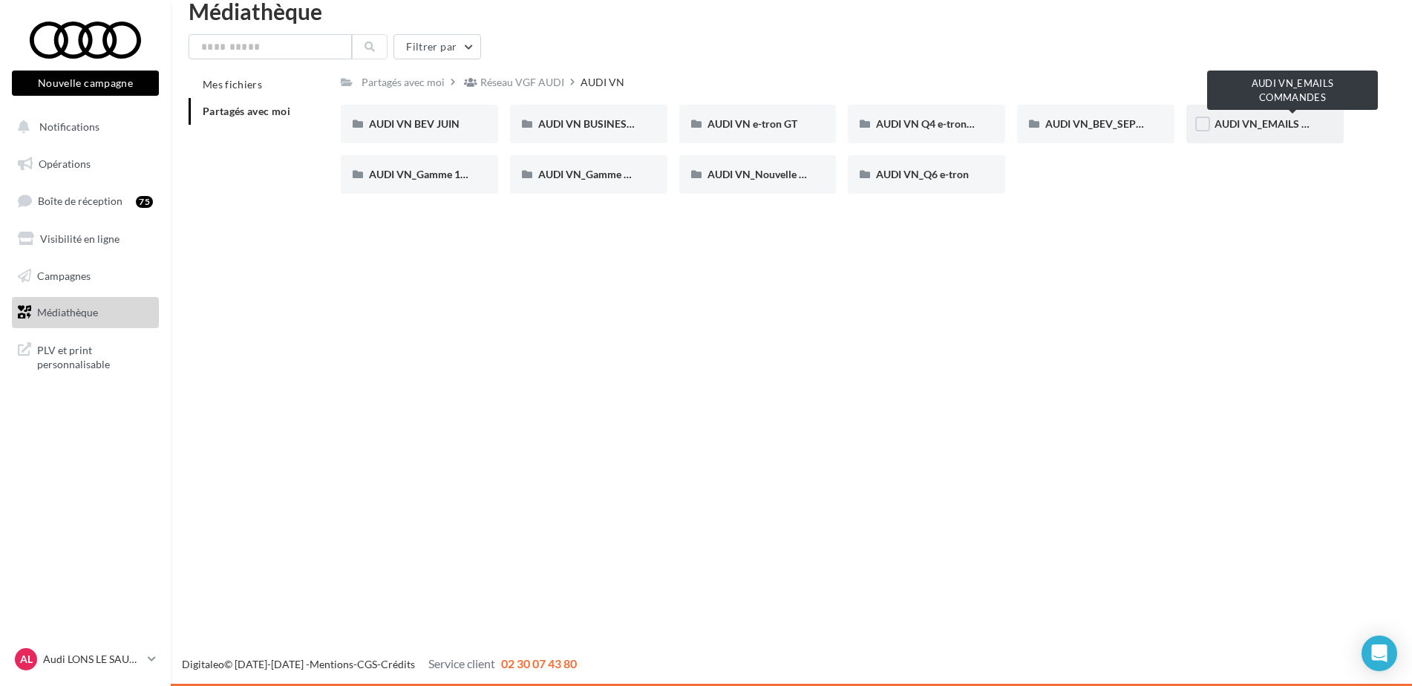
click at [1236, 117] on span "AUDI VN_EMAILS COMMANDES" at bounding box center [1292, 123] width 156 height 13
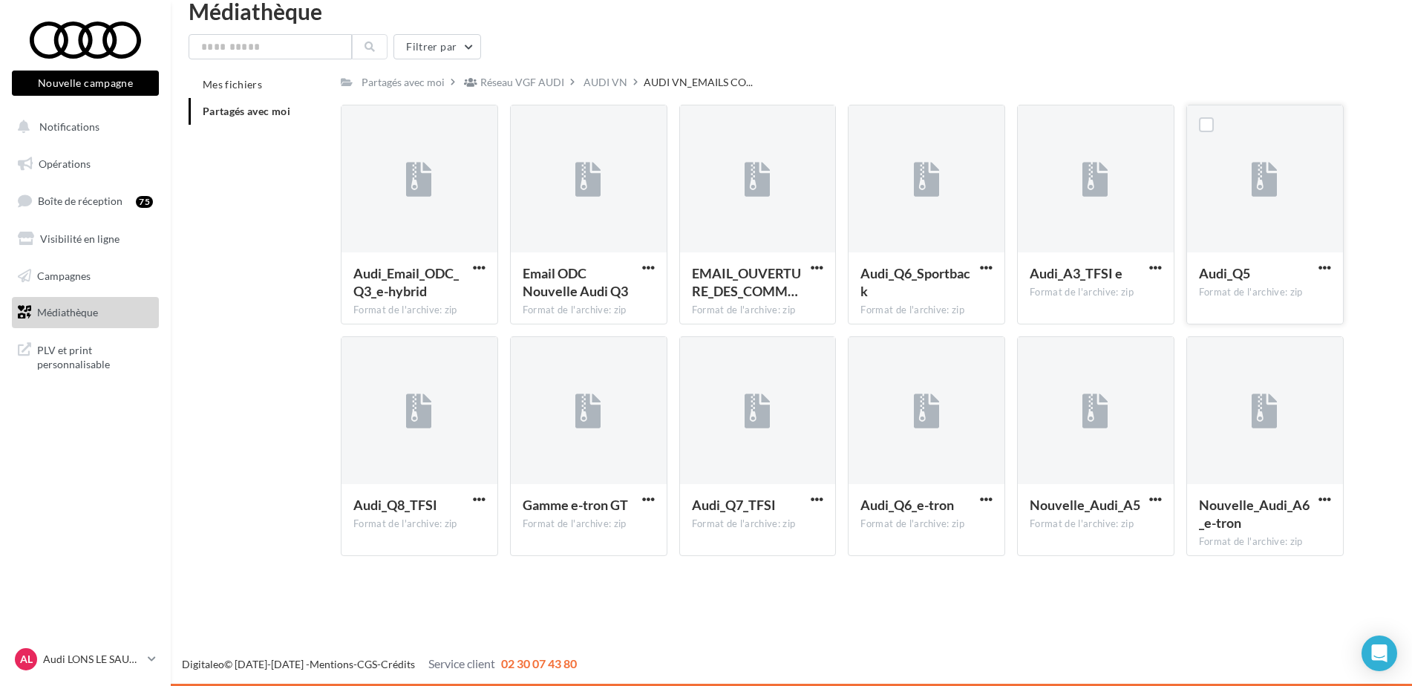
click at [1223, 269] on span "Audi_Q5" at bounding box center [1224, 273] width 51 height 16
click at [278, 48] on input "text" at bounding box center [270, 46] width 163 height 25
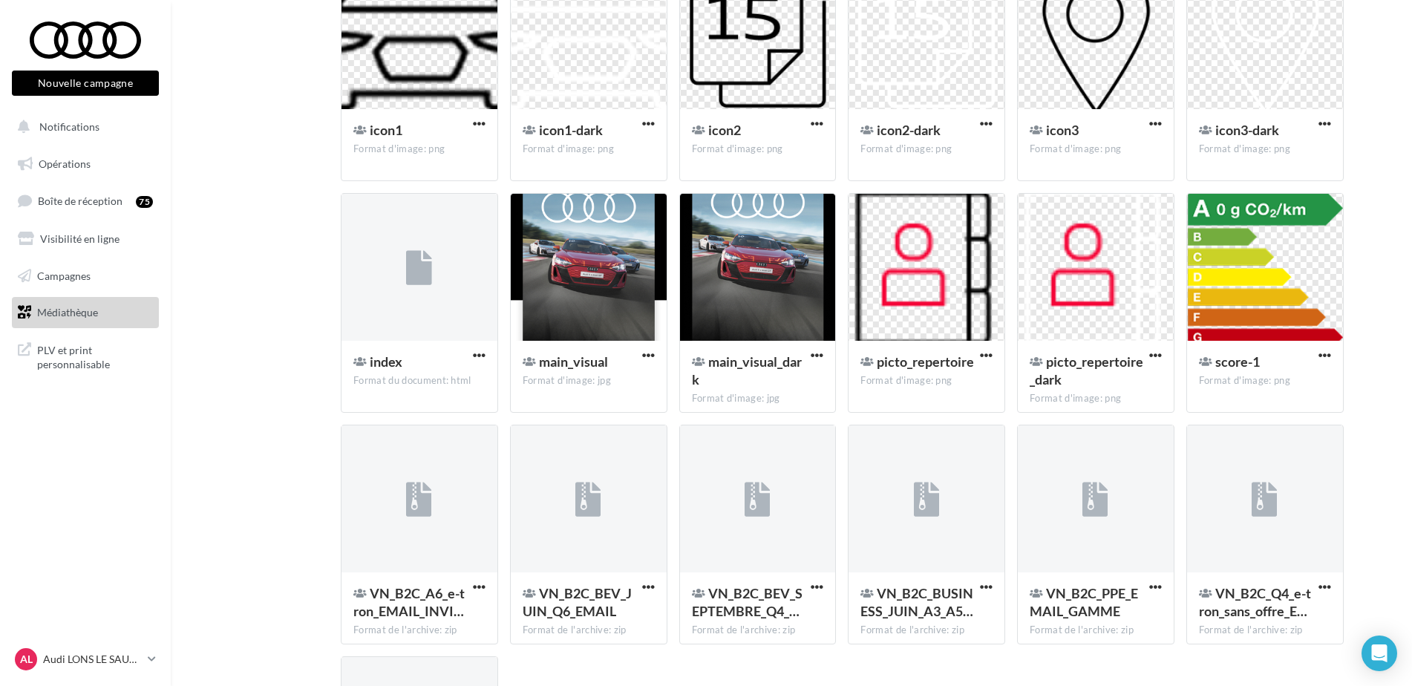
scroll to position [828, 0]
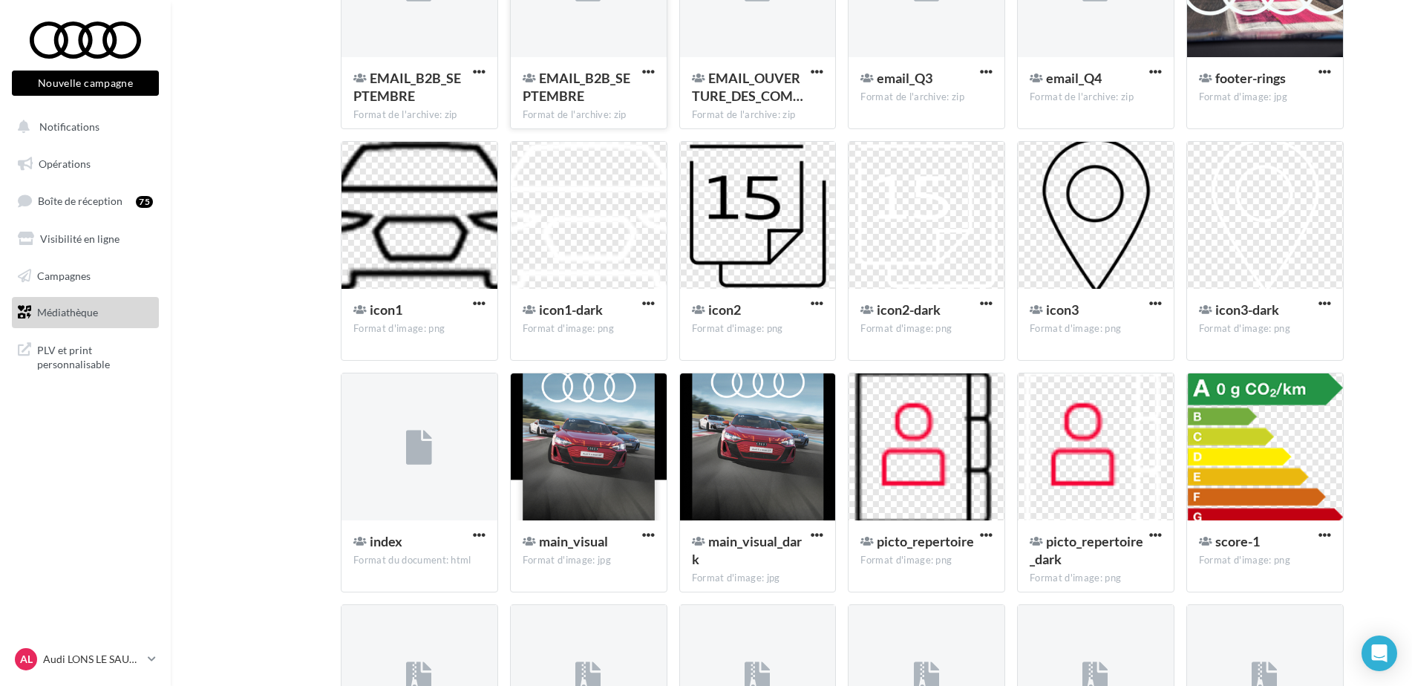
type input "*****"
